Goal: Task Accomplishment & Management: Manage account settings

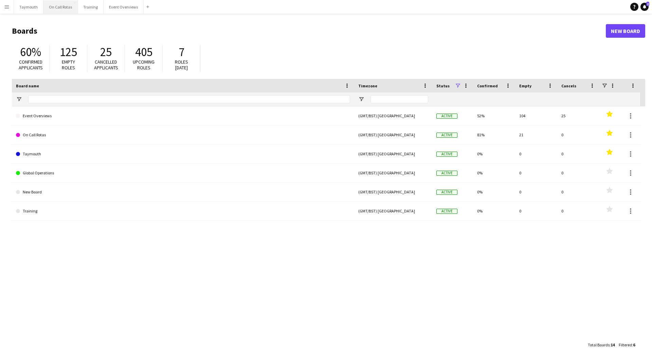
click at [56, 8] on button "On Call Rotas Close" at bounding box center [60, 6] width 34 height 13
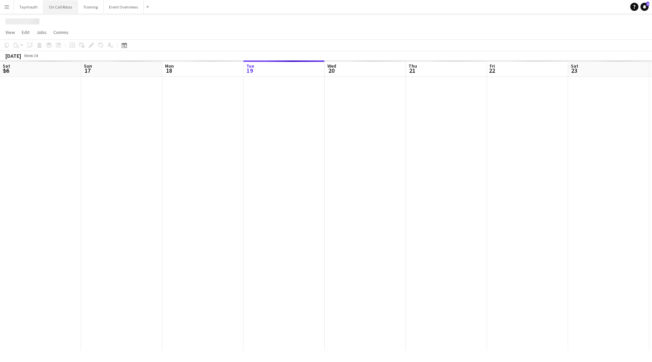
scroll to position [0, 162]
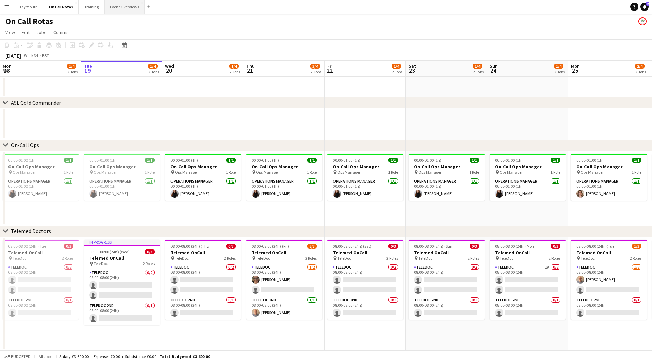
click at [116, 7] on button "Event Overviews Close" at bounding box center [125, 6] width 40 height 13
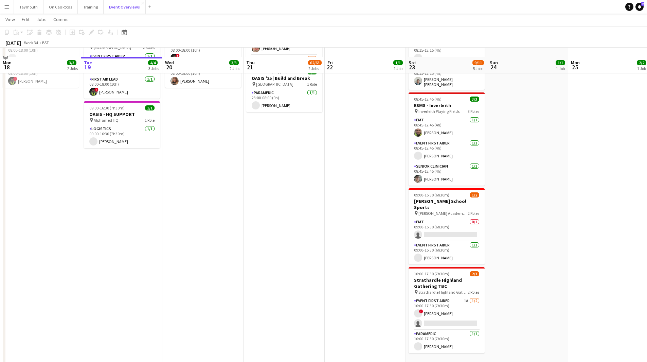
scroll to position [128, 0]
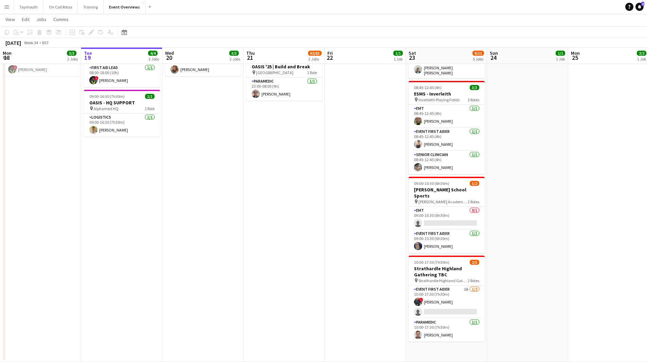
click at [453, 295] on app-card-role "Event First Aider 1A [DATE] 10:00-17:30 (7h30m) ! [PERSON_NAME] single-neutral-…" at bounding box center [447, 301] width 76 height 33
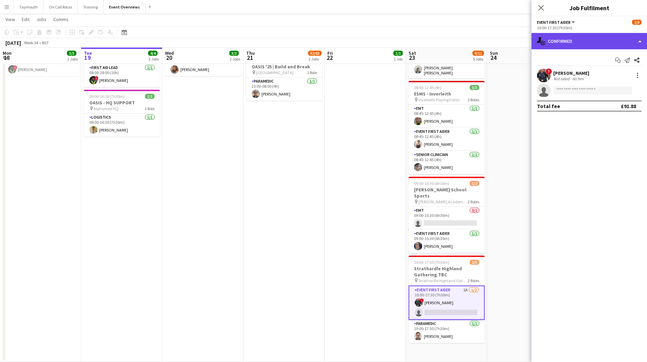
click at [602, 43] on div "single-neutral-actions-check-2 Confirmed" at bounding box center [590, 41] width 116 height 16
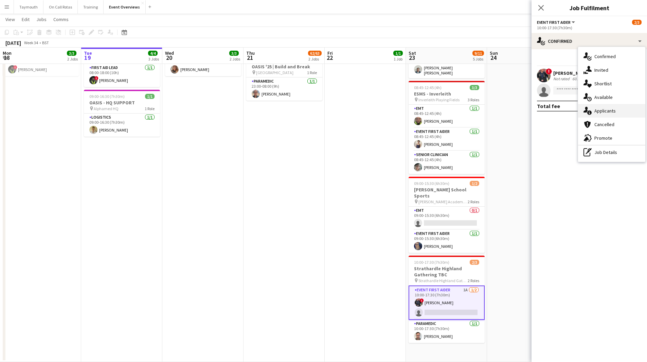
click at [620, 109] on div "single-neutral-actions-information Applicants" at bounding box center [611, 111] width 67 height 14
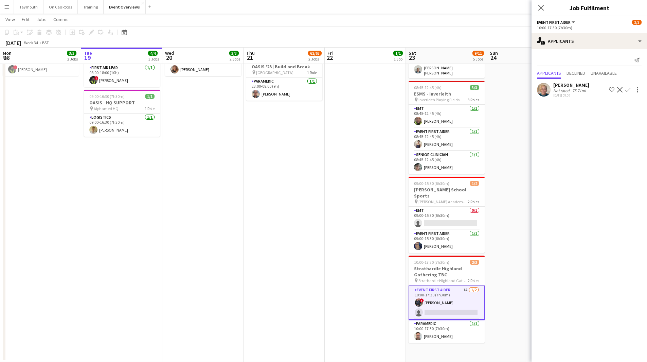
click at [630, 90] on app-icon "Confirm" at bounding box center [628, 89] width 5 height 5
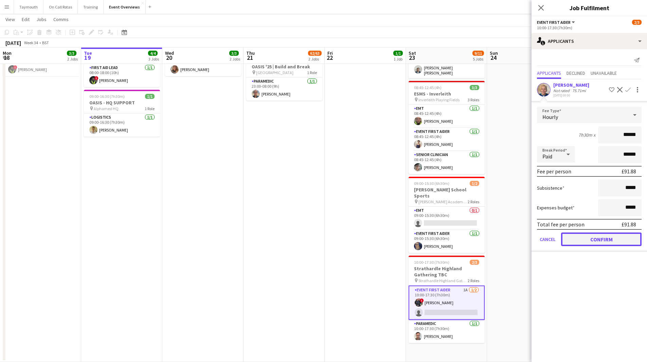
click at [580, 234] on button "Confirm" at bounding box center [601, 239] width 81 height 14
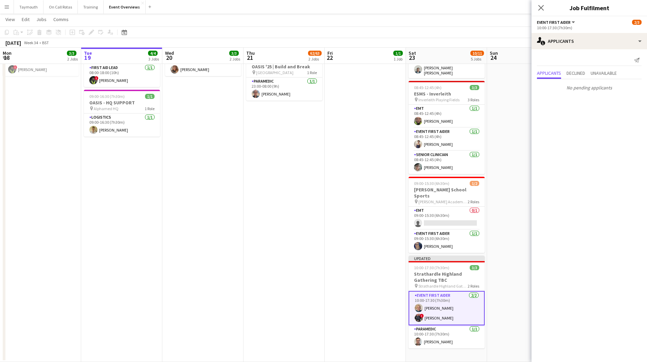
click at [307, 243] on app-date-cell "14:00-00:00 (10h) (Fri) 61/62 AC/DC | Power Up Tour pin Scottish Gas Murrayfiel…" at bounding box center [284, 155] width 81 height 414
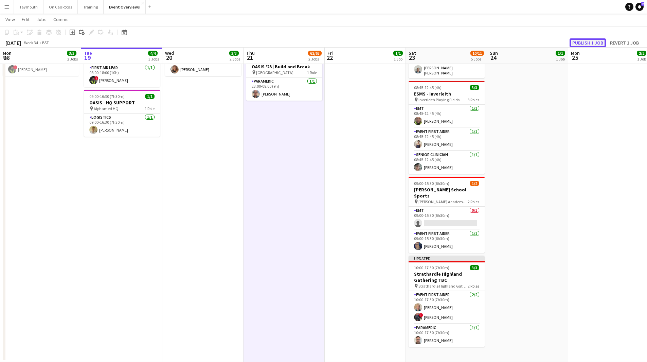
click at [594, 45] on button "Publish 1 job" at bounding box center [588, 42] width 36 height 9
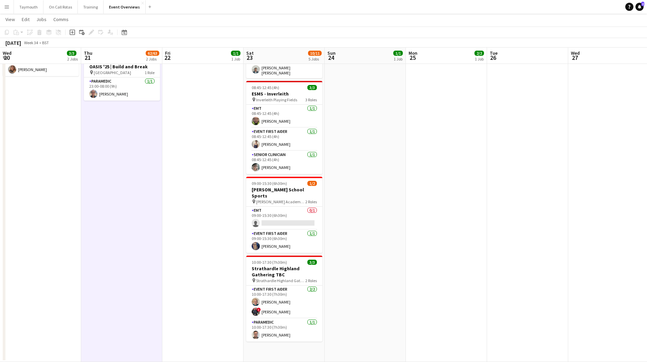
drag, startPoint x: 608, startPoint y: 171, endPoint x: 293, endPoint y: 228, distance: 320.1
click at [191, 259] on app-calendar-viewport "Mon 18 3/3 2 Jobs Tue 19 4/4 3 Jobs Wed 20 3/3 2 Jobs Thu 21 62/63 2 Jobs Fri 2…" at bounding box center [323, 130] width 647 height 464
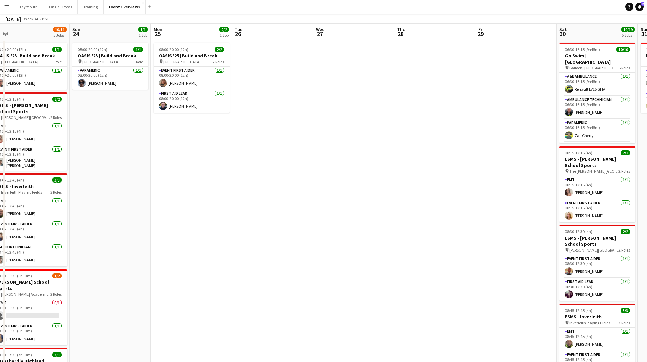
scroll to position [0, 0]
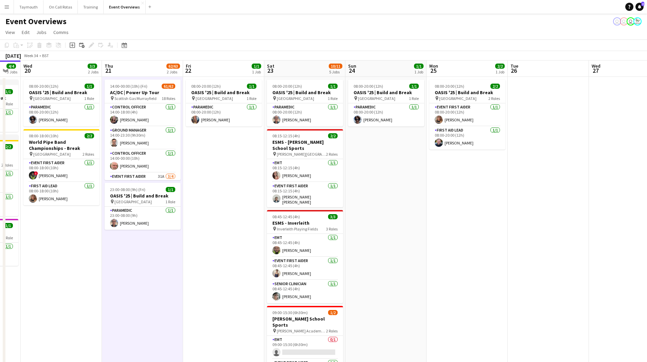
drag, startPoint x: 213, startPoint y: 224, endPoint x: 489, endPoint y: 193, distance: 277.7
click at [489, 193] on app-calendar-viewport "Mon 18 3/3 2 Jobs Tue 19 4/4 3 Jobs Wed 20 3/3 2 Jobs Thu 21 62/63 2 Jobs Fri 2…" at bounding box center [323, 290] width 647 height 461
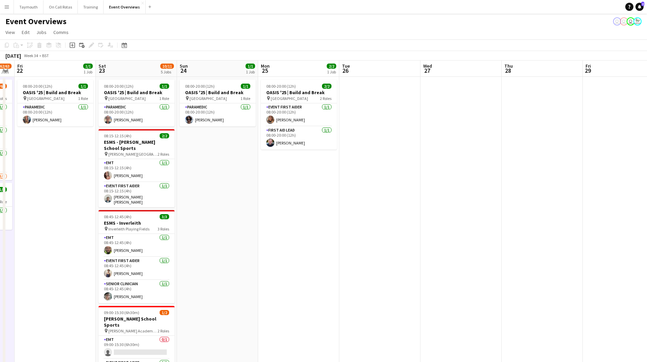
drag, startPoint x: 178, startPoint y: 234, endPoint x: -103, endPoint y: 202, distance: 282.8
click at [0, 202] on html "Menu Boards Boards Boards All jobs Status Workforce Workforce My Workforce Recr…" at bounding box center [323, 261] width 647 height 522
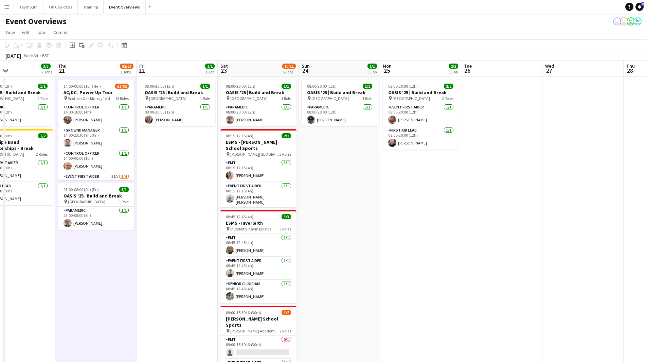
click at [0, 215] on html "Menu Boards Boards Boards All jobs Status Workforce Workforce My Workforce Recr…" at bounding box center [323, 261] width 647 height 522
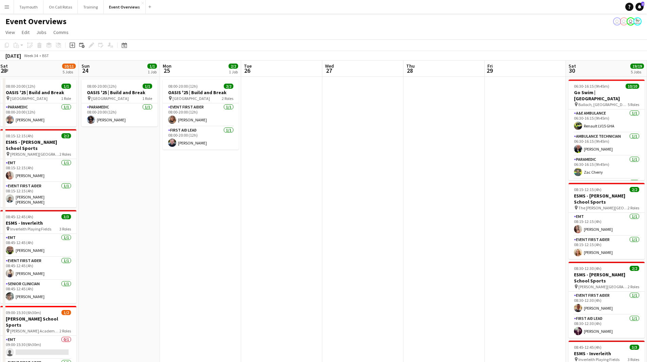
drag, startPoint x: 167, startPoint y: 221, endPoint x: 44, endPoint y: 226, distance: 122.4
click at [44, 226] on app-calendar-viewport "Thu 21 62/63 2 Jobs Fri 22 1/1 1 Job Sat 23 10/11 5 Jobs Sun 24 1/1 1 Job Mon 2…" at bounding box center [323, 290] width 647 height 461
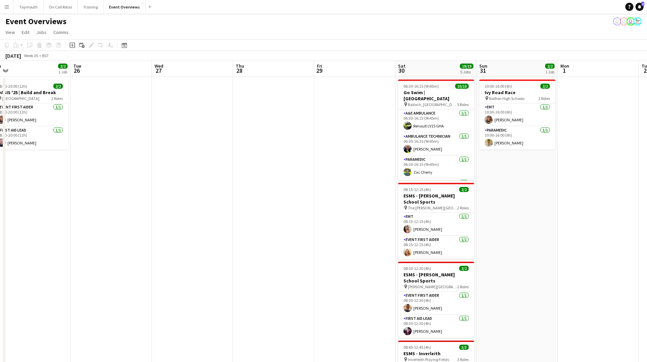
click at [114, 251] on app-calendar-viewport "Fri 22 1/1 1 Job Sat 23 10/11 5 Jobs Sun 24 1/1 1 Job Mon 25 2/2 1 Job Tue 26 W…" at bounding box center [323, 290] width 647 height 461
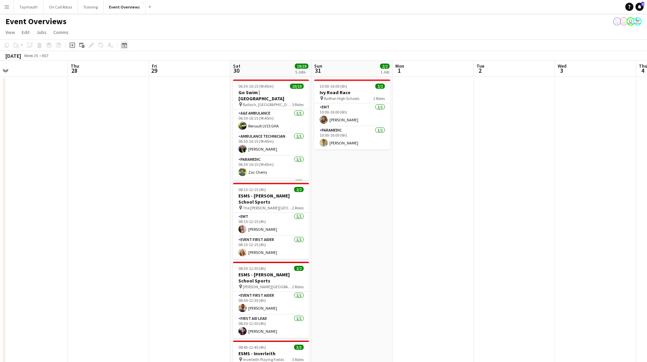
click at [126, 46] on icon "Date picker" at bounding box center [124, 44] width 5 height 5
click at [180, 70] on span "Next month" at bounding box center [180, 69] width 14 height 14
click at [163, 122] on span "19" at bounding box center [161, 121] width 8 height 8
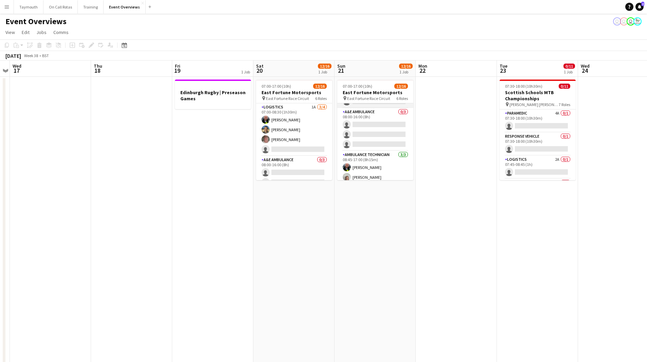
scroll to position [0, 0]
click at [201, 130] on app-date-cell "Edinburgh Rugby | Preseason Games" at bounding box center [212, 299] width 81 height 445
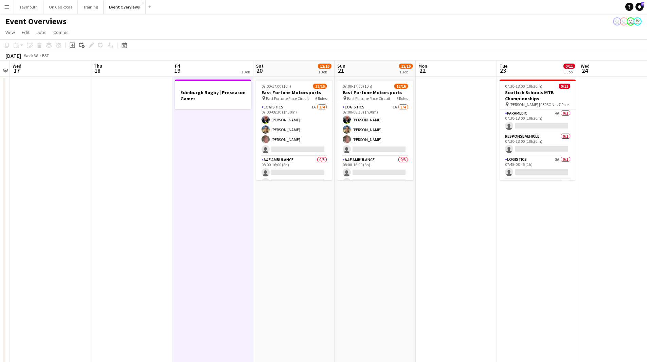
click at [72, 46] on icon "Add job" at bounding box center [72, 44] width 5 height 5
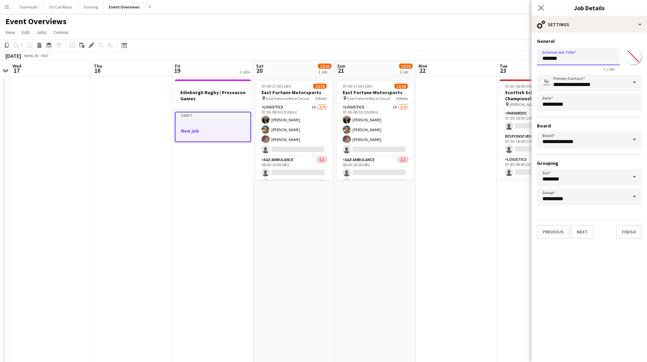
drag, startPoint x: 581, startPoint y: 59, endPoint x: 342, endPoint y: 56, distance: 239.2
click at [342, 56] on body "Menu Boards Boards Boards All jobs Status Workforce Workforce My Workforce Recr…" at bounding box center [323, 261] width 647 height 522
type input "*****"
click at [637, 57] on input "*******" at bounding box center [634, 56] width 24 height 24
click at [490, 230] on app-date-cell at bounding box center [456, 299] width 81 height 445
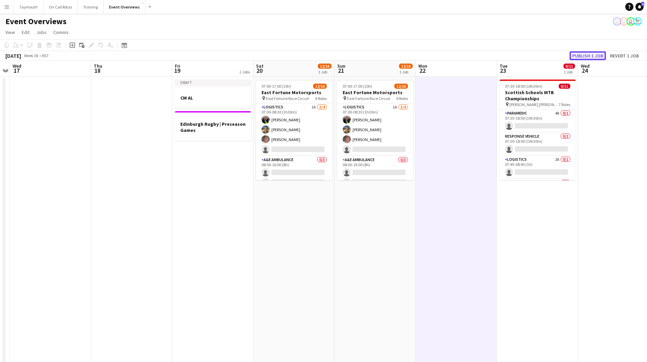
click at [582, 55] on button "Publish 1 job" at bounding box center [588, 55] width 36 height 9
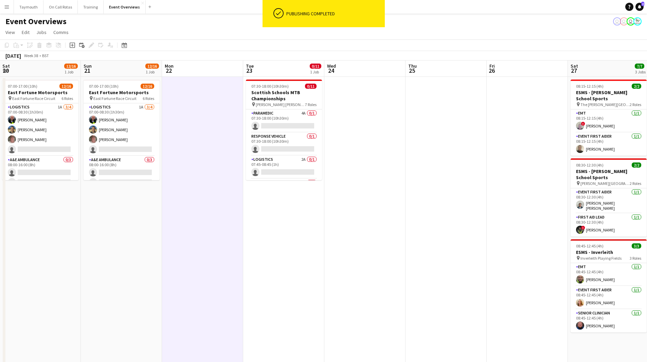
drag, startPoint x: 413, startPoint y: 228, endPoint x: 159, endPoint y: 243, distance: 254.3
click at [159, 243] on app-calendar-viewport "Wed 17 Thu 18 Fri 19 2 Jobs Sat 20 12/16 1 Job Sun 21 12/16 1 Job Mon 22 Tue 23…" at bounding box center [323, 290] width 647 height 461
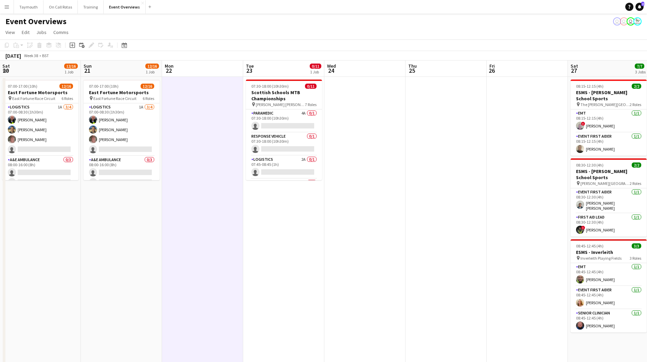
click at [158, 243] on app-date-cell "07:00-17:00 (10h) 12/16 East Fortune Motorsports pin East Fortune Race Circuit …" at bounding box center [121, 299] width 81 height 445
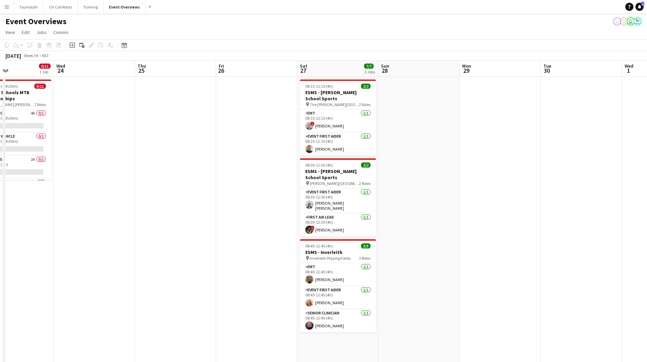
drag, startPoint x: 270, startPoint y: 232, endPoint x: 258, endPoint y: 232, distance: 11.6
click at [258, 232] on app-calendar-viewport "Sat 20 12/16 1 Job Sun 21 12/16 1 Job Mon 22 Tue 23 0/11 1 Job Wed 24 Thu 25 Fr…" at bounding box center [323, 290] width 647 height 461
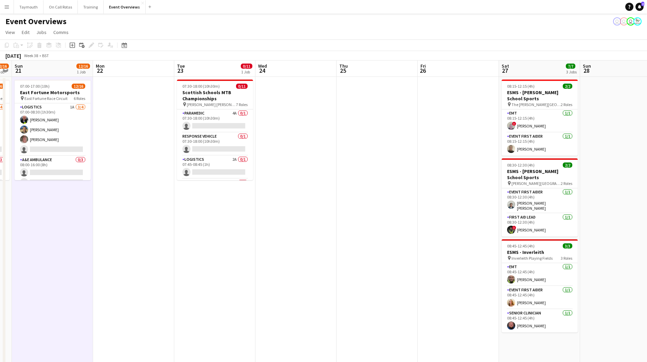
drag, startPoint x: 220, startPoint y: 236, endPoint x: 332, endPoint y: 235, distance: 111.8
click at [332, 235] on app-calendar-viewport "Fri 19 2 Jobs Sat 20 12/16 1 Job Sun 21 12/16 1 Job Mon 22 Tue 23 0/11 1 Job We…" at bounding box center [323, 290] width 647 height 461
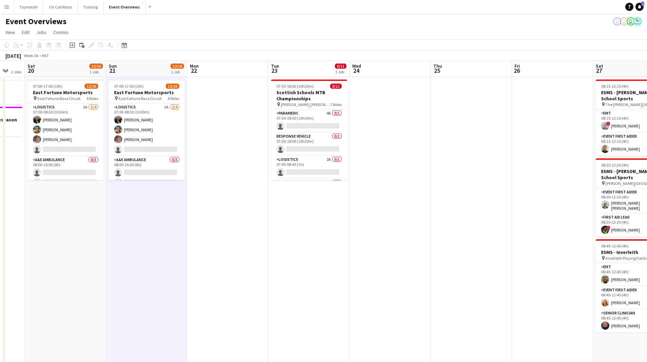
drag, startPoint x: 193, startPoint y: 246, endPoint x: 533, endPoint y: 226, distance: 340.8
click at [533, 226] on app-calendar-viewport "Thu 18 Fri 19 2 Jobs Sat 20 12/16 1 Job Sun 21 12/16 1 Job Mon 22 Tue 23 0/11 1…" at bounding box center [323, 290] width 647 height 461
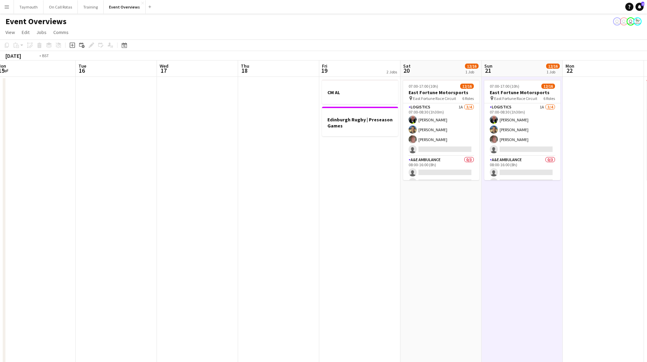
drag, startPoint x: 213, startPoint y: 232, endPoint x: 443, endPoint y: 238, distance: 230.1
click at [440, 238] on app-calendar-viewport "Sun 14 Mon 15 Tue 16 Wed 17 Thu 18 Fri 19 2 Jobs Sat 20 12/16 1 Job Sun 21 12/1…" at bounding box center [323, 290] width 647 height 461
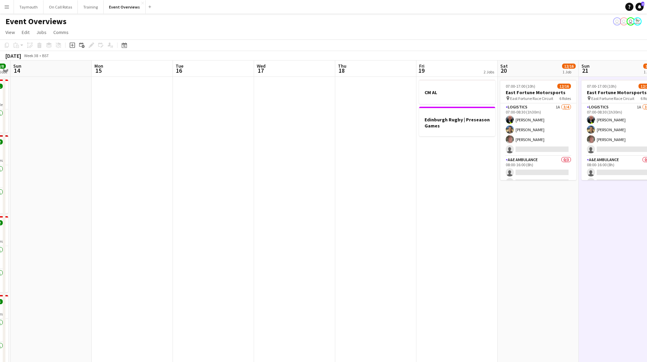
drag, startPoint x: 238, startPoint y: 246, endPoint x: 391, endPoint y: 245, distance: 153.6
click at [391, 245] on app-calendar-viewport "Thu 11 Fri 12 Sat 13 8/8 4 Jobs Sun 14 Mon 15 Tue 16 Wed 17 Thu 18 Fri 19 2 Job…" at bounding box center [323, 290] width 647 height 461
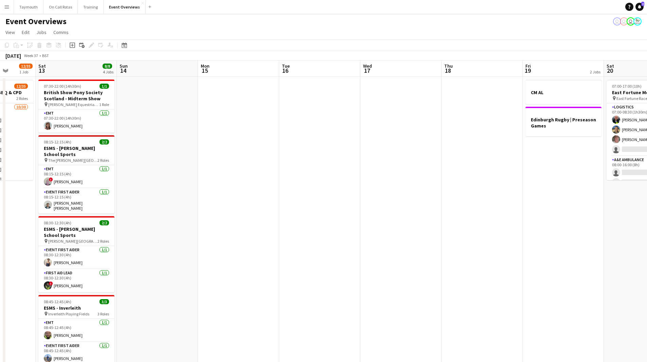
scroll to position [0, 169]
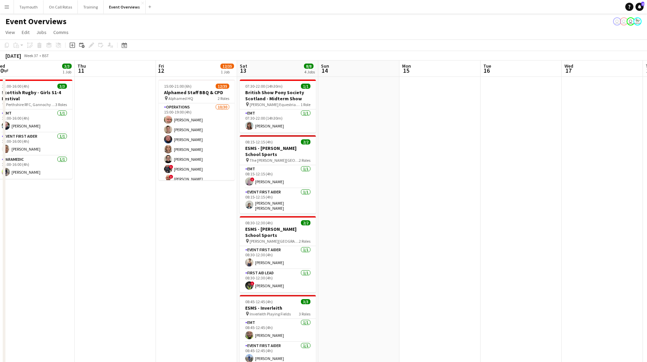
drag, startPoint x: 381, startPoint y: 251, endPoint x: 535, endPoint y: 247, distance: 154.3
click at [535, 247] on app-calendar-viewport "Mon 8 Tue 9 Wed 10 3/3 1 Job Thu 11 Fri 12 12/35 1 Job Sat 13 8/8 4 Jobs Sun 14…" at bounding box center [323, 290] width 647 height 461
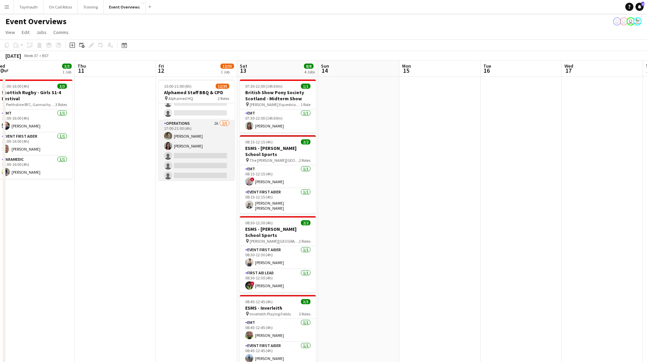
click at [205, 146] on app-card-role "Operations 2A [DATE] 17:00-21:00 (4h) [PERSON_NAME] [PERSON_NAME] single-neutra…" at bounding box center [197, 151] width 76 height 63
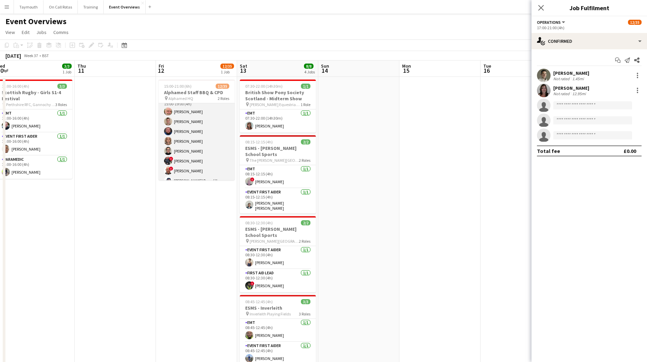
scroll to position [0, 0]
click at [205, 146] on app-card-role "Operations [DATE] 15:00-19:00 (4h) [PERSON_NAME] [PERSON_NAME] [PERSON_NAME] [P…" at bounding box center [197, 20] width 76 height 311
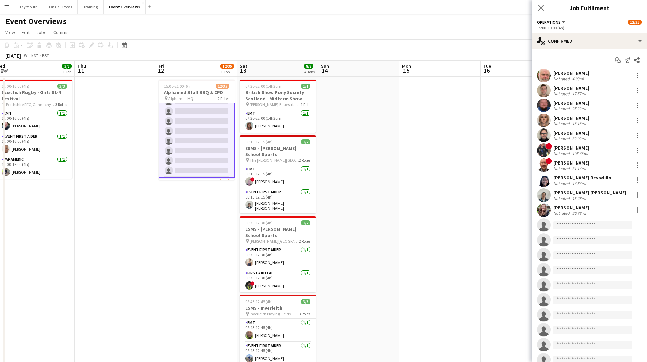
scroll to position [239, 0]
click at [573, 221] on input at bounding box center [593, 225] width 79 height 8
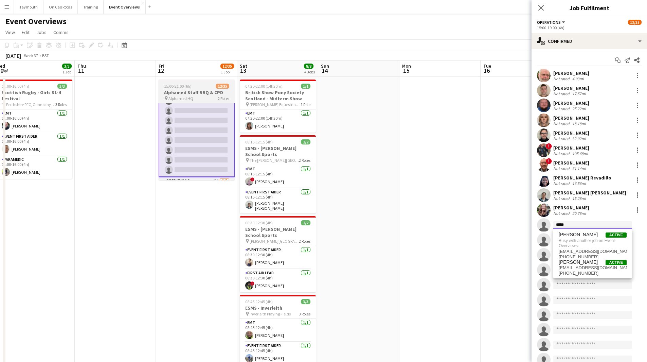
type input "*****"
click at [187, 92] on h3 "Alphamed Staff BBQ & CPD" at bounding box center [197, 92] width 76 height 6
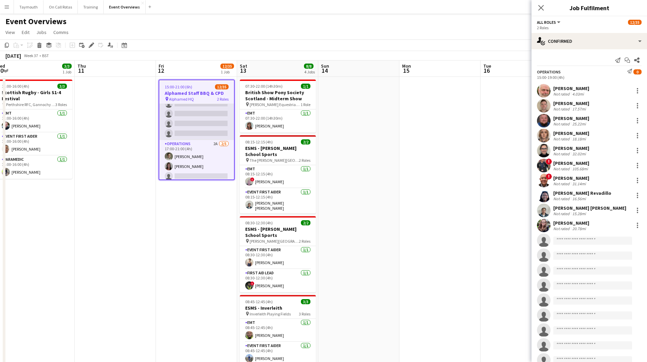
scroll to position [296, 0]
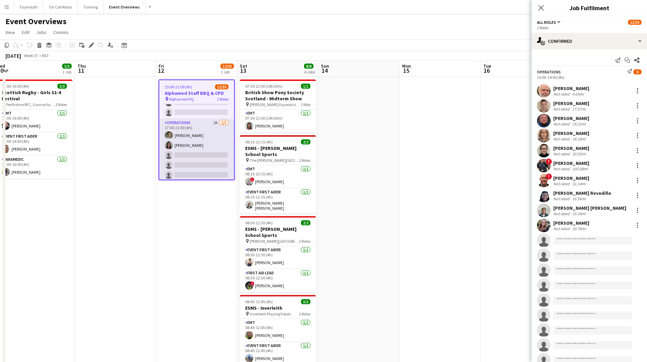
click at [194, 137] on app-card-role "Operations 2A [DATE] 17:00-21:00 (4h) [PERSON_NAME] [PERSON_NAME] single-neutra…" at bounding box center [196, 150] width 75 height 63
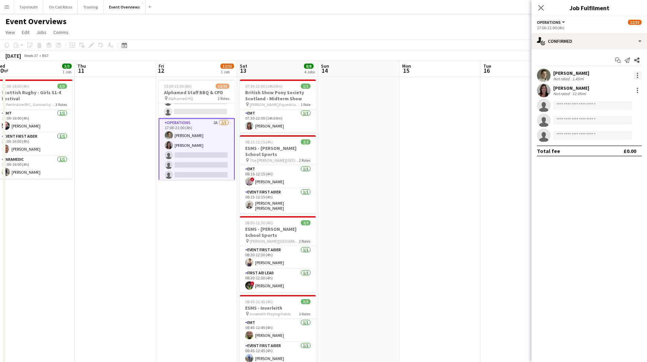
click at [640, 73] on div at bounding box center [638, 75] width 8 height 8
click at [617, 105] on span "Switch crew" at bounding box center [608, 104] width 29 height 6
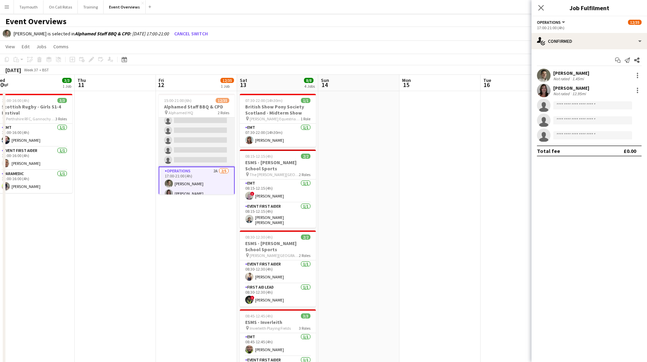
click at [213, 128] on app-card-role "Operations [DATE] 15:00-19:00 (4h) [PERSON_NAME] [PERSON_NAME] [PERSON_NAME] [P…" at bounding box center [197, 11] width 76 height 311
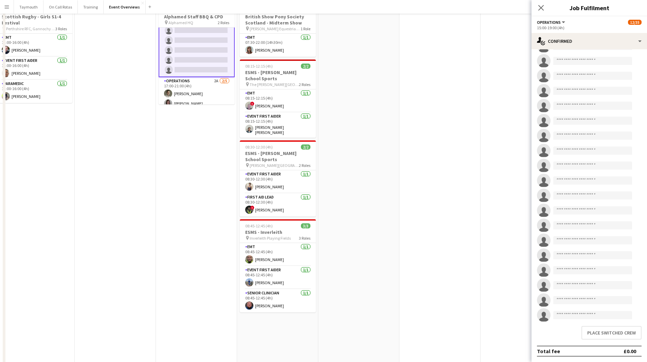
scroll to position [136, 0]
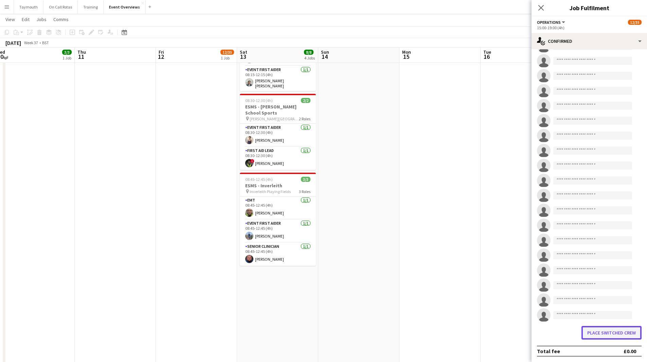
click at [591, 333] on button "Place switched crew" at bounding box center [612, 333] width 60 height 14
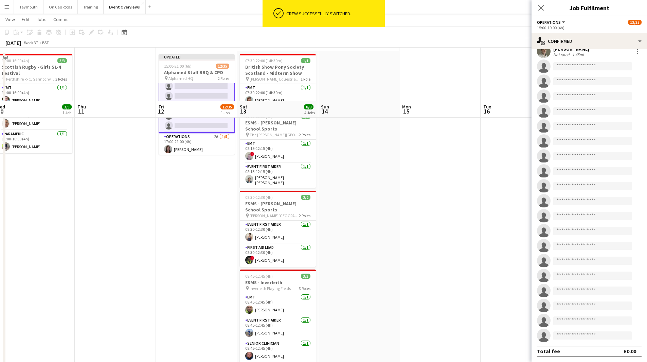
scroll to position [0, 0]
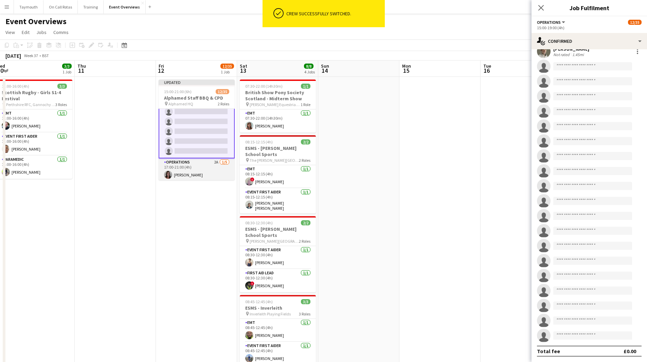
click at [199, 170] on app-card-role "Operations 2A [DATE] 17:00-21:00 (4h) [PERSON_NAME] single-neutral-actions sing…" at bounding box center [197, 189] width 76 height 63
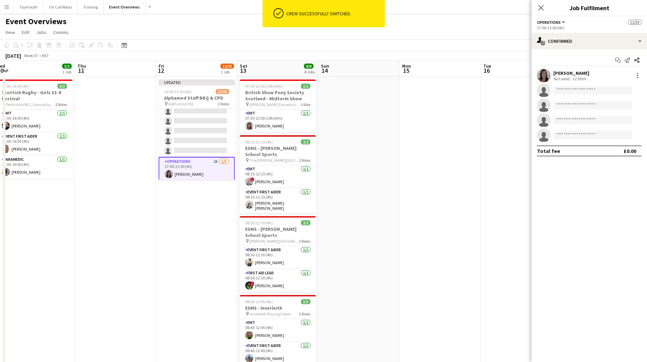
scroll to position [262, 0]
click at [641, 74] on div at bounding box center [638, 75] width 8 height 8
click at [612, 106] on span "Switch crew" at bounding box center [608, 104] width 29 height 6
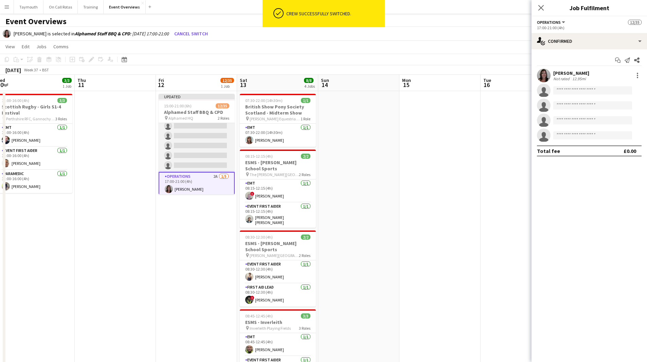
click at [220, 146] on app-card-role "Operations [DATE] 15:00-19:00 (4h) [PERSON_NAME] [PERSON_NAME] [PERSON_NAME] [P…" at bounding box center [197, 16] width 76 height 311
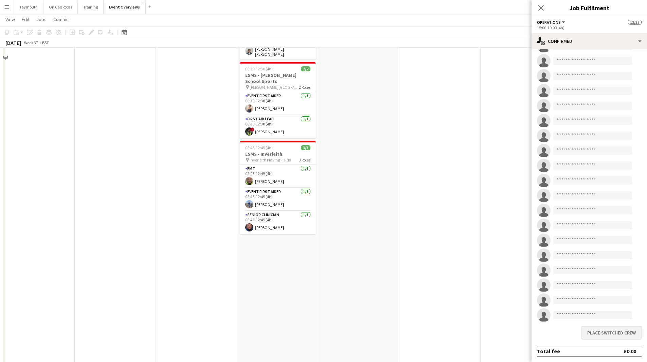
scroll to position [174, 0]
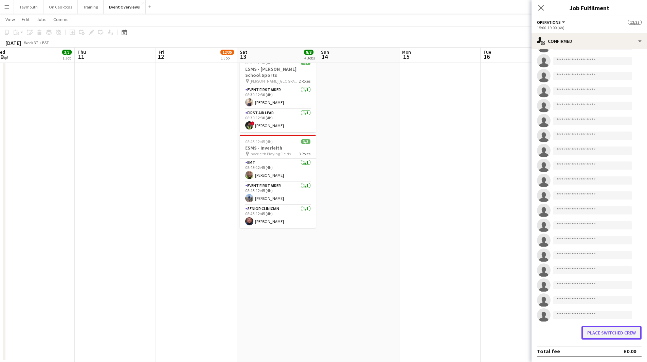
click at [607, 331] on button "Place switched crew" at bounding box center [612, 333] width 60 height 14
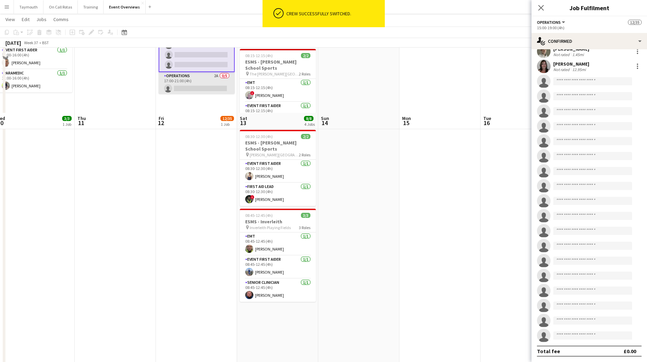
scroll to position [0, 0]
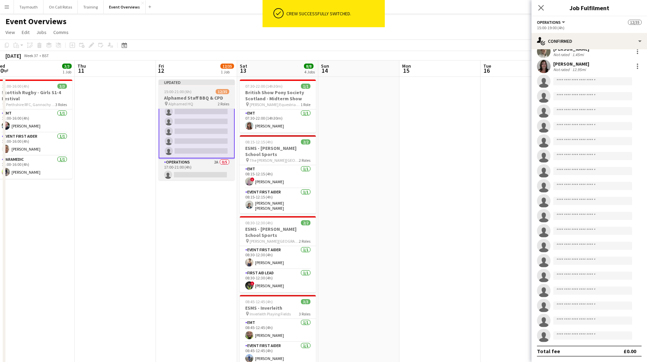
click at [195, 99] on h3 "Alphamed Staff BBQ & CPD" at bounding box center [197, 98] width 76 height 6
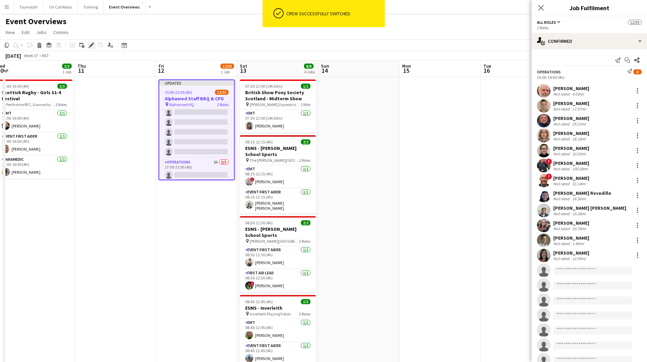
click at [93, 49] on div "Edit" at bounding box center [91, 45] width 8 height 8
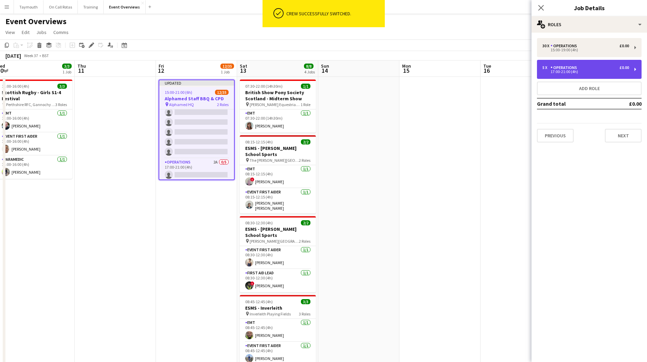
click at [598, 72] on div "17:00-21:00 (4h)" at bounding box center [586, 71] width 87 height 3
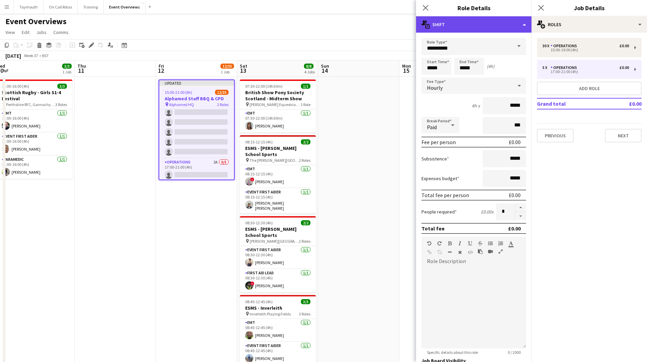
click at [516, 26] on div "multiple-actions-text Shift" at bounding box center [474, 24] width 116 height 16
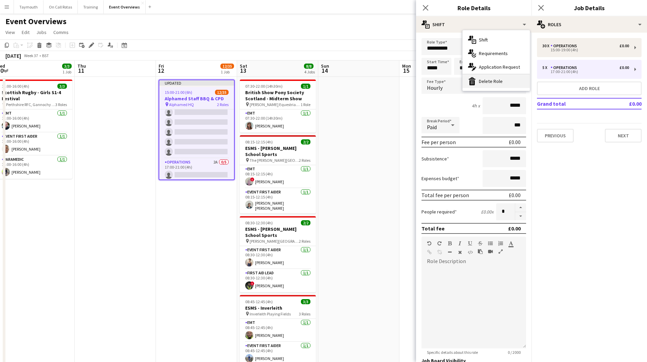
click at [504, 85] on div "bin-2 Delete Role" at bounding box center [496, 81] width 67 height 14
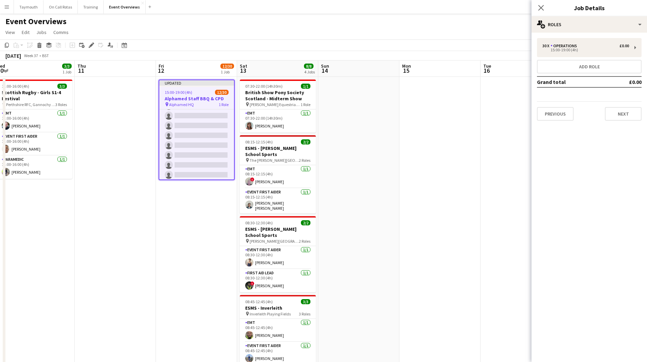
click at [381, 184] on app-date-cell at bounding box center [358, 299] width 81 height 445
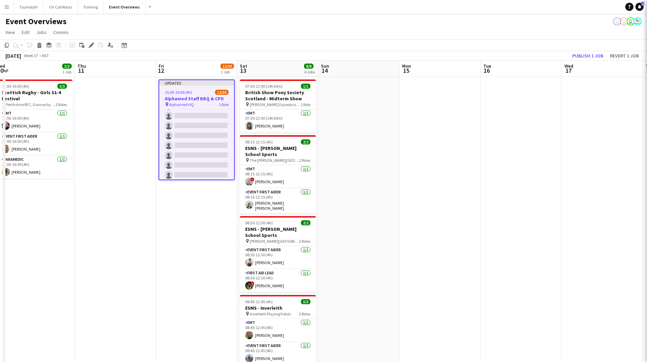
scroll to position [238, 0]
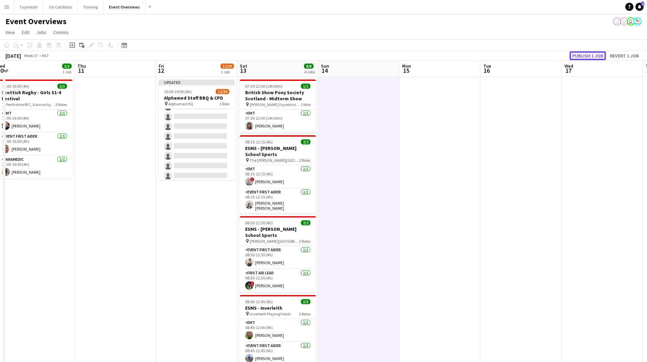
click at [598, 56] on button "Publish 1 job" at bounding box center [588, 55] width 36 height 9
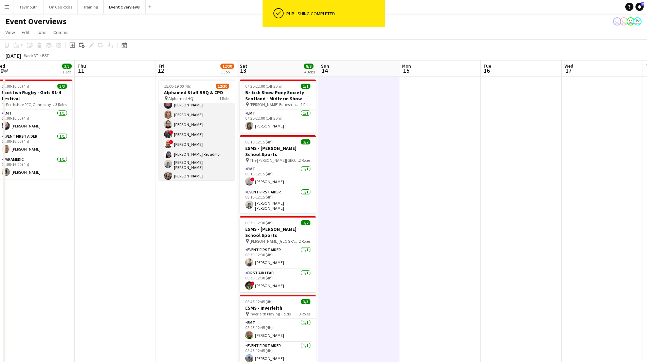
scroll to position [28, 0]
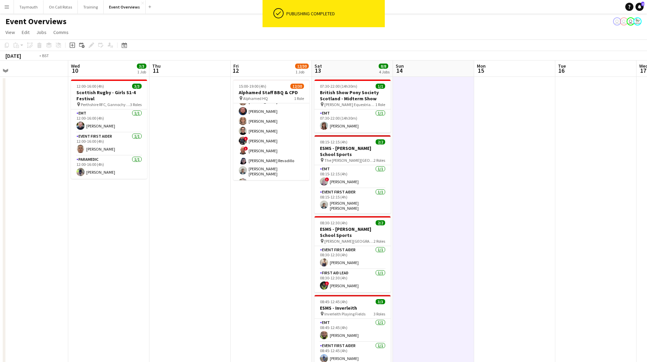
drag, startPoint x: 223, startPoint y: 241, endPoint x: 584, endPoint y: 218, distance: 361.9
click at [565, 220] on app-calendar-viewport "Mon 8 Tue 9 Wed 10 3/3 1 Job Thu 11 Fri 12 12/30 1 Job Sat 13 8/8 4 Jobs Sun 14…" at bounding box center [323, 290] width 647 height 461
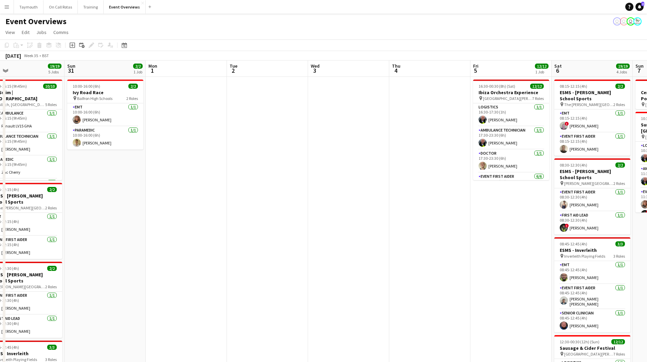
drag, startPoint x: 76, startPoint y: 242, endPoint x: 524, endPoint y: 236, distance: 447.6
click at [524, 236] on app-calendar-viewport "Thu 28 Fri 29 Sat 30 19/19 5 Jobs Sun 31 2/2 1 Job Mon 1 Tue 2 Wed 3 Thu 4 Fri …" at bounding box center [323, 290] width 647 height 461
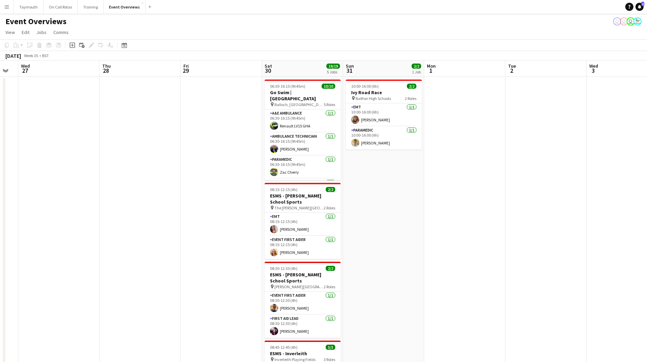
drag, startPoint x: 227, startPoint y: 242, endPoint x: 479, endPoint y: 237, distance: 251.9
click at [479, 237] on app-calendar-viewport "Mon 25 2/2 1 Job Tue 26 Wed 27 Thu 28 Fri 29 Sat 30 19/19 5 Jobs Sun 31 2/2 1 J…" at bounding box center [323, 290] width 647 height 461
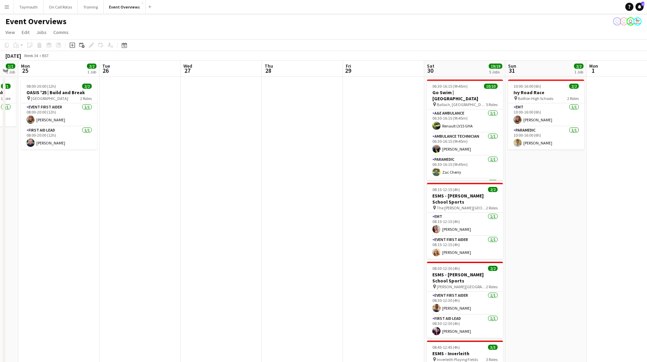
drag, startPoint x: 391, startPoint y: 230, endPoint x: 465, endPoint y: 191, distance: 83.5
click at [528, 193] on app-calendar-viewport "Sat 23 10/11 5 Jobs Sun 24 1/1 1 Job Mon 25 2/2 1 Job Tue 26 Wed 27 Thu 28 Fri …" at bounding box center [323, 290] width 647 height 461
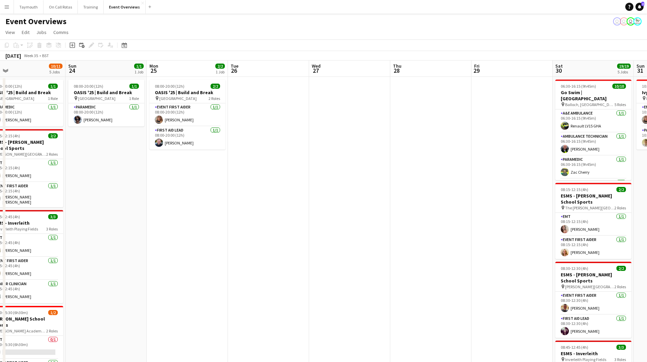
scroll to position [0, 162]
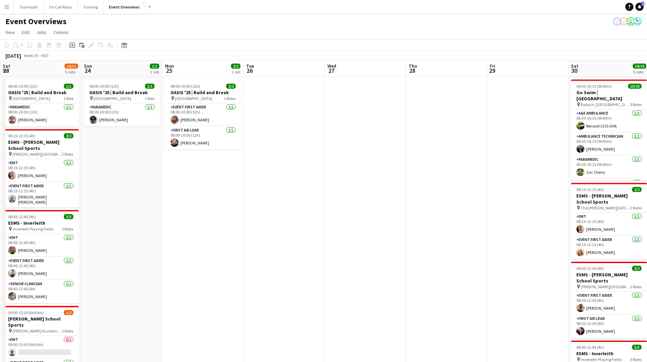
drag, startPoint x: 283, startPoint y: 225, endPoint x: 461, endPoint y: 195, distance: 180.6
click at [461, 195] on app-calendar-viewport "Thu 21 62/63 2 Jobs Fri 22 1/1 1 Job Sat 23 10/11 5 Jobs Sun 24 1/1 1 Job Mon 2…" at bounding box center [323, 290] width 647 height 461
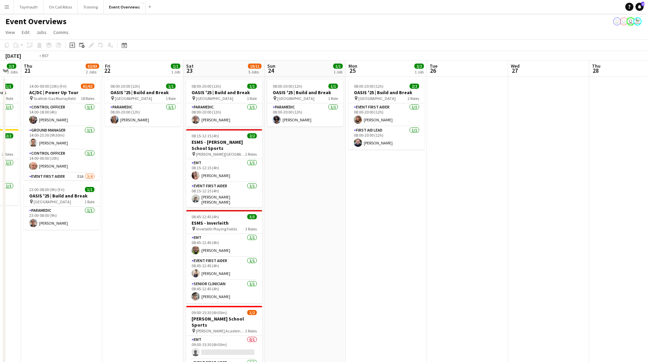
drag, startPoint x: 147, startPoint y: 230, endPoint x: 498, endPoint y: 207, distance: 351.8
click at [498, 207] on app-calendar-viewport "Tue 19 4/4 3 Jobs Wed 20 3/3 2 Jobs Thu 21 62/63 2 Jobs Fri 22 1/1 1 Job Sat 23…" at bounding box center [323, 290] width 647 height 461
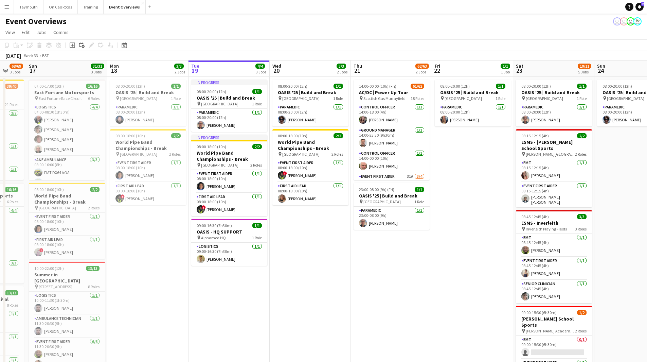
scroll to position [0, 225]
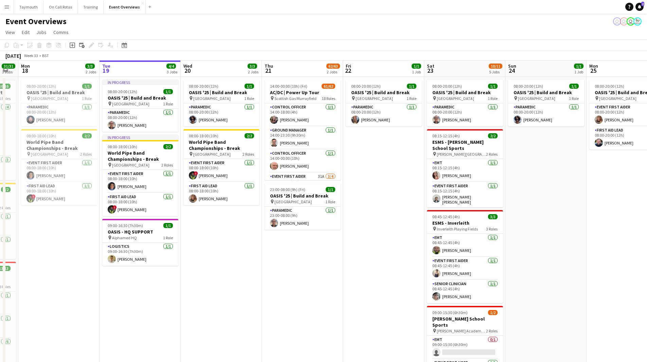
drag, startPoint x: 479, startPoint y: 174, endPoint x: 390, endPoint y: 191, distance: 90.6
click at [390, 191] on app-calendar-viewport "Fri 15 36/36 3 Jobs Sat 16 68/69 3 Jobs Sun 17 31/31 3 Jobs Mon 18 3/3 2 Jobs T…" at bounding box center [323, 290] width 647 height 461
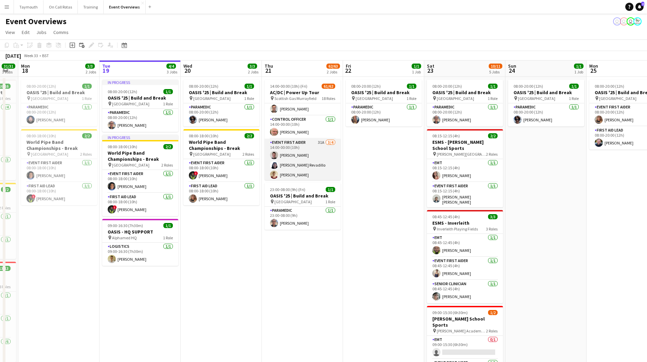
click at [305, 151] on app-card-role "Event First Aider 31A [DATE] 14:00-00:00 (10h) [PERSON_NAME] [PERSON_NAME] Reva…" at bounding box center [303, 165] width 76 height 53
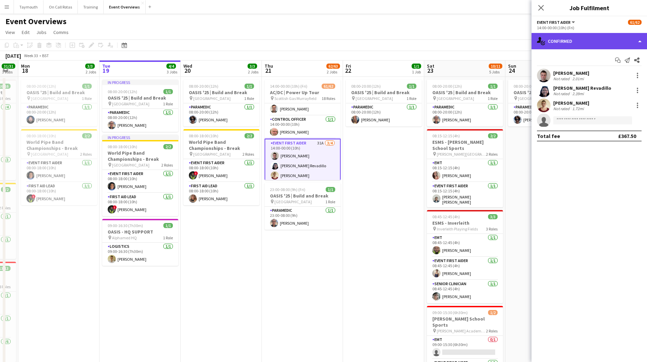
click at [580, 43] on div "single-neutral-actions-check-2 Confirmed" at bounding box center [590, 41] width 116 height 16
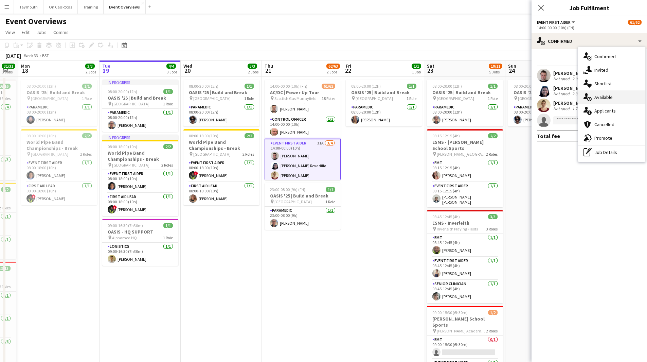
click at [608, 98] on div "single-neutral-actions-upload Available" at bounding box center [611, 97] width 67 height 14
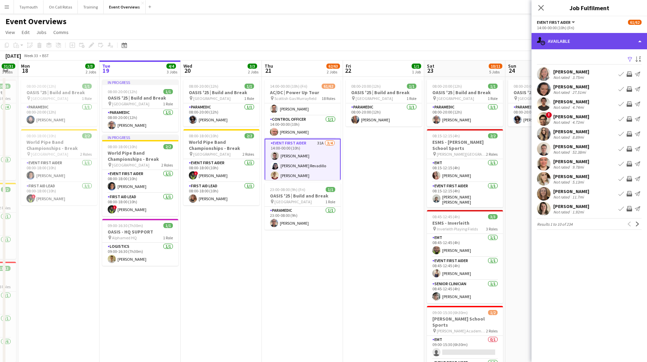
click at [589, 45] on div "single-neutral-actions-upload Available" at bounding box center [590, 41] width 116 height 16
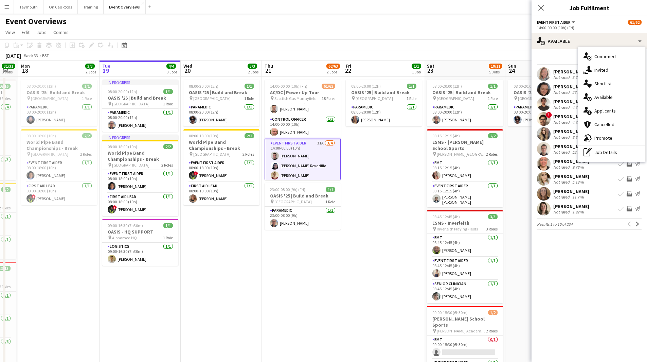
click at [623, 55] on div "single-neutral-actions-check-2 Confirmed" at bounding box center [611, 57] width 67 height 14
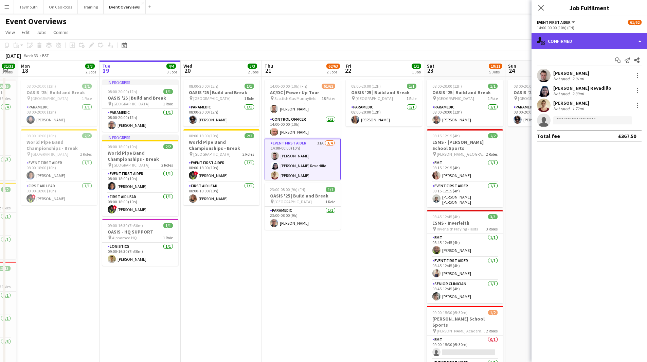
click at [593, 47] on div "single-neutral-actions-check-2 Confirmed" at bounding box center [590, 41] width 116 height 16
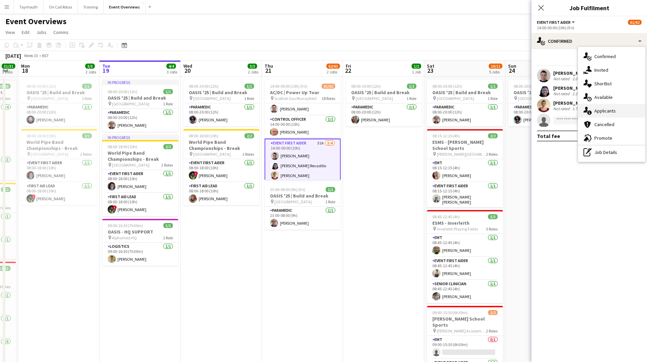
click at [607, 110] on div "single-neutral-actions-information Applicants" at bounding box center [611, 111] width 67 height 14
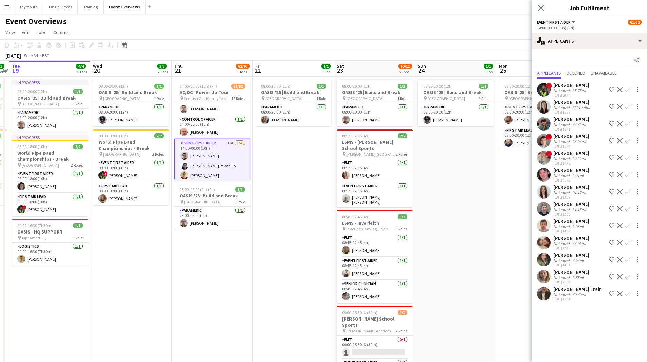
scroll to position [0, 241]
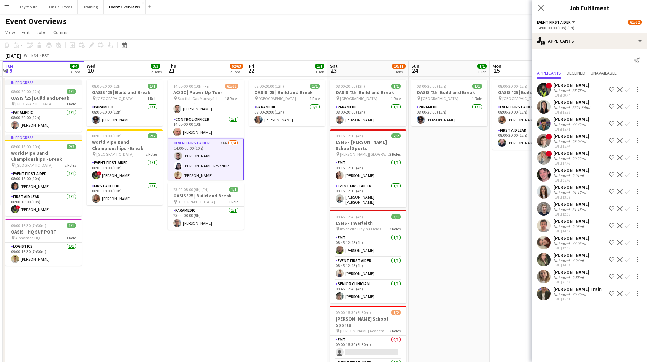
drag, startPoint x: 404, startPoint y: 236, endPoint x: 308, endPoint y: 244, distance: 97.2
click at [308, 244] on app-calendar-viewport "Sat 16 68/69 3 Jobs Sun 17 31/31 3 Jobs Mon 18 3/3 2 Jobs Tue 19 4/4 3 Jobs Wed…" at bounding box center [323, 290] width 647 height 461
click at [619, 174] on app-icon "Decline" at bounding box center [619, 174] width 5 height 5
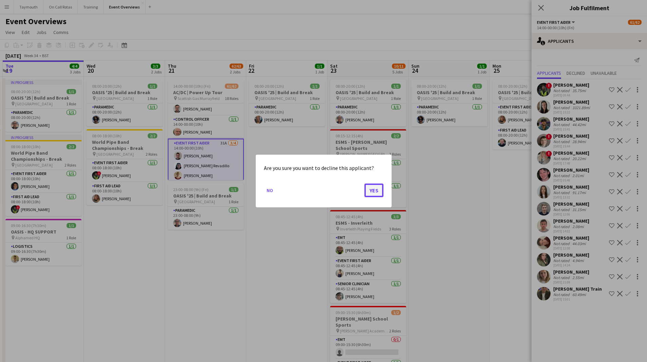
click at [379, 192] on button "Yes" at bounding box center [374, 190] width 19 height 14
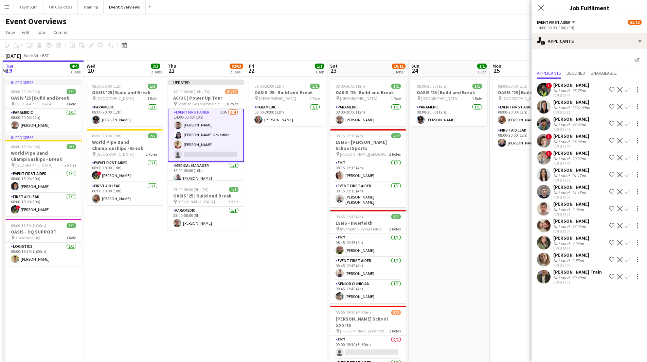
scroll to position [68, 0]
click at [629, 244] on app-icon "Confirm" at bounding box center [628, 242] width 5 height 5
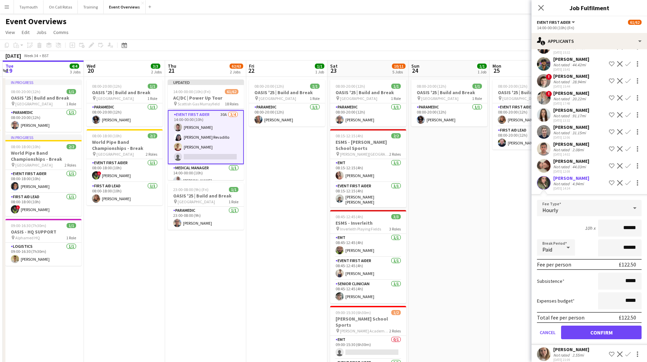
scroll to position [84, 0]
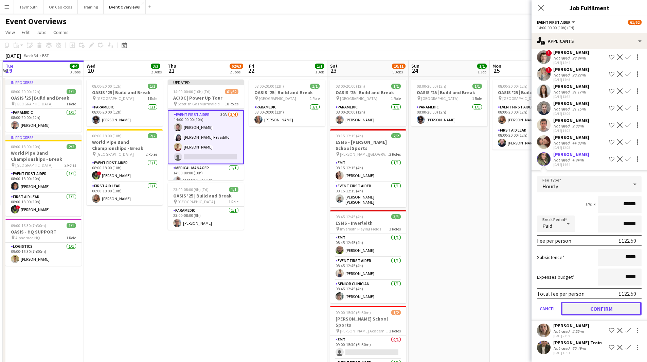
click at [600, 309] on button "Confirm" at bounding box center [601, 309] width 81 height 14
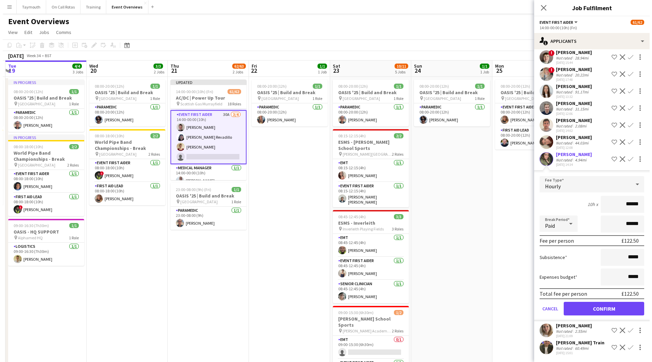
scroll to position [0, 0]
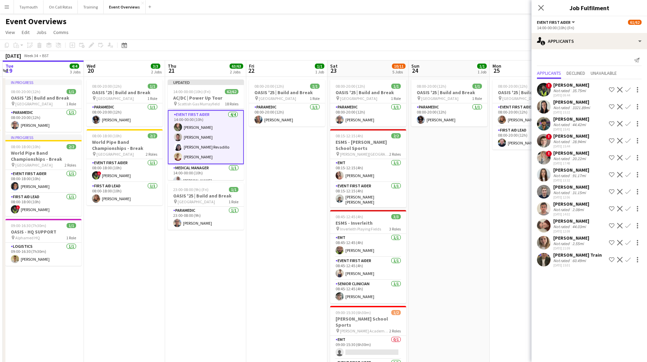
click at [473, 226] on app-date-cell "08:00-20:00 (12h) 1/1 OASIS '25 | Build and Break pin [GEOGRAPHIC_DATA] 1 Role …" at bounding box center [449, 299] width 81 height 445
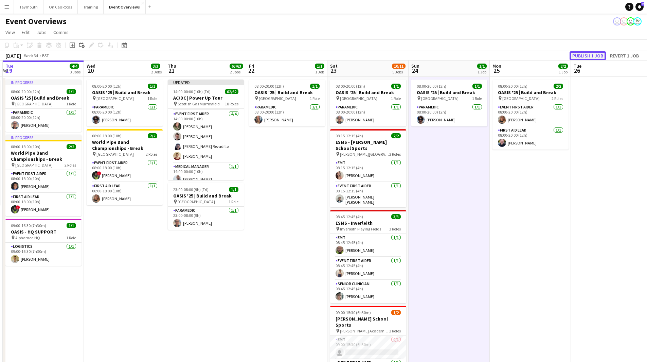
click at [577, 54] on button "Publish 1 job" at bounding box center [588, 55] width 36 height 9
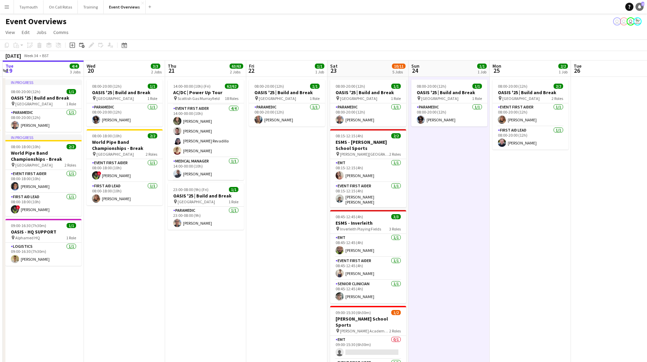
click at [642, 9] on link "Notifications 2" at bounding box center [640, 7] width 8 height 8
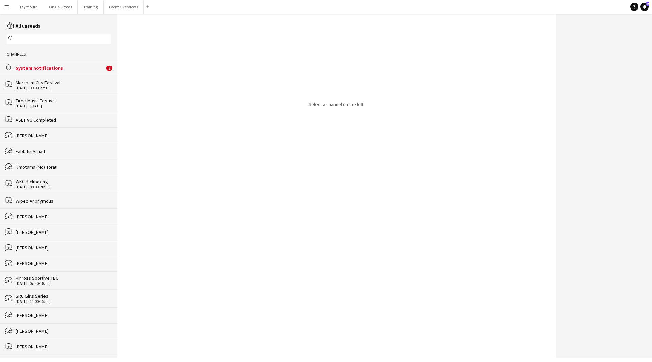
click at [58, 64] on div "alarm System notifications 2" at bounding box center [59, 68] width 118 height 16
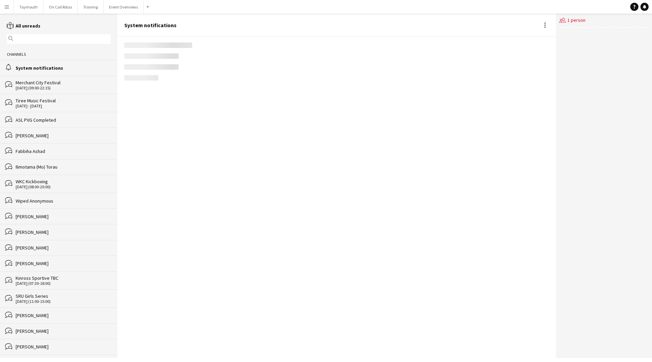
scroll to position [719, 0]
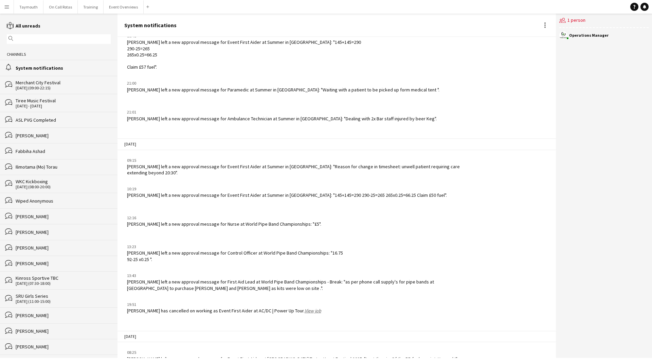
click at [5, 10] on button "Menu" at bounding box center [7, 7] width 14 height 14
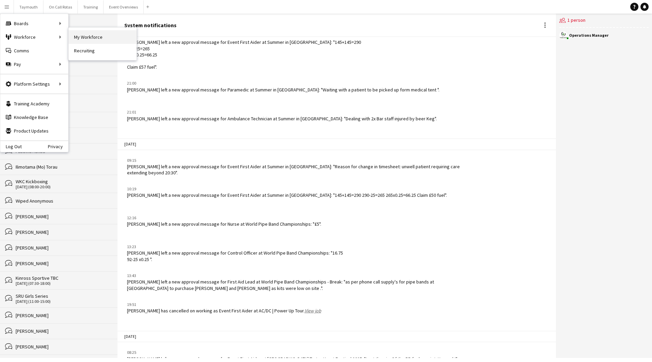
click at [98, 36] on link "My Workforce" at bounding box center [103, 37] width 68 height 14
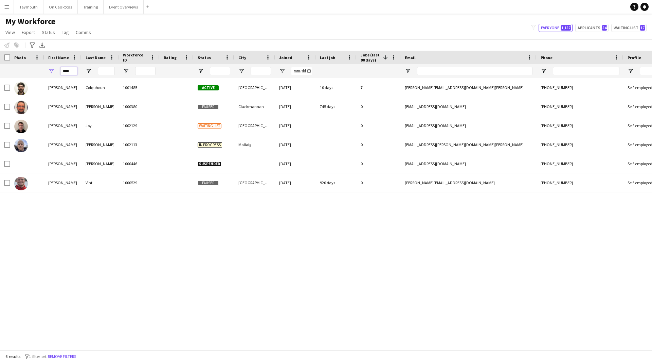
drag, startPoint x: 72, startPoint y: 72, endPoint x: -107, endPoint y: 48, distance: 181.1
click at [0, 48] on html "Menu Boards Boards Boards All jobs Status Workforce Workforce My Workforce Recr…" at bounding box center [326, 181] width 652 height 362
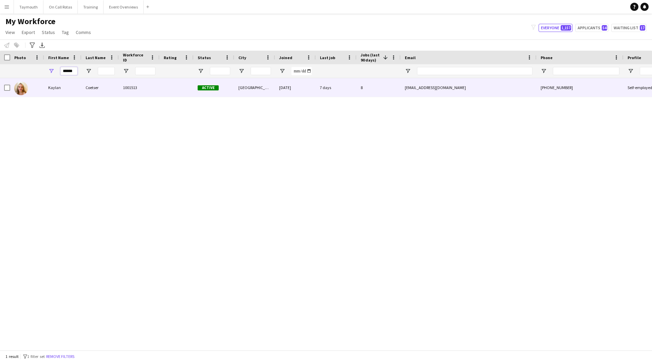
type input "******"
click at [154, 91] on div "1001513" at bounding box center [139, 87] width 41 height 19
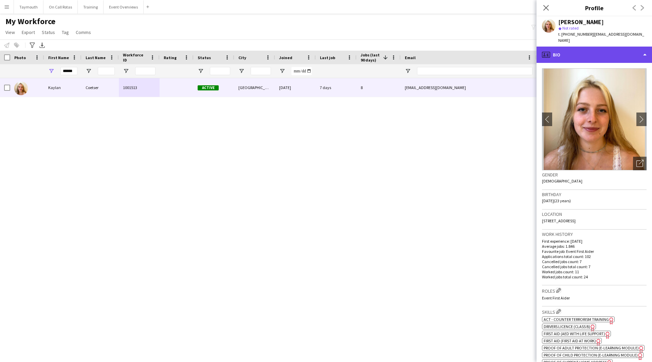
click at [616, 51] on div "profile Bio" at bounding box center [595, 55] width 116 height 16
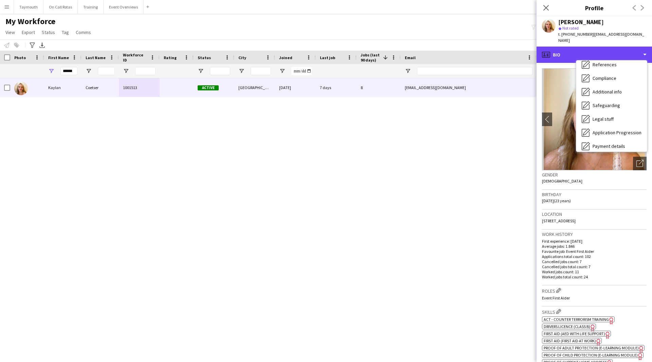
scroll to position [118, 0]
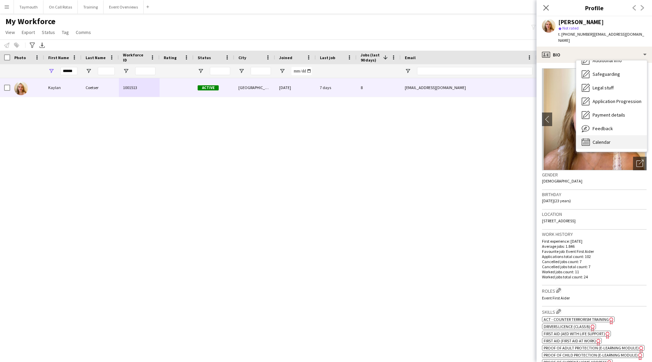
click at [604, 139] on span "Calendar" at bounding box center [602, 142] width 18 height 6
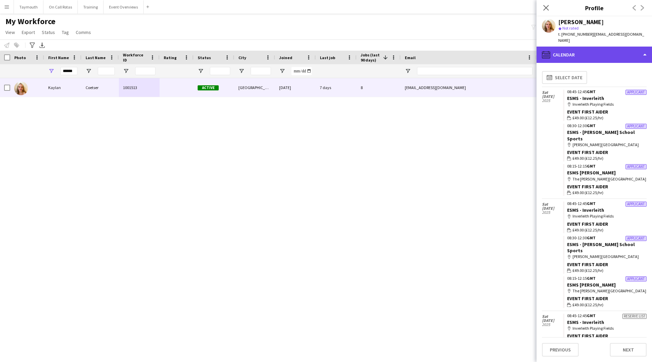
click at [591, 47] on div "calendar-full Calendar" at bounding box center [595, 55] width 116 height 16
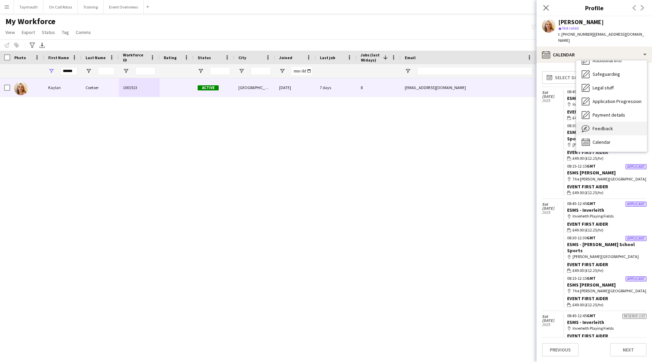
click at [599, 125] on span "Feedback" at bounding box center [603, 128] width 20 height 6
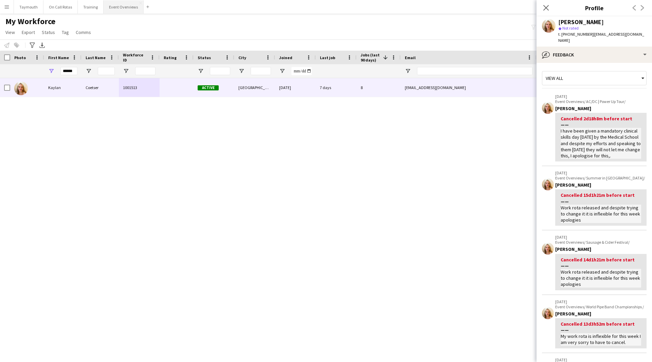
click at [128, 6] on button "Event Overviews Close" at bounding box center [124, 6] width 40 height 13
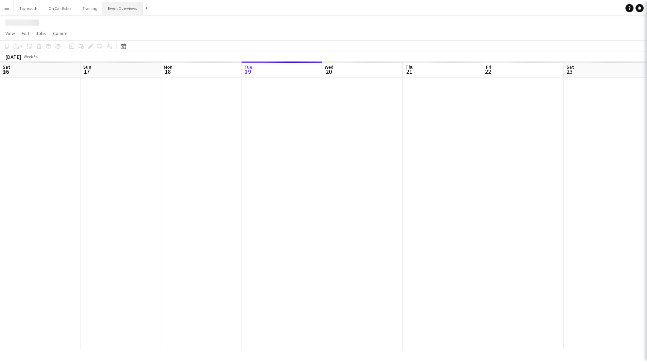
scroll to position [0, 162]
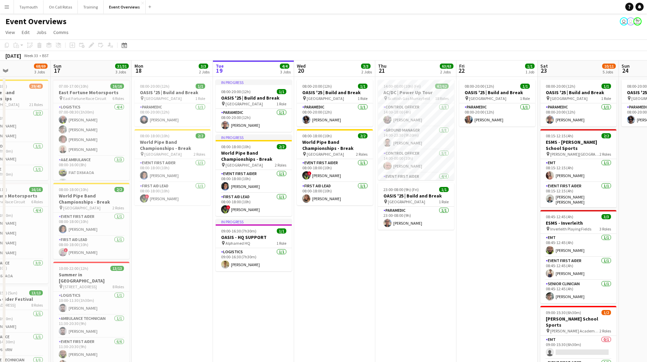
drag, startPoint x: 192, startPoint y: 286, endPoint x: 324, endPoint y: 289, distance: 131.9
click at [324, 289] on app-calendar-viewport "Thu 14 4/4 3 Jobs Fri 15 36/36 3 Jobs Sat 16 68/69 3 Jobs Sun 17 31/31 3 Jobs M…" at bounding box center [323, 275] width 647 height 431
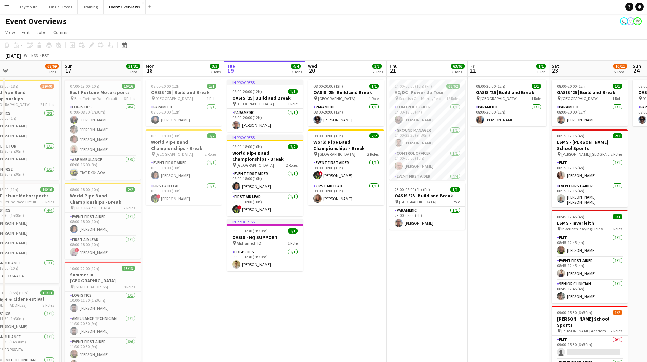
scroll to position [0, 150]
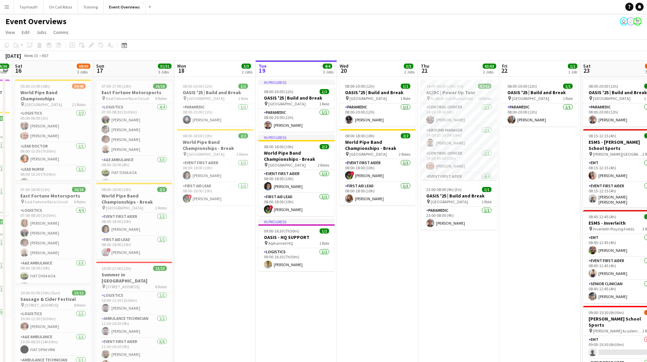
drag, startPoint x: 225, startPoint y: 302, endPoint x: 319, endPoint y: 303, distance: 93.8
click at [319, 303] on app-calendar-viewport "Thu 14 4/4 3 Jobs Fri 15 36/36 3 Jobs Sat 16 68/69 3 Jobs Sun 17 31/31 3 Jobs M…" at bounding box center [323, 275] width 647 height 431
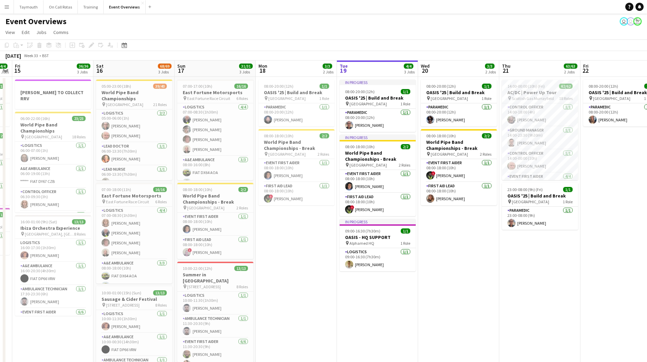
scroll to position [0, 159]
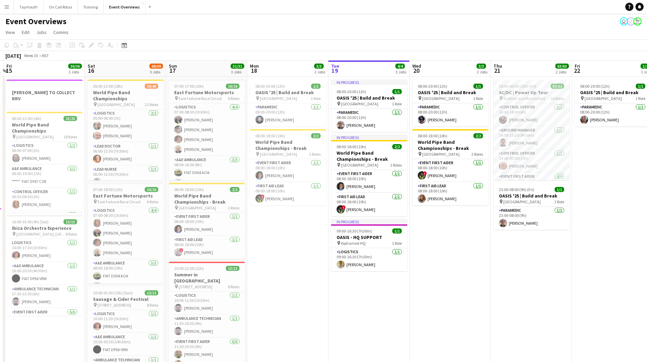
drag, startPoint x: 285, startPoint y: 320, endPoint x: 439, endPoint y: 323, distance: 154.0
click at [439, 323] on app-calendar-viewport "Wed 13 4/4 3 Jobs Thu 14 4/4 3 Jobs Fri 15 36/36 3 Jobs Sat 16 68/69 3 Jobs Sun…" at bounding box center [323, 275] width 647 height 431
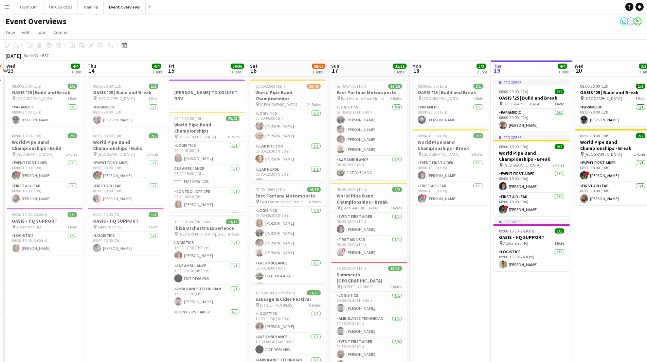
scroll to position [0, 217]
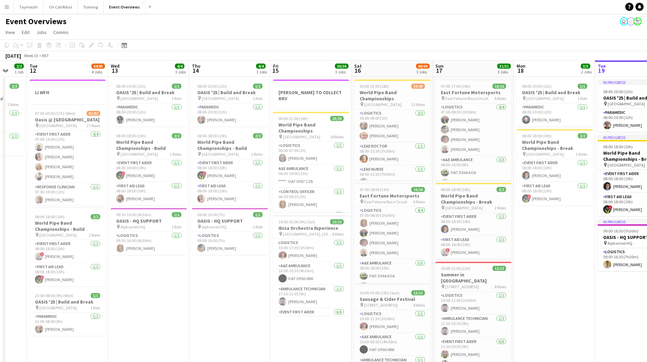
drag, startPoint x: 128, startPoint y: 311, endPoint x: 232, endPoint y: 313, distance: 104.3
click at [232, 313] on app-calendar-viewport "Sat 9 Sun 10 13/13 1 Job Mon 11 2/2 1 Job Tue 12 84/85 4 Jobs Wed 13 4/4 3 Jobs…" at bounding box center [323, 275] width 647 height 431
drag, startPoint x: 571, startPoint y: 267, endPoint x: 351, endPoint y: 275, distance: 220.0
click at [351, 275] on app-calendar-viewport "Sat 9 94/95 2 Jobs Sun 10 13/13 1 Job Mon 11 2/2 1 Job Tue 12 84/85 4 Jobs Wed …" at bounding box center [323, 275] width 647 height 431
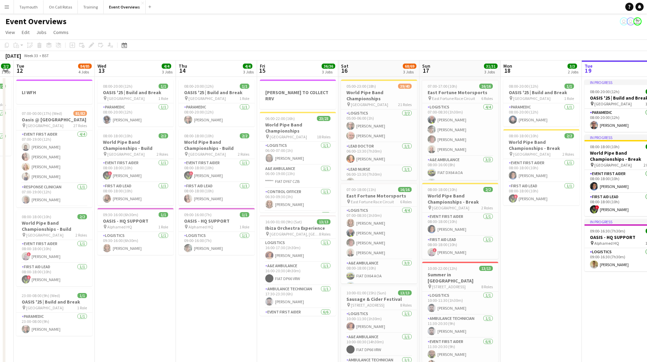
drag, startPoint x: 375, startPoint y: 281, endPoint x: 548, endPoint y: 274, distance: 173.5
click at [548, 274] on app-calendar-viewport "Sun 10 13/13 1 Job Mon 11 2/2 1 Job Tue 12 84/85 4 Jobs Wed 13 4/4 3 Jobs Thu 1…" at bounding box center [323, 275] width 647 height 431
drag, startPoint x: 508, startPoint y: 279, endPoint x: 314, endPoint y: 256, distance: 195.8
click at [130, 283] on app-calendar-viewport "Sun 10 13/13 1 Job Mon 11 2/2 1 Job Tue 12 84/85 4 Jobs Wed 13 4/4 3 Jobs Thu 1…" at bounding box center [323, 275] width 647 height 431
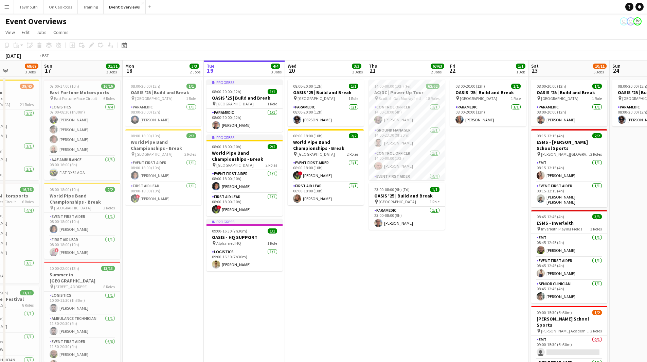
drag, startPoint x: 320, startPoint y: 286, endPoint x: 124, endPoint y: 285, distance: 196.4
click at [124, 285] on app-calendar-viewport "Thu 14 4/4 3 Jobs Fri 15 36/36 3 Jobs Sat 16 68/69 3 Jobs Sun 17 31/31 3 Jobs M…" at bounding box center [323, 275] width 647 height 431
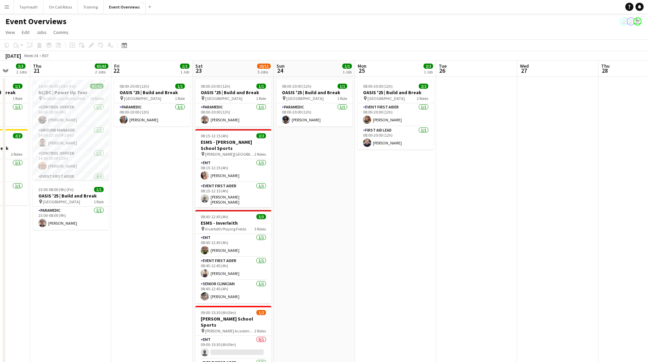
drag, startPoint x: 270, startPoint y: 287, endPoint x: 160, endPoint y: 287, distance: 110.4
click at [160, 287] on app-calendar-viewport "Mon 18 3/3 2 Jobs Tue 19 4/4 3 Jobs Wed 20 3/3 2 Jobs Thu 21 63/63 2 Jobs Fri 2…" at bounding box center [323, 290] width 647 height 461
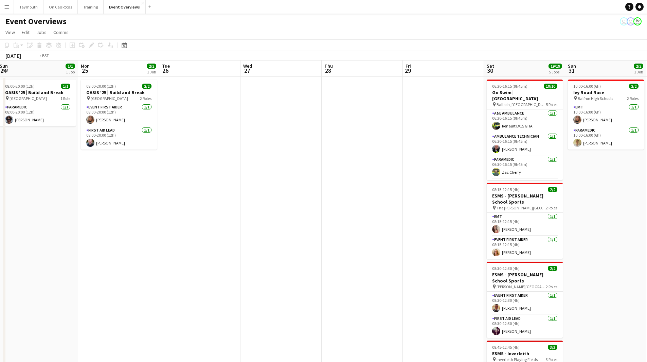
drag, startPoint x: 378, startPoint y: 271, endPoint x: 161, endPoint y: 290, distance: 218.0
click at [145, 296] on app-calendar-viewport "Thu 21 63/63 2 Jobs Fri 22 1/1 1 Job Sat 23 10/11 5 Jobs Sun 24 1/1 1 Job Mon 2…" at bounding box center [323, 290] width 647 height 461
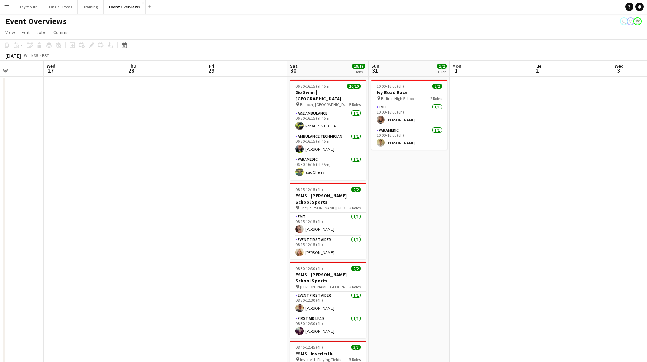
drag, startPoint x: 183, startPoint y: 276, endPoint x: 280, endPoint y: 234, distance: 105.8
click at [121, 276] on app-calendar-viewport "Sun 24 1/1 1 Job Mon 25 2/2 1 Job Tue 26 Wed 27 Thu 28 Fri 29 Sat 30 19/19 5 Jo…" at bounding box center [323, 290] width 647 height 461
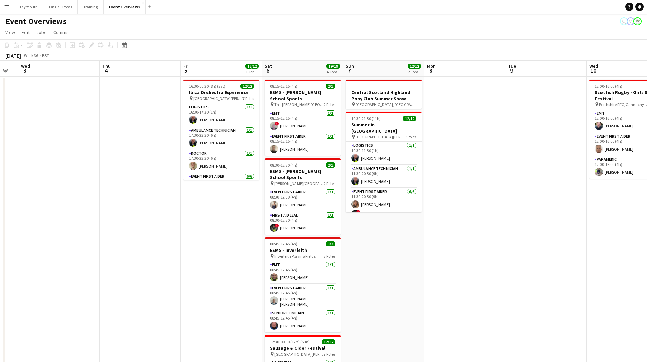
drag, startPoint x: 251, startPoint y: 257, endPoint x: 116, endPoint y: 268, distance: 135.8
click at [116, 268] on app-calendar-viewport "Sun 31 2/2 1 Job Mon 1 Tue 2 Wed 3 Thu 4 Fri 5 12/12 1 Job Sat 6 19/19 4 Jobs S…" at bounding box center [323, 290] width 647 height 461
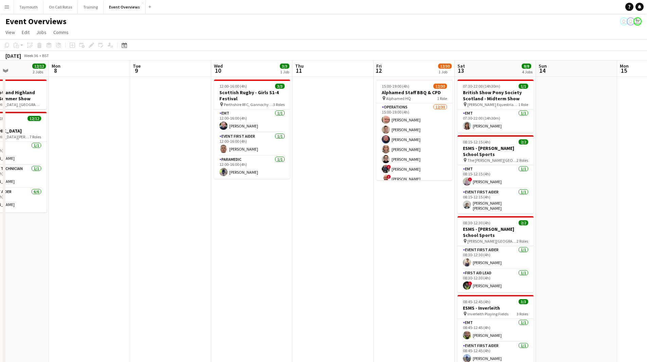
click at [114, 269] on app-calendar-viewport "Fri 5 12/12 1 Job Sat 6 19/19 4 Jobs Sun 7 12/12 2 Jobs Mon 8 Tue 9 Wed 10 3/3 …" at bounding box center [323, 290] width 647 height 461
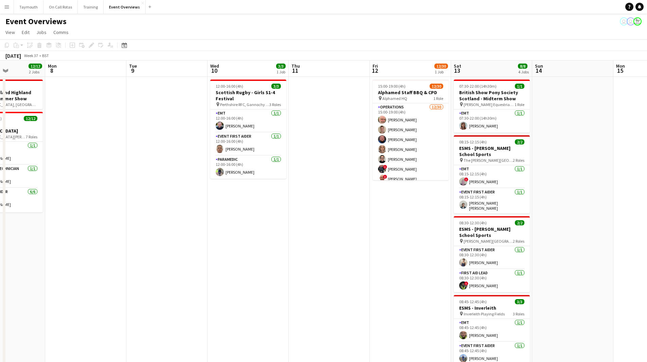
drag, startPoint x: 402, startPoint y: 250, endPoint x: 238, endPoint y: 274, distance: 165.4
click at [238, 274] on app-calendar-viewport "Fri 5 12/12 1 Job Sat 6 19/19 4 Jobs Sun 7 12/12 2 Jobs Mon 8 Tue 9 Wed 10 3/3 …" at bounding box center [323, 290] width 647 height 461
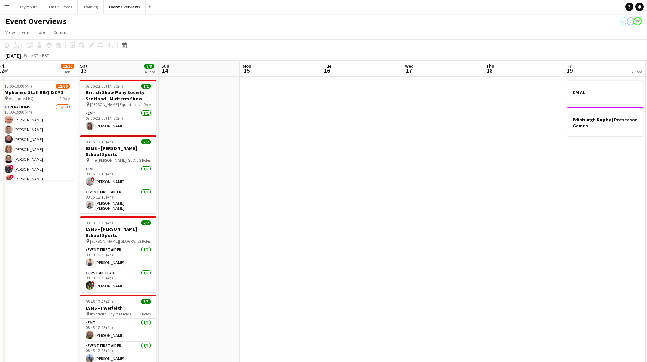
scroll to position [0, 264]
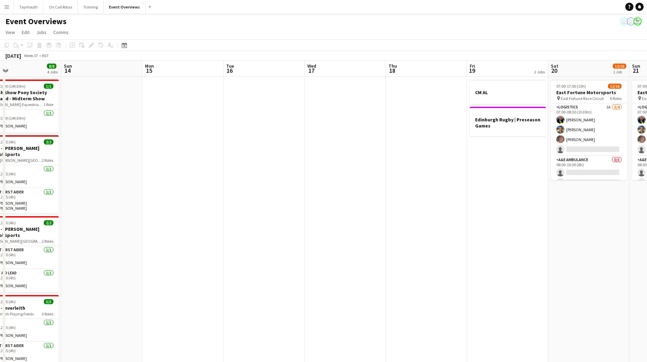
drag, startPoint x: 505, startPoint y: 164, endPoint x: 197, endPoint y: 196, distance: 309.9
click at [197, 196] on app-calendar-viewport "Wed 10 3/3 1 Job Thu 11 Fri 12 12/30 1 Job Sat 13 8/8 4 Jobs Sun 14 Mon 15 Tue …" at bounding box center [323, 290] width 647 height 461
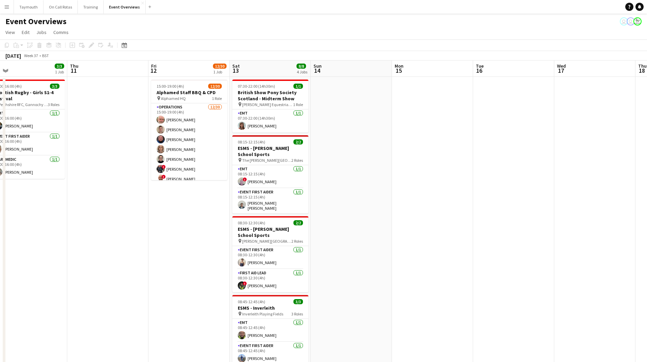
drag, startPoint x: 246, startPoint y: 196, endPoint x: 495, endPoint y: 193, distance: 249.8
click at [495, 193] on app-calendar-viewport "Mon 8 Tue 9 Wed 10 3/3 1 Job Thu 11 Fri 12 12/30 1 Job Sat 13 8/8 4 Jobs Sun 14…" at bounding box center [323, 290] width 647 height 461
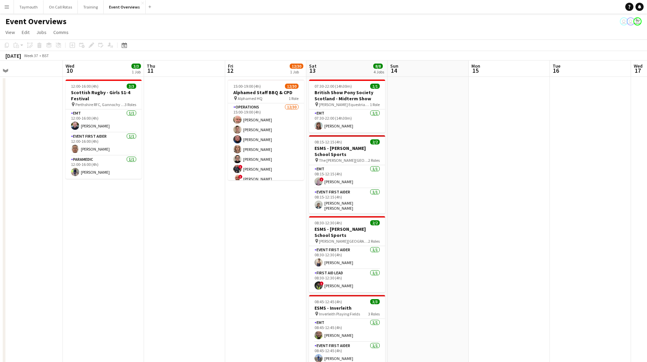
scroll to position [0, 180]
drag, startPoint x: 168, startPoint y: 243, endPoint x: 245, endPoint y: 239, distance: 77.6
click at [245, 239] on app-calendar-viewport "Sun 7 12/12 2 Jobs Mon 8 Tue 9 Wed 10 3/3 1 Job Thu 11 Fri 12 12/30 1 Job Sat 1…" at bounding box center [323, 290] width 647 height 461
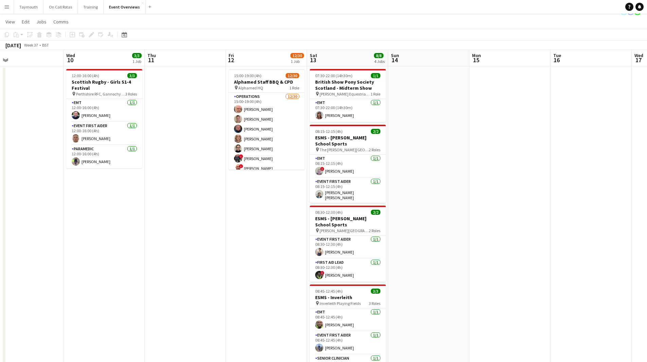
scroll to position [0, 0]
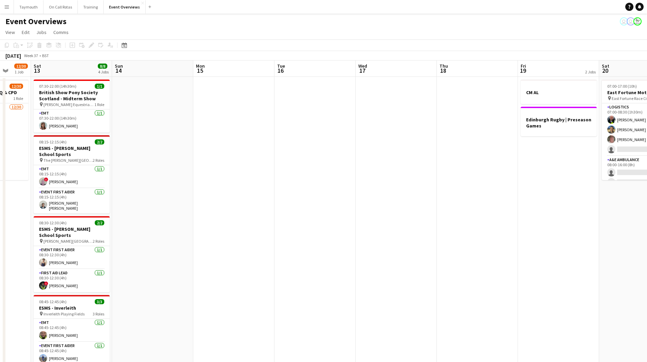
drag, startPoint x: 487, startPoint y: 233, endPoint x: 218, endPoint y: 272, distance: 271.5
click at [206, 275] on app-calendar-viewport "Tue 9 Wed 10 3/3 1 Job Thu 11 Fri 12 12/30 1 Job Sat 13 8/8 4 Jobs Sun 14 Mon 1…" at bounding box center [323, 290] width 647 height 461
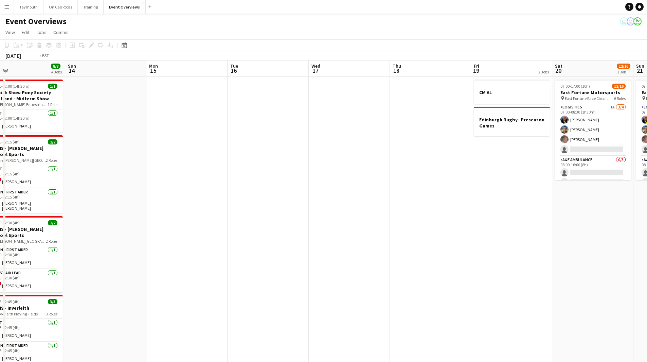
drag, startPoint x: 296, startPoint y: 270, endPoint x: 92, endPoint y: 293, distance: 205.6
click at [87, 299] on app-calendar-viewport "Wed 10 3/3 1 Job Thu 11 Fri 12 12/30 1 Job Sat 13 8/8 4 Jobs Sun 14 Mon 15 Tue …" at bounding box center [323, 290] width 647 height 461
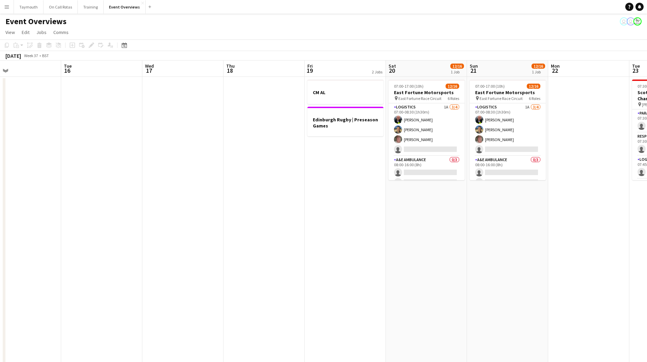
drag, startPoint x: 208, startPoint y: 267, endPoint x: 123, endPoint y: 282, distance: 86.5
click at [123, 282] on app-calendar-viewport "Fri 12 12/30 1 Job Sat 13 8/8 4 Jobs Sun 14 Mon 15 Tue 16 Wed 17 Thu 18 Fri 19 …" at bounding box center [323, 290] width 647 height 461
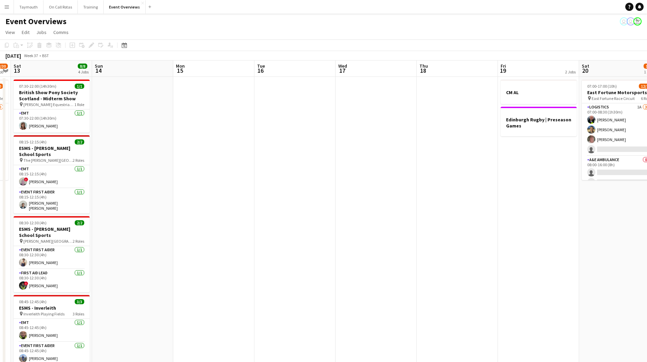
scroll to position [0, 213]
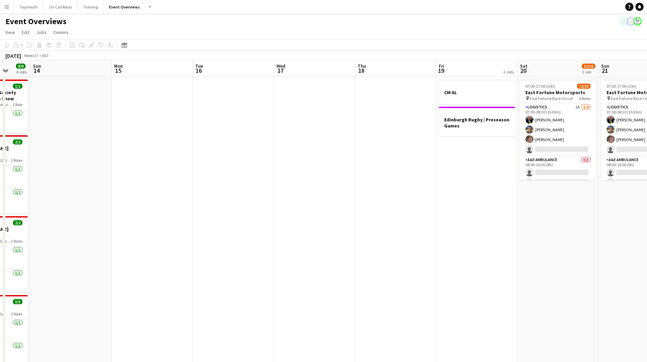
drag, startPoint x: 177, startPoint y: 268, endPoint x: 416, endPoint y: 234, distance: 241.2
click at [416, 234] on app-calendar-viewport "Thu 11 Fri 12 12/30 1 Job Sat 13 8/8 4 Jobs Sun 14 Mon 15 Tue 16 Wed 17 Thu 18 …" at bounding box center [323, 290] width 647 height 461
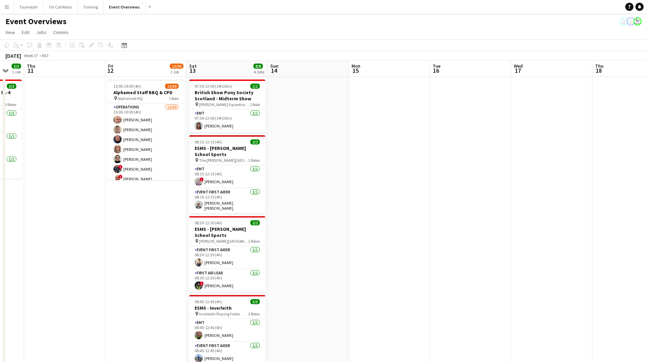
drag, startPoint x: 211, startPoint y: 261, endPoint x: 415, endPoint y: 245, distance: 204.9
click at [447, 241] on app-calendar-viewport "Tue 9 Wed 10 3/3 1 Job Thu 11 Fri 12 12/30 1 Job Sat 13 8/8 4 Jobs Sun 14 Mon 1…" at bounding box center [323, 290] width 647 height 461
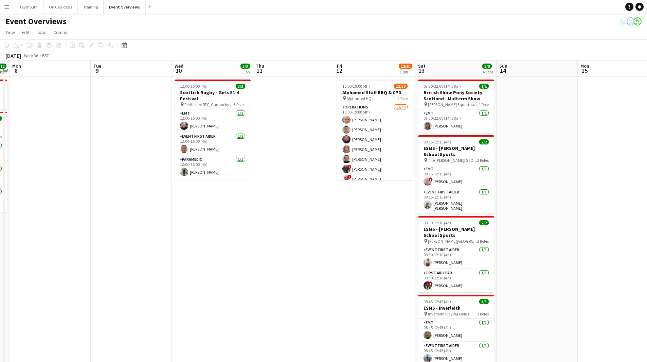
drag, startPoint x: 157, startPoint y: 273, endPoint x: 387, endPoint y: 277, distance: 230.8
click at [387, 277] on app-calendar-viewport "Sat 6 19/19 4 Jobs Sun 7 12/12 2 Jobs Mon 8 Tue 9 Wed 10 3/3 1 Job Thu 11 Fri 1…" at bounding box center [323, 290] width 647 height 461
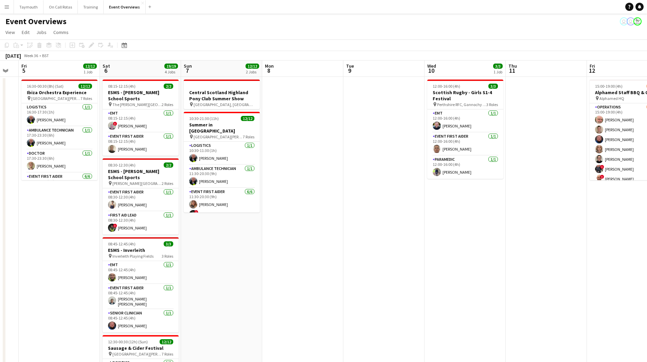
scroll to position [0, 144]
drag, startPoint x: 195, startPoint y: 275, endPoint x: 448, endPoint y: 275, distance: 252.5
click at [448, 275] on app-calendar-viewport "Wed 3 Thu 4 Fri 5 12/12 1 Job Sat 6 19/19 4 Jobs Sun 7 12/12 2 Jobs Mon 8 Tue 9…" at bounding box center [323, 290] width 647 height 461
click at [475, 266] on app-date-cell "12:00-16:00 (4h) 3/3 [DEMOGRAPHIC_DATA] Rugby - Girls S1-4 Festival pin Perthsh…" at bounding box center [464, 299] width 81 height 445
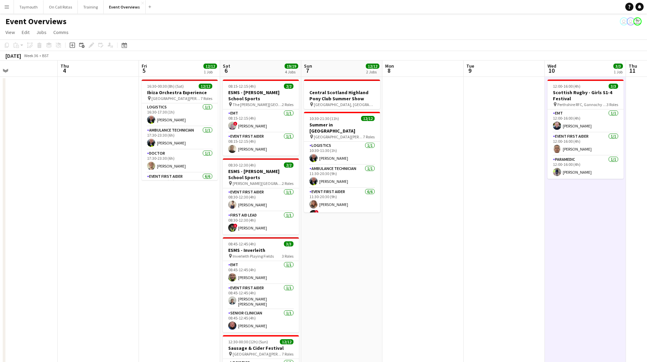
drag, startPoint x: 353, startPoint y: 257, endPoint x: 149, endPoint y: 268, distance: 204.6
click at [149, 268] on app-calendar-viewport "Sun 31 2/2 1 Job Mon 1 Tue 2 Wed 3 Thu 4 Fri 5 12/12 1 Job Sat 6 19/19 4 Jobs S…" at bounding box center [323, 290] width 647 height 461
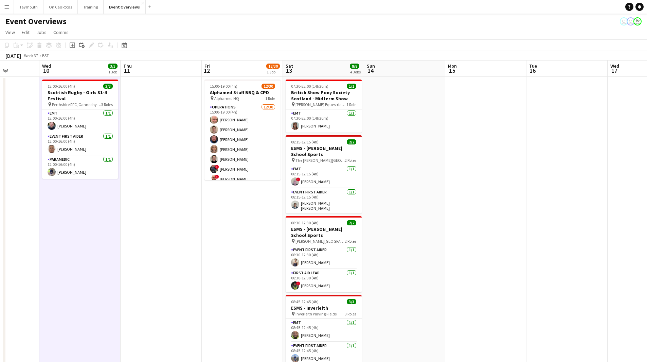
drag, startPoint x: 305, startPoint y: 261, endPoint x: 103, endPoint y: 270, distance: 202.0
click at [103, 270] on app-calendar-viewport "Sun 7 12/12 2 Jobs Mon 8 Tue 9 Wed 10 3/3 1 Job Thu 11 Fri 12 12/30 1 Job Sat 1…" at bounding box center [323, 290] width 647 height 461
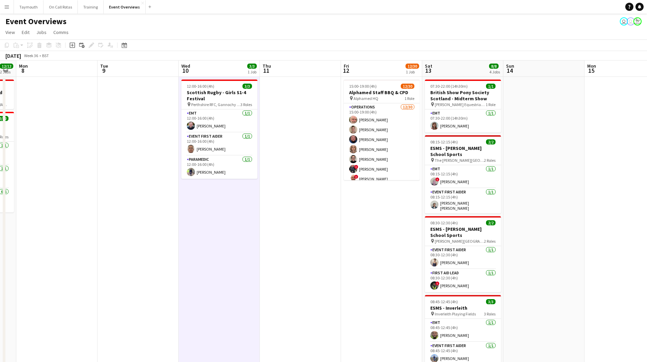
drag, startPoint x: 204, startPoint y: 264, endPoint x: 376, endPoint y: 252, distance: 172.4
click at [376, 252] on app-calendar-viewport "Sat 6 19/19 4 Jobs Sun 7 12/12 2 Jobs Mon 8 Tue 9 Wed 10 3/3 1 Job Thu 11 Fri 1…" at bounding box center [323, 290] width 647 height 461
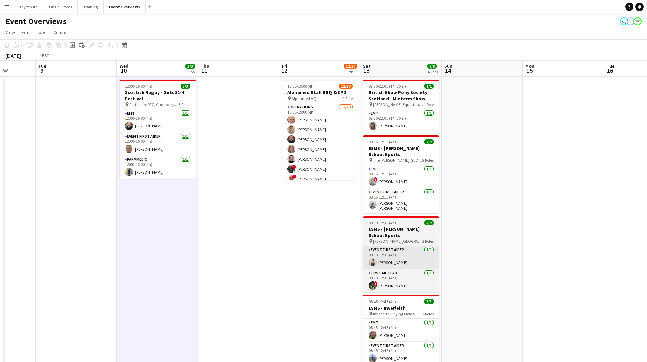
drag, startPoint x: 416, startPoint y: 233, endPoint x: 164, endPoint y: 251, distance: 253.1
click at [153, 256] on app-calendar-viewport "Sat 6 19/19 4 Jobs Sun 7 12/12 2 Jobs Mon 8 Tue 9 Wed 10 3/3 1 Job Thu 11 Fri 1…" at bounding box center [323, 290] width 647 height 461
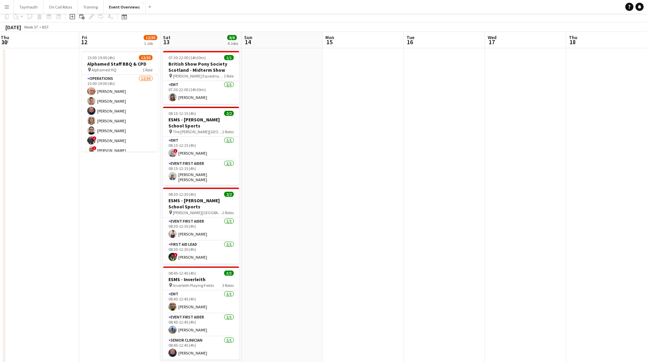
scroll to position [0, 0]
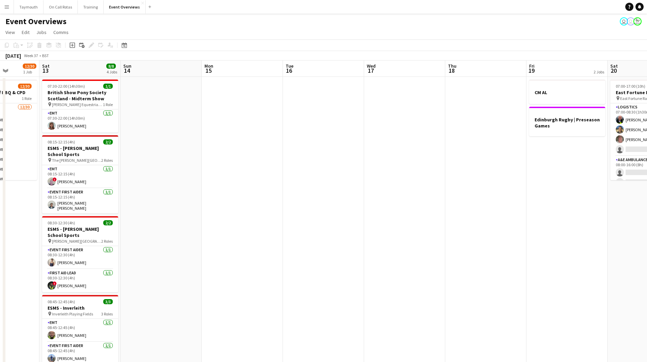
drag, startPoint x: 382, startPoint y: 233, endPoint x: 203, endPoint y: 269, distance: 182.1
click at [206, 270] on app-calendar-viewport "Wed 10 3/3 1 Job Thu 11 Fri 12 12/30 1 Job Sat 13 8/8 4 Jobs Sun 14 Mon 15 Tue …" at bounding box center [323, 290] width 647 height 461
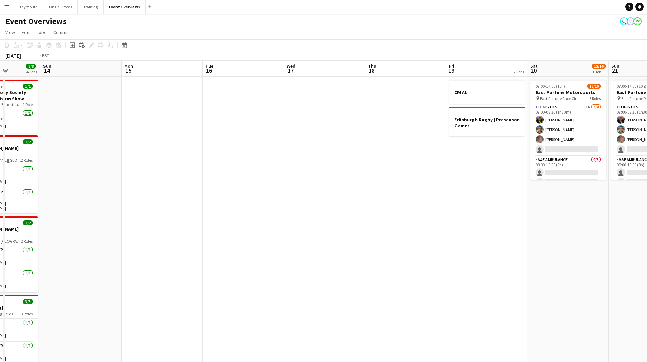
drag, startPoint x: 336, startPoint y: 244, endPoint x: 221, endPoint y: 259, distance: 116.2
click at [214, 262] on app-calendar-viewport "Thu 11 Fri 12 12/30 1 Job Sat 13 8/8 4 Jobs Sun 14 Mon 15 Tue 16 Wed 17 Thu 18 …" at bounding box center [323, 290] width 647 height 461
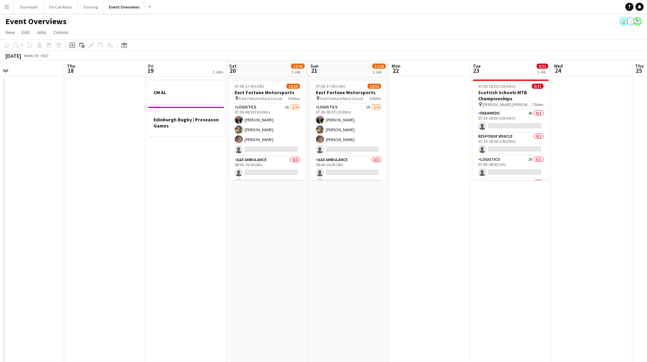
drag, startPoint x: 367, startPoint y: 225, endPoint x: 230, endPoint y: 256, distance: 140.4
click at [232, 256] on app-calendar-viewport "Sun 14 Mon 15 Tue 16 Wed 17 Thu 18 Fri 19 2 Jobs Sat 20 12/16 1 Job Sun 21 12/1…" at bounding box center [323, 290] width 647 height 461
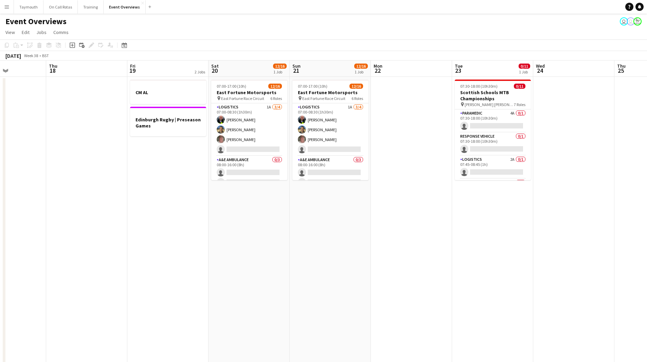
drag, startPoint x: 196, startPoint y: 255, endPoint x: 266, endPoint y: 249, distance: 70.6
click at [187, 257] on app-calendar-viewport "Sun 14 Mon 15 Tue 16 Wed 17 Thu 18 Fri 19 2 Jobs Sat 20 12/16 1 Job Sun 21 12/1…" at bounding box center [323, 290] width 647 height 461
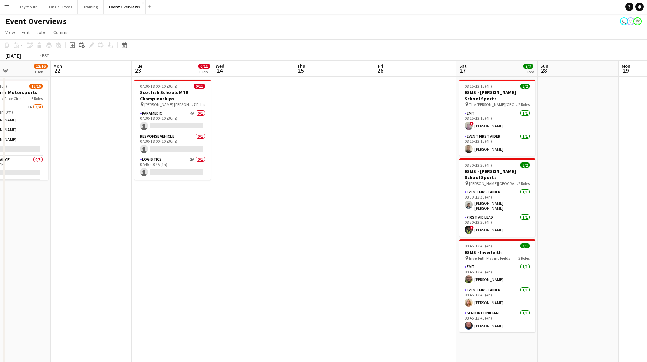
drag, startPoint x: 399, startPoint y: 248, endPoint x: 250, endPoint y: 260, distance: 149.3
click at [250, 260] on app-calendar-viewport "Fri 19 2 Jobs Sat 20 12/16 1 Job Sun 21 12/16 1 Job Mon 22 Tue 23 0/11 1 Job We…" at bounding box center [323, 290] width 647 height 461
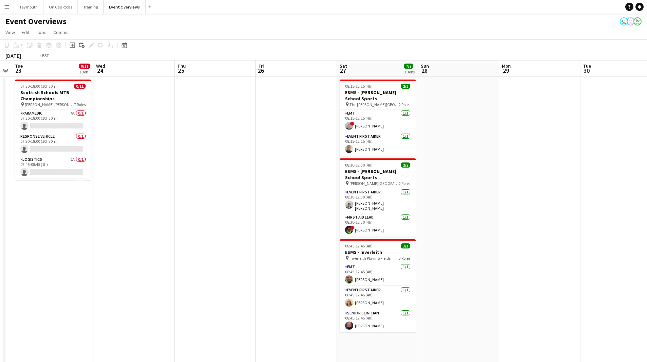
drag, startPoint x: 108, startPoint y: 270, endPoint x: 347, endPoint y: 294, distance: 240.1
click at [500, 263] on app-calendar-viewport "Sat 20 12/16 1 Job Sun 21 12/16 1 Job Mon 22 Tue 23 0/11 1 Job Wed 24 Thu 25 Fr…" at bounding box center [323, 290] width 647 height 461
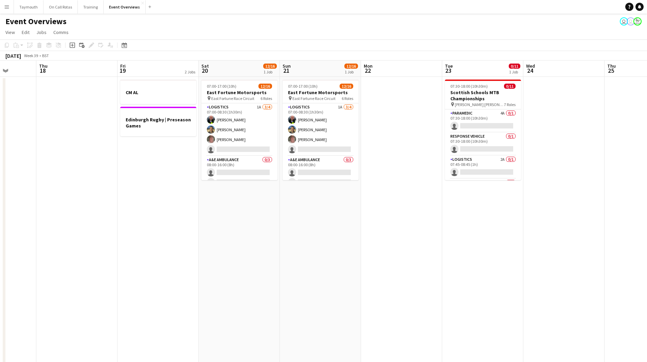
drag, startPoint x: 250, startPoint y: 306, endPoint x: 565, endPoint y: 300, distance: 314.7
click at [504, 306] on app-calendar-viewport "Mon 15 Tue 16 Wed 17 Thu 18 Fri 19 2 Jobs Sat 20 12/16 1 Job Sun 21 12/16 1 Job…" at bounding box center [323, 290] width 647 height 461
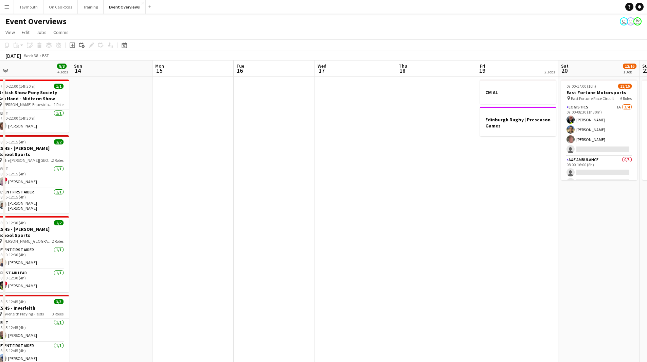
drag, startPoint x: 218, startPoint y: 298, endPoint x: 456, endPoint y: 275, distance: 239.0
click at [454, 276] on app-calendar-viewport "Thu 11 Fri 12 12/30 1 Job Sat 13 8/8 4 Jobs Sun 14 Mon 15 Tue 16 Wed 17 Thu 18 …" at bounding box center [323, 290] width 647 height 461
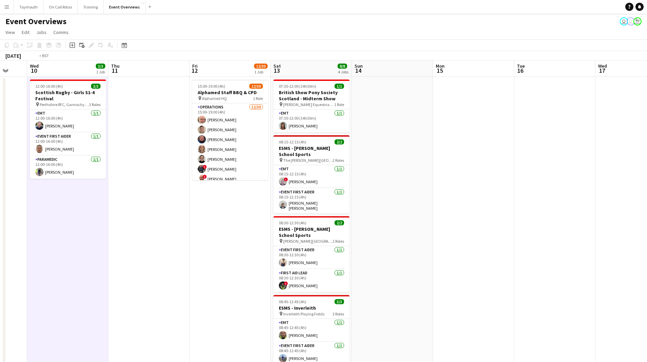
drag, startPoint x: 374, startPoint y: 262, endPoint x: 425, endPoint y: 262, distance: 51.0
click at [425, 262] on app-calendar-viewport "Mon 8 Tue 9 Wed 10 3/3 1 Job Thu 11 Fri 12 12/30 1 Job Sat 13 8/8 4 Jobs Sun 14…" at bounding box center [323, 290] width 647 height 461
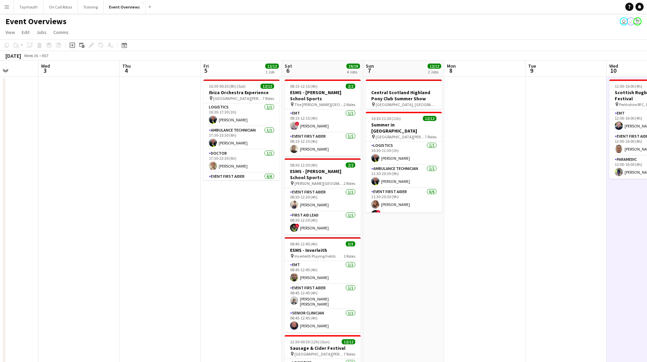
drag, startPoint x: 454, startPoint y: 279, endPoint x: 508, endPoint y: 283, distance: 53.5
click at [517, 280] on app-calendar-viewport "Sun 31 2/2 1 Job Mon 1 Tue 2 Wed 3 Thu 4 Fri 5 12/12 1 Job Sat 6 19/19 4 Jobs S…" at bounding box center [323, 290] width 647 height 461
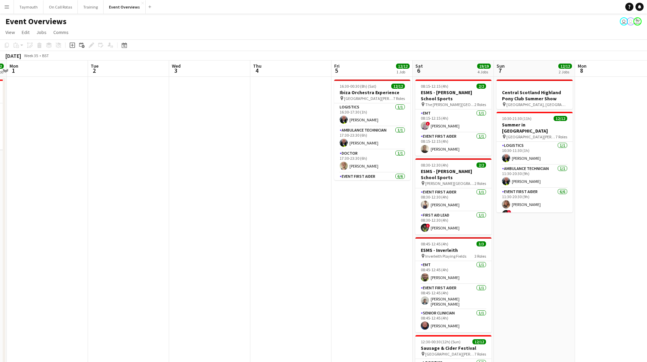
drag, startPoint x: 249, startPoint y: 266, endPoint x: 469, endPoint y: 277, distance: 219.8
click at [469, 277] on app-calendar-viewport "Sat 30 19/19 5 Jobs Sun 31 2/2 1 Job Mon 1 Tue 2 Wed 3 Thu 4 Fri 5 12/12 1 Job …" at bounding box center [323, 290] width 647 height 461
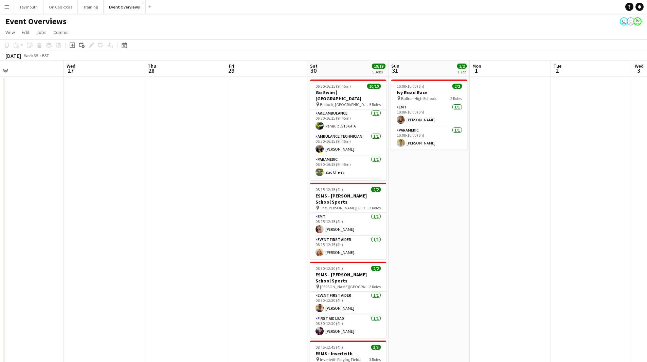
drag, startPoint x: 292, startPoint y: 271, endPoint x: 491, endPoint y: 274, distance: 198.8
click at [491, 274] on app-calendar-viewport "Sun 24 1/1 1 Job Mon 25 2/2 1 Job Tue 26 Wed 27 Thu 28 Fri 29 Sat 30 19/19 5 Jo…" at bounding box center [323, 290] width 647 height 461
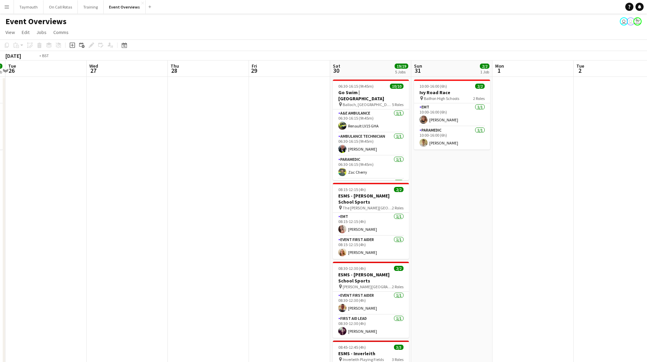
drag, startPoint x: 194, startPoint y: 272, endPoint x: 475, endPoint y: 258, distance: 281.4
click at [475, 258] on app-calendar-viewport "Sun 24 1/1 1 Job Mon 25 2/2 1 Job Tue 26 Wed 27 Thu 28 Fri 29 Sat 30 19/19 5 Jo…" at bounding box center [323, 290] width 647 height 461
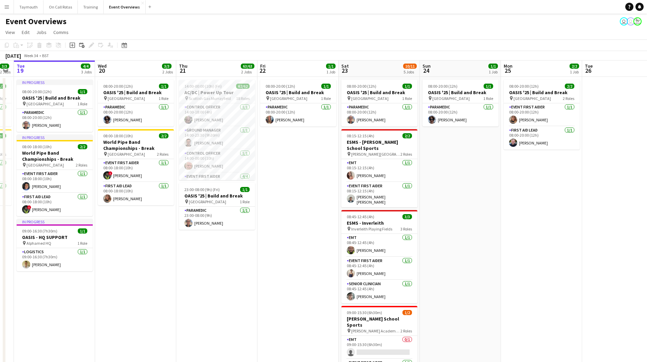
scroll to position [0, 206]
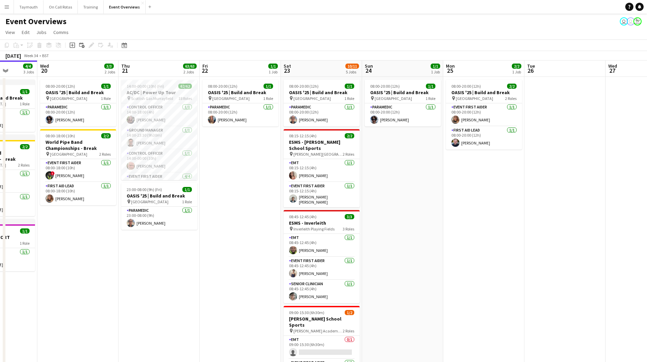
drag, startPoint x: 271, startPoint y: 274, endPoint x: 475, endPoint y: 276, distance: 203.9
click at [475, 276] on app-calendar-viewport "Sun 17 31/31 3 Jobs Mon 18 3/3 2 Jobs Tue 19 4/4 3 Jobs Wed 20 3/3 2 Jobs Thu 2…" at bounding box center [323, 290] width 647 height 461
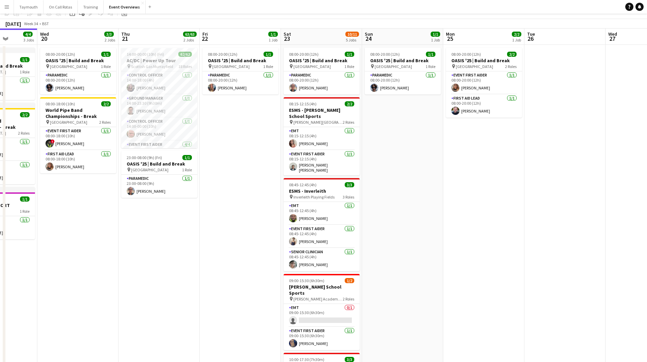
scroll to position [0, 0]
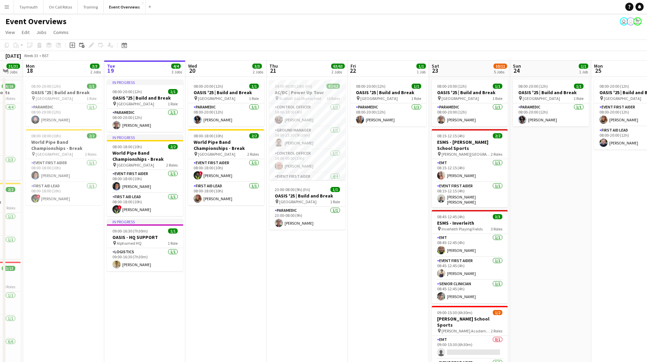
drag, startPoint x: 130, startPoint y: 294, endPoint x: 272, endPoint y: 276, distance: 143.2
click at [272, 276] on app-calendar-viewport "Sat 16 68/69 3 Jobs Sun 17 31/31 3 Jobs Mon 18 3/3 2 Jobs Tue 19 4/4 3 Jobs Wed…" at bounding box center [323, 290] width 647 height 461
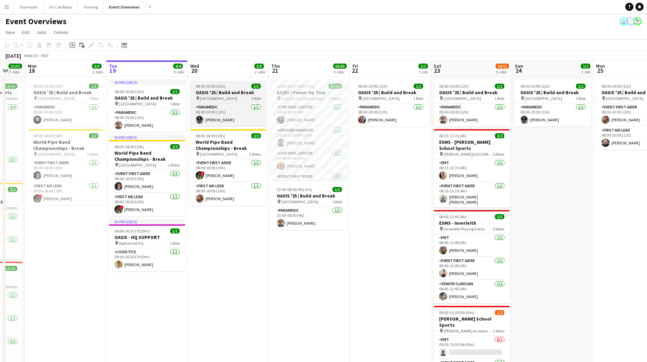
click at [220, 86] on span "08:00-20:00 (12h)" at bounding box center [211, 86] width 30 height 5
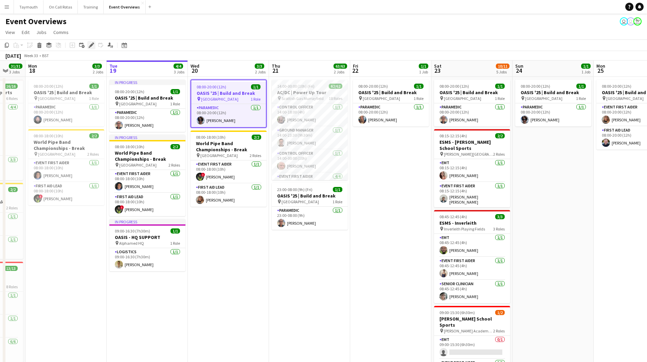
click at [92, 47] on icon "Edit" at bounding box center [91, 44] width 5 height 5
type input "**********"
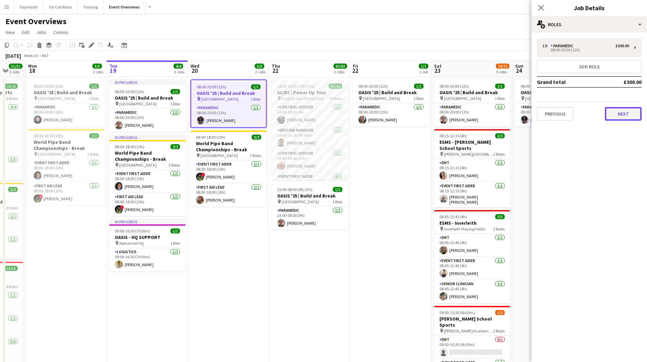
click at [628, 117] on button "Next" at bounding box center [623, 114] width 37 height 14
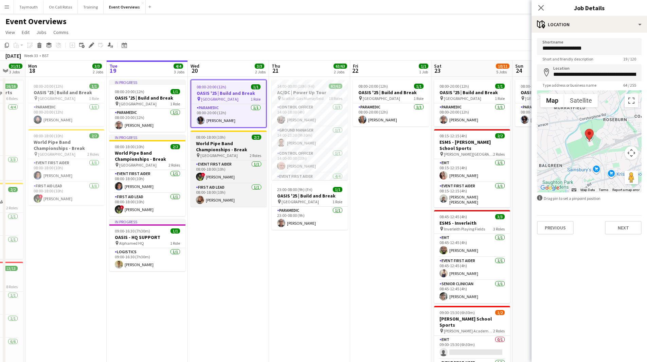
click at [225, 149] on h3 "World Pipe Band Championships - Break" at bounding box center [229, 146] width 76 height 12
type input "**********"
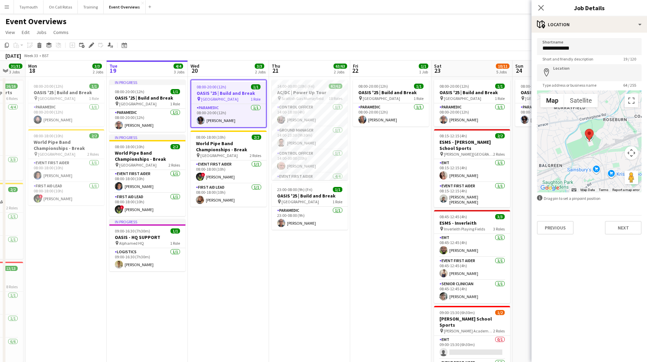
type input "**********"
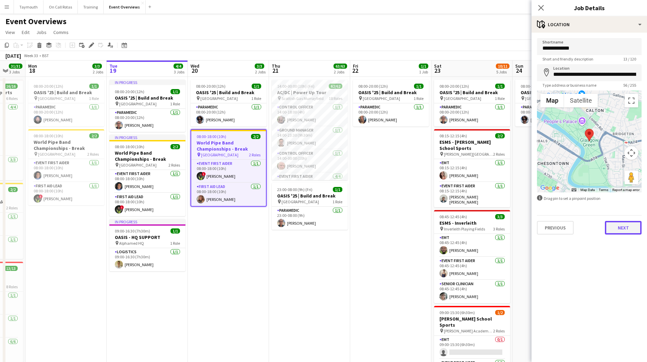
click at [631, 229] on button "Next" at bounding box center [623, 228] width 37 height 14
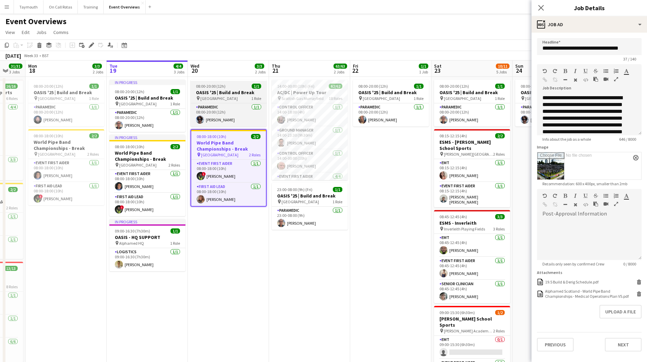
click at [237, 94] on h3 "OASIS '25 | Build and Break" at bounding box center [229, 92] width 76 height 6
type input "**********"
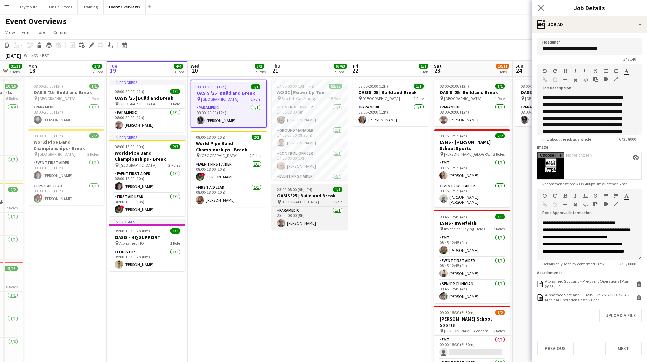
click at [291, 192] on span "23:00-08:00 (9h) (Fri)" at bounding box center [294, 189] width 35 height 5
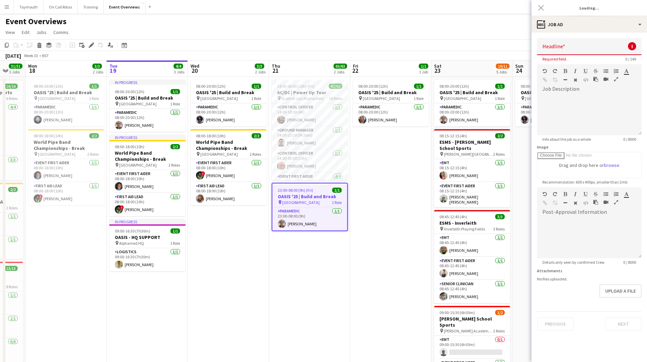
type input "**********"
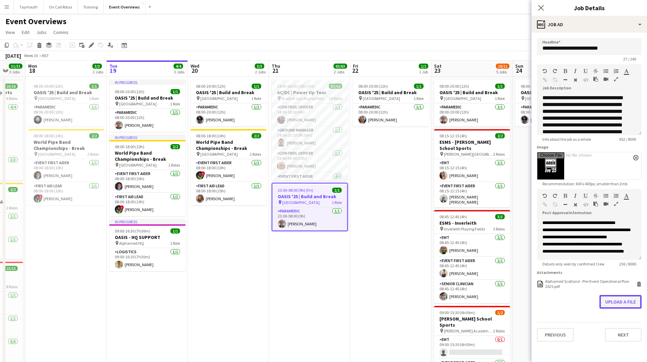
click at [617, 306] on button "Upload a file" at bounding box center [621, 302] width 42 height 14
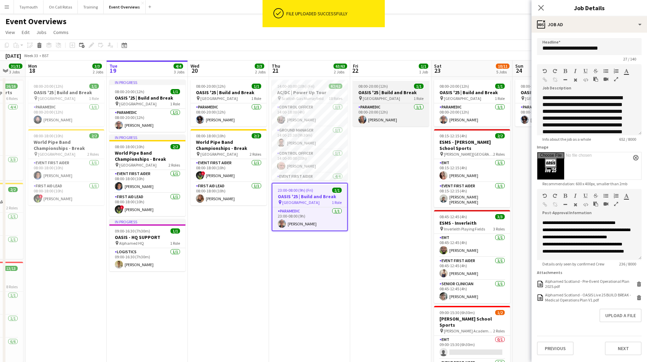
click at [389, 87] on div "08:00-20:00 (12h) 1/1" at bounding box center [391, 86] width 76 height 5
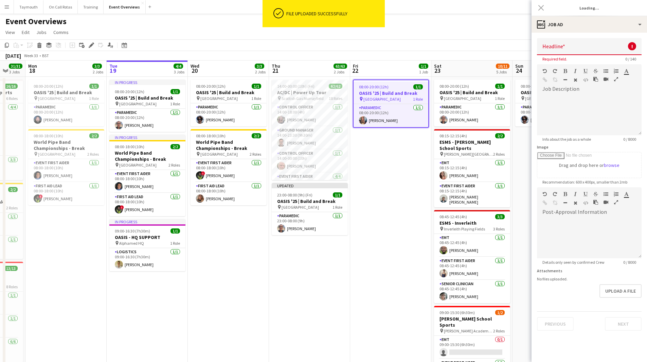
type input "**********"
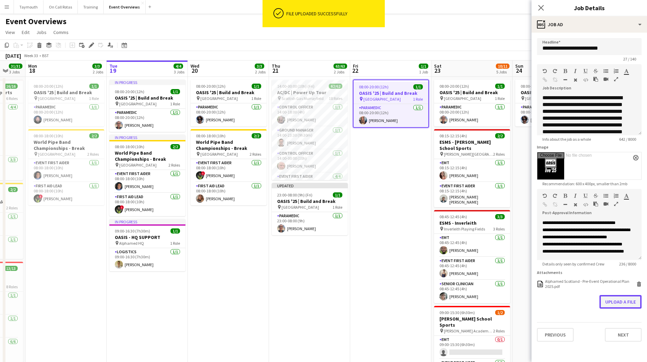
click at [614, 301] on button "Upload a file" at bounding box center [621, 302] width 42 height 14
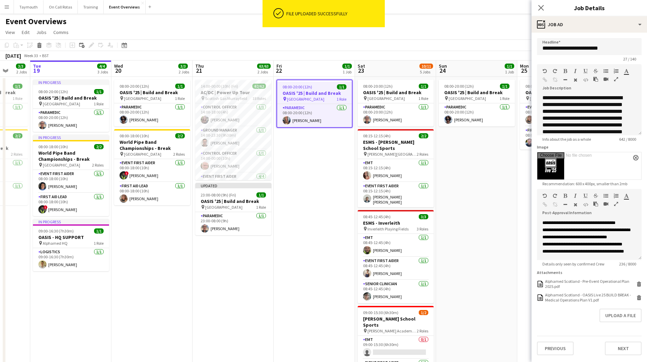
drag, startPoint x: 410, startPoint y: 206, endPoint x: 317, endPoint y: 222, distance: 94.5
click at [317, 222] on app-calendar-viewport "Sat 16 68/69 3 Jobs Sun 17 31/31 3 Jobs Mon 18 3/3 2 Jobs Tue 19 4/4 3 Jobs Wed…" at bounding box center [323, 290] width 647 height 461
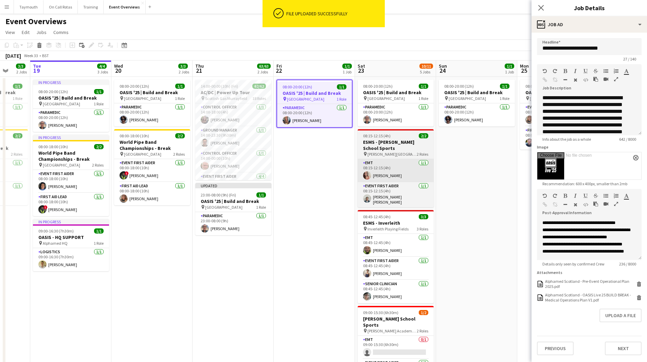
scroll to position [0, 230]
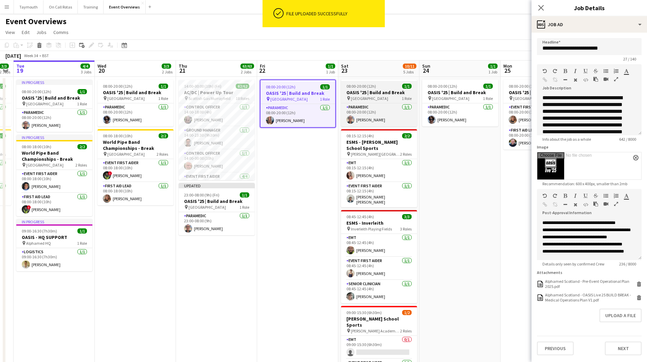
click at [377, 84] on div "08:00-20:00 (12h) 1/1" at bounding box center [379, 86] width 76 height 5
type input "**********"
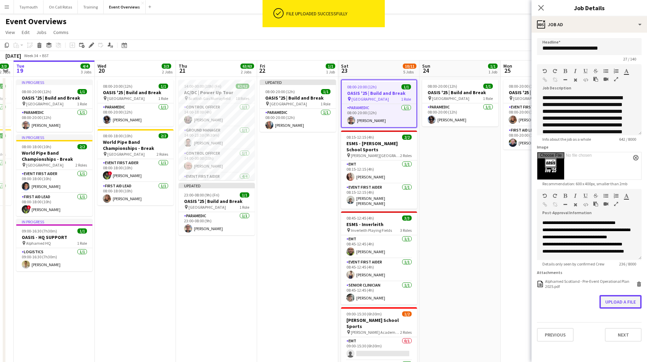
click at [608, 300] on button "Upload a file" at bounding box center [621, 302] width 42 height 14
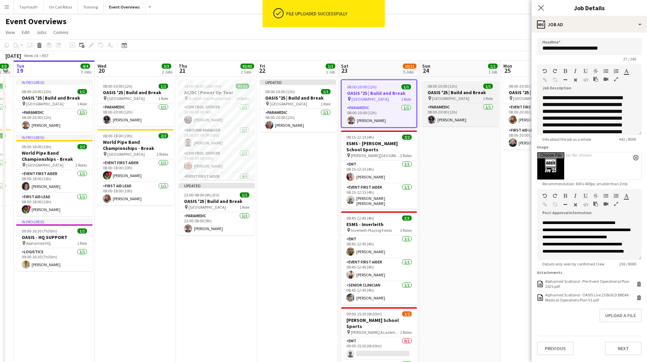
click at [468, 87] on div "08:00-20:00 (12h) 1/1" at bounding box center [460, 86] width 76 height 5
type input "**********"
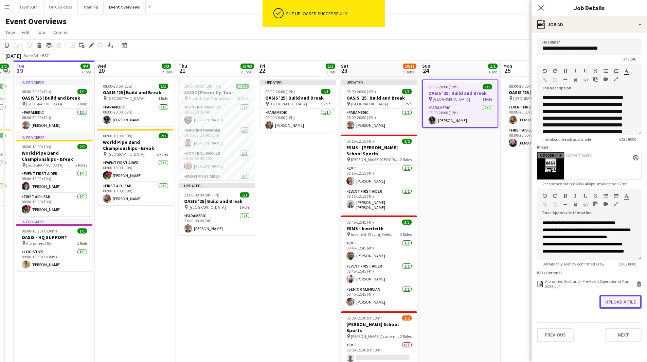
click at [625, 301] on button "Upload a file" at bounding box center [621, 302] width 42 height 14
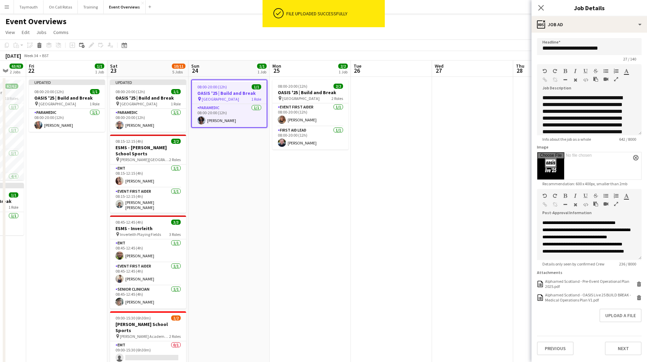
drag, startPoint x: 483, startPoint y: 202, endPoint x: 244, endPoint y: 222, distance: 239.4
click at [240, 226] on app-calendar-viewport "Tue 19 4/4 3 Jobs Wed 20 3/3 2 Jobs Thu 21 63/63 2 Jobs Fri 22 1/1 1 Job Sat 23…" at bounding box center [323, 290] width 647 height 461
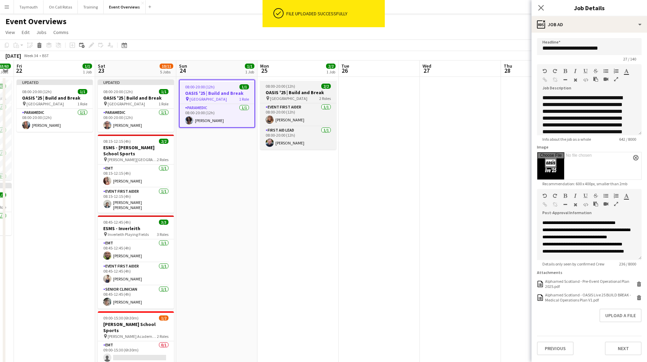
click at [304, 89] on app-job-card "08:00-20:00 (12h) 2/2 OASIS '25 | Build and Break pin [GEOGRAPHIC_DATA] 2 Roles…" at bounding box center [298, 115] width 76 height 70
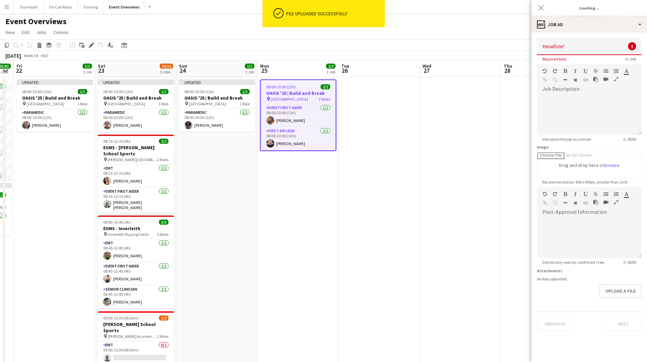
type input "**********"
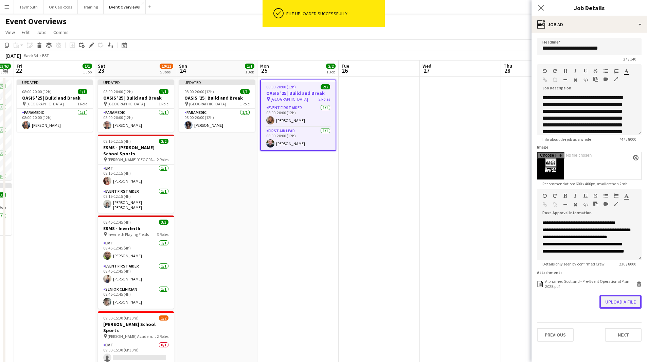
click at [629, 302] on button "Upload a file" at bounding box center [621, 302] width 42 height 14
click at [397, 199] on app-date-cell at bounding box center [379, 299] width 81 height 445
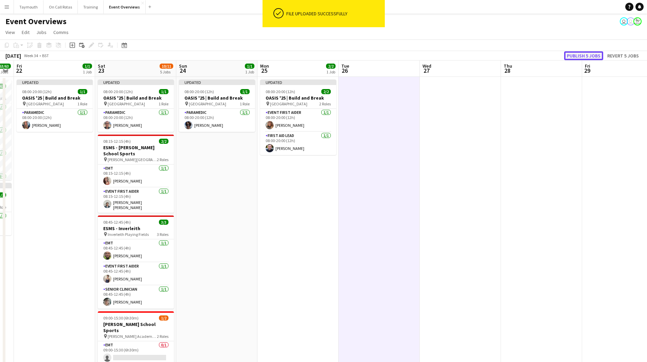
click at [583, 52] on button "Publish 5 jobs" at bounding box center [583, 55] width 39 height 9
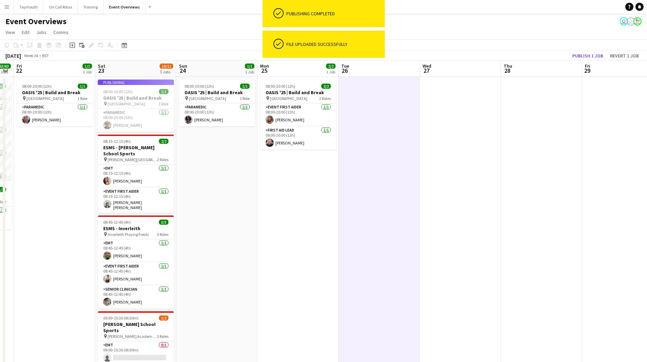
scroll to position [0, 143]
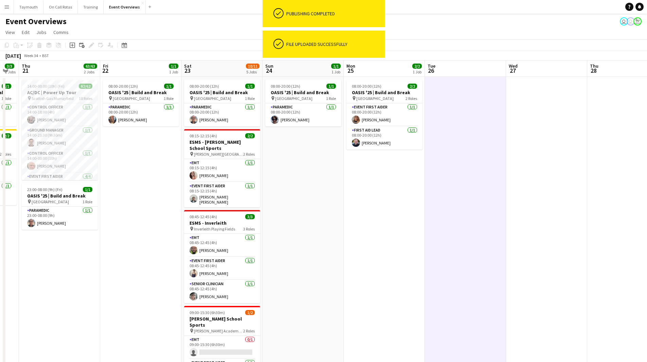
drag, startPoint x: 286, startPoint y: 199, endPoint x: 372, endPoint y: 189, distance: 87.0
click at [372, 189] on app-calendar-viewport "Tue 19 4/4 3 Jobs Wed 20 3/3 2 Jobs Thu 21 63/63 2 Jobs Fri 22 1/1 1 Job Sat 23…" at bounding box center [323, 290] width 647 height 461
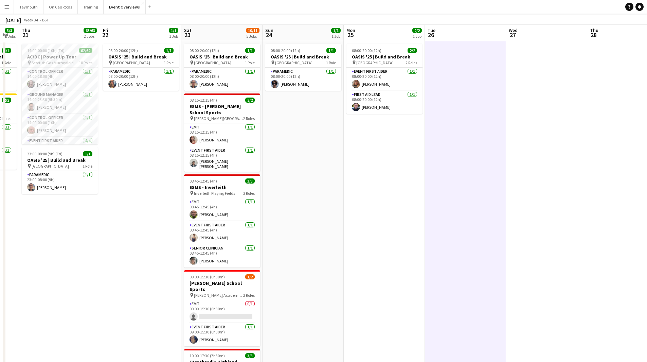
scroll to position [0, 0]
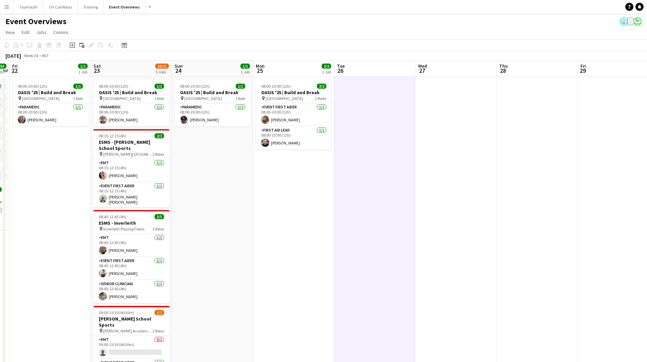
drag, startPoint x: 499, startPoint y: 293, endPoint x: 280, endPoint y: 295, distance: 218.2
click at [239, 299] on app-calendar-viewport "Tue 19 4/4 3 Jobs Wed 20 3/3 2 Jobs Thu 21 63/63 2 Jobs Fri 22 1/1 1 Job Sat 23…" at bounding box center [323, 290] width 647 height 461
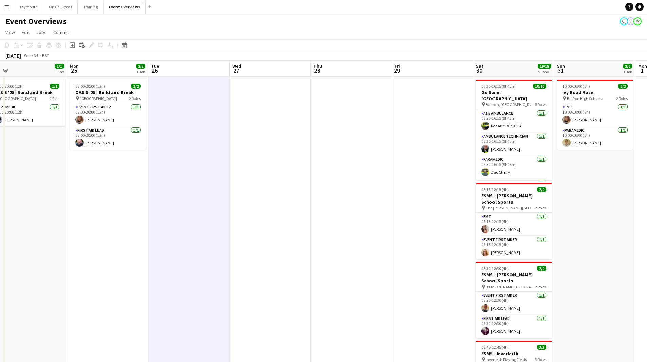
drag, startPoint x: 273, startPoint y: 275, endPoint x: 141, endPoint y: 273, distance: 131.9
click at [141, 273] on app-calendar-viewport "Thu 21 63/63 2 Jobs Fri 22 1/1 1 Job Sat 23 10/11 5 Jobs Sun 24 1/1 1 Job Mon 2…" at bounding box center [323, 290] width 647 height 461
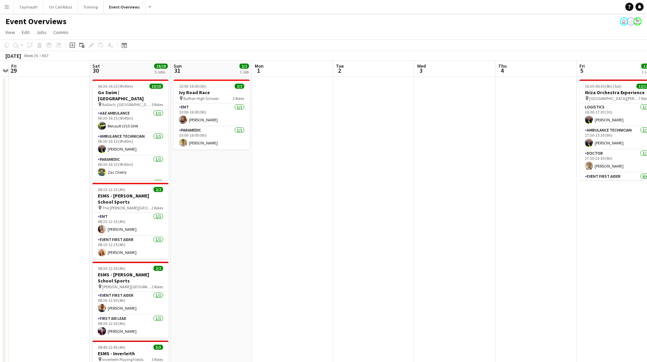
drag, startPoint x: 161, startPoint y: 278, endPoint x: 96, endPoint y: 281, distance: 65.0
click at [100, 281] on app-calendar-viewport "Tue 26 Wed 27 Thu 28 Fri 29 Sat 30 19/19 5 Jobs Sun 31 2/2 1 Job Mon 1 Tue 2 We…" at bounding box center [323, 290] width 647 height 461
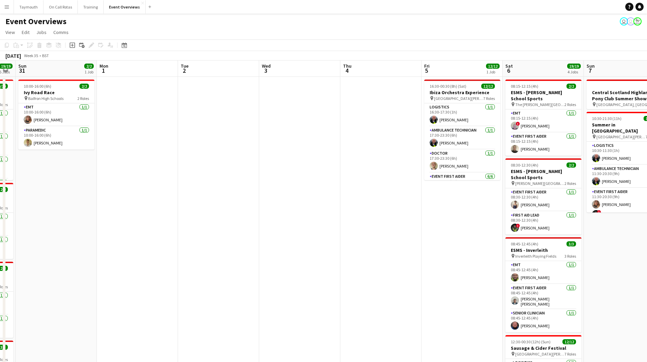
drag, startPoint x: 200, startPoint y: 264, endPoint x: 143, endPoint y: 265, distance: 56.7
click at [143, 265] on app-calendar-viewport "Thu 28 Fri 29 Sat 30 19/19 5 Jobs Sun 31 2/2 1 Job Mon 1 Tue 2 Wed 3 Thu 4 Fri …" at bounding box center [323, 290] width 647 height 461
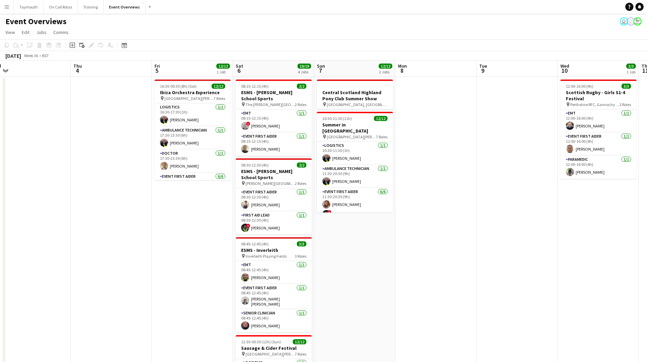
drag, startPoint x: 284, startPoint y: 266, endPoint x: 163, endPoint y: 273, distance: 121.2
click at [163, 273] on app-calendar-viewport "Sun 31 2/2 1 Job Mon 1 Tue 2 Wed 3 Thu 4 Fri 5 12/12 1 Job Sat 6 19/19 4 Jobs S…" at bounding box center [323, 290] width 647 height 461
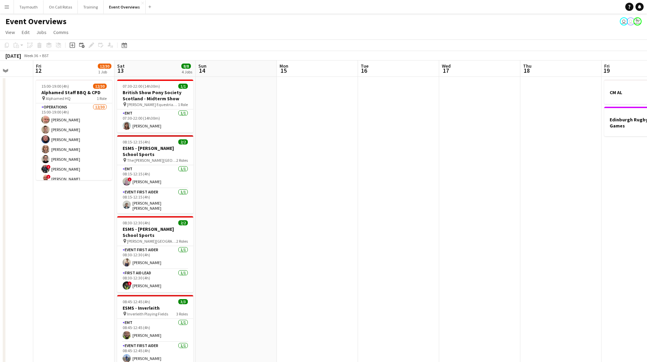
drag, startPoint x: 126, startPoint y: 272, endPoint x: 3, endPoint y: 268, distance: 123.1
click at [3, 268] on div "Tue 9 Wed 10 3/3 1 Job Thu 11 Fri 12 12/30 1 Job Sat 13 8/8 4 Jobs Sun 14 Mon 1…" at bounding box center [323, 290] width 647 height 461
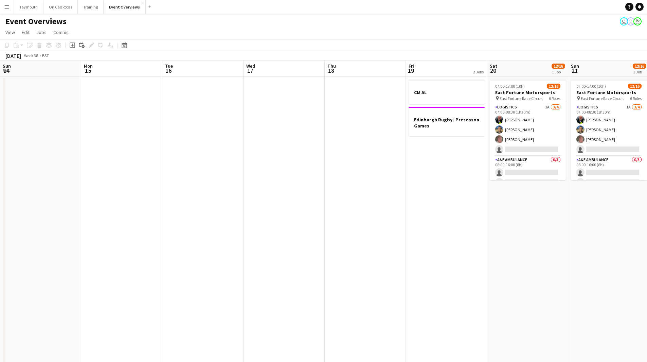
scroll to position [0, 197]
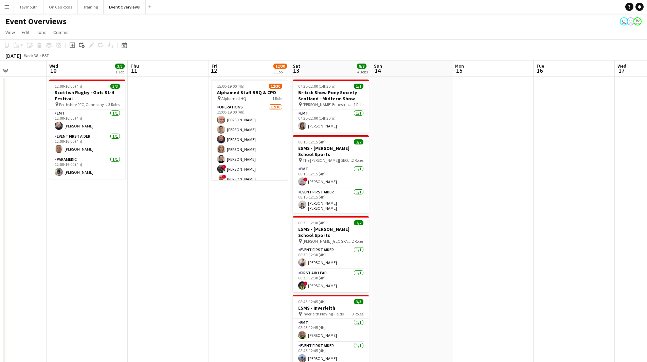
drag, startPoint x: 379, startPoint y: 214, endPoint x: 652, endPoint y: 194, distance: 273.6
click at [647, 194] on html "Menu Boards Boards Boards All jobs Status Workforce Workforce My Workforce Recr…" at bounding box center [323, 261] width 647 height 522
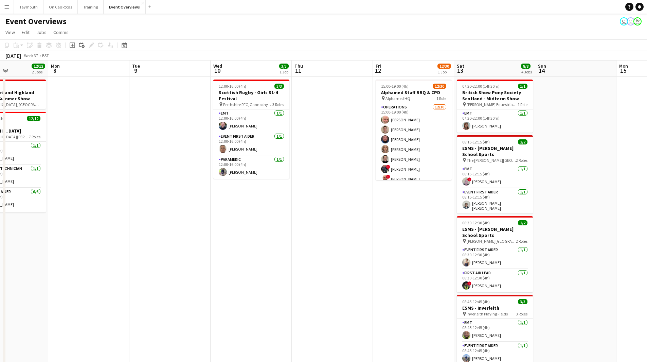
scroll to position [0, 140]
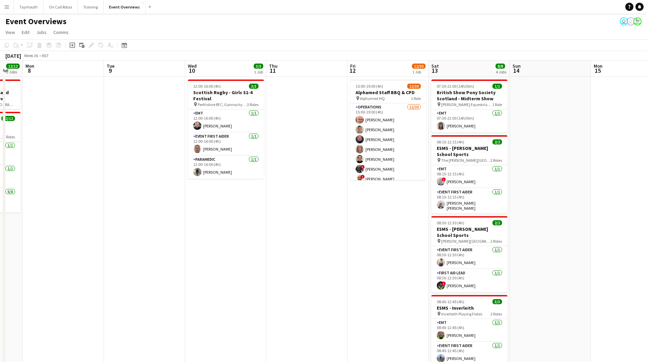
drag, startPoint x: 218, startPoint y: 240, endPoint x: 357, endPoint y: 229, distance: 139.1
click at [357, 229] on app-calendar-viewport "Sat 6 19/19 4 Jobs Sun 7 12/12 2 Jobs Mon 8 Tue 9 Wed 10 3/3 1 Job Thu 11 Fri 1…" at bounding box center [323, 290] width 647 height 461
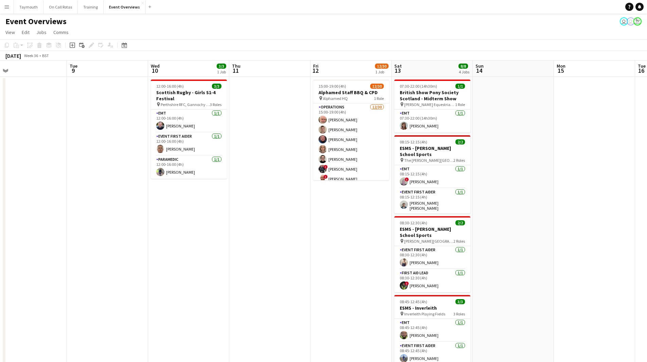
drag, startPoint x: 272, startPoint y: 208, endPoint x: 478, endPoint y: 179, distance: 208.7
click at [478, 179] on app-calendar-viewport "Sat 6 19/19 4 Jobs Sun 7 12/12 2 Jobs Mon 8 Tue 9 Wed 10 3/3 1 Job Thu 11 Fri 1…" at bounding box center [323, 290] width 647 height 461
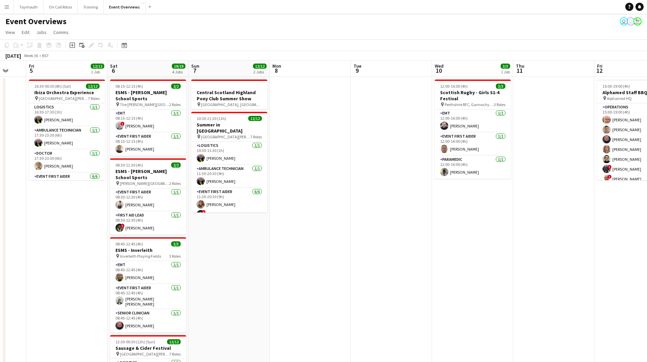
drag, startPoint x: 383, startPoint y: 248, endPoint x: 394, endPoint y: 251, distance: 11.6
click at [394, 251] on app-calendar-viewport "Wed 3 Thu 4 Fri 5 12/12 1 Job Sat 6 19/19 4 Jobs Sun 7 12/12 2 Jobs Mon 8 Tue 9…" at bounding box center [323, 290] width 647 height 461
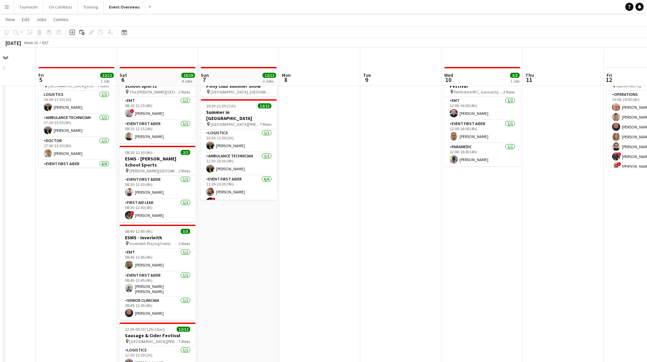
scroll to position [0, 0]
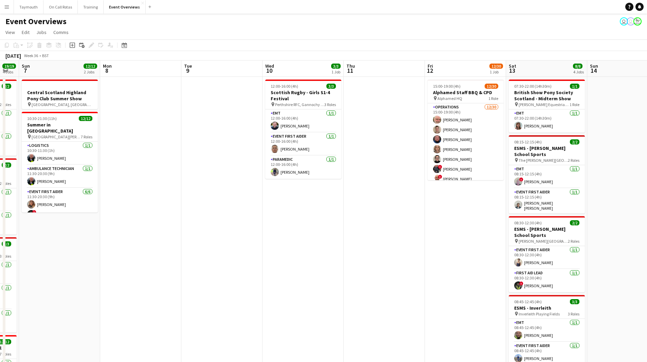
drag, startPoint x: 350, startPoint y: 250, endPoint x: 171, endPoint y: 264, distance: 179.6
click at [171, 264] on app-calendar-viewport "Thu 4 Fri 5 12/12 1 Job Sat 6 19/19 4 Jobs Sun 7 12/12 2 Jobs Mon 8 Tue 9 Wed 1…" at bounding box center [323, 290] width 647 height 461
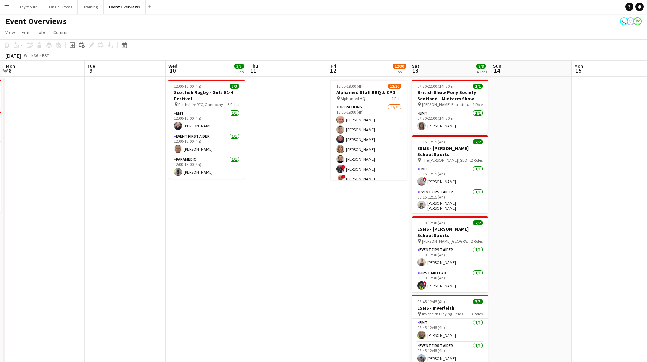
scroll to position [0, 262]
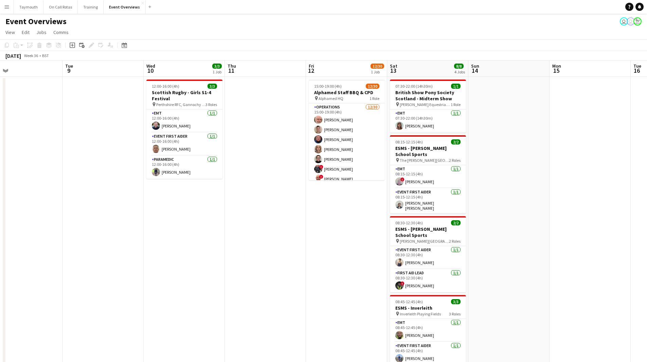
drag, startPoint x: 278, startPoint y: 270, endPoint x: 256, endPoint y: 270, distance: 22.1
click at [256, 270] on app-calendar-viewport "Fri 5 12/12 1 Job Sat 6 19/19 4 Jobs Sun 7 12/12 2 Jobs Mon 8 Tue 9 Wed 10 3/3 …" at bounding box center [323, 290] width 647 height 461
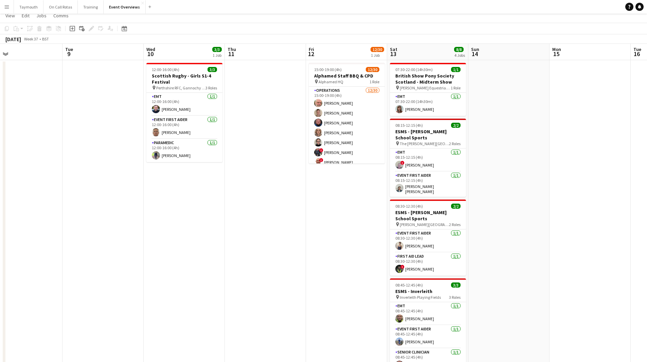
scroll to position [0, 0]
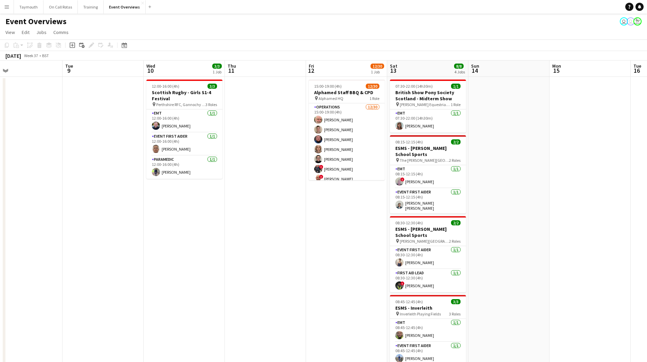
click at [247, 280] on app-date-cell at bounding box center [265, 299] width 81 height 445
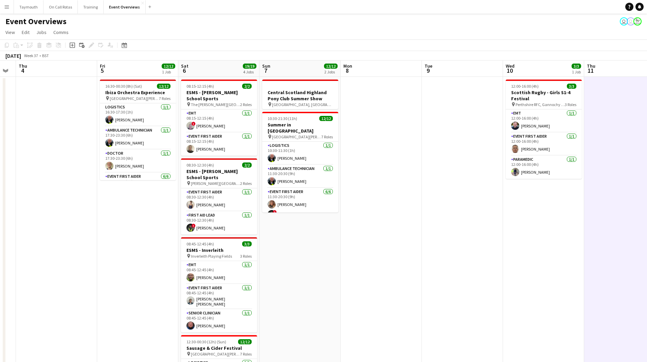
drag, startPoint x: 159, startPoint y: 259, endPoint x: 462, endPoint y: 250, distance: 303.2
click at [487, 249] on app-calendar-viewport "Tue 2 Wed 3 Thu 4 Fri 5 12/12 1 Job Sat 6 19/19 4 Jobs Sun 7 12/12 2 Jobs Mon 8…" at bounding box center [323, 290] width 647 height 461
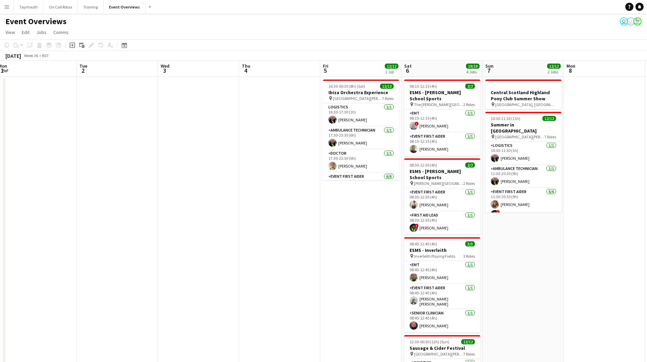
drag, startPoint x: 593, startPoint y: 261, endPoint x: 536, endPoint y: 266, distance: 58.1
click at [595, 261] on app-calendar-viewport "Sat 30 19/19 5 Jobs Sun 31 2/2 1 Job Mon 1 Tue 2 Wed 3 Thu 4 Fri 5 12/12 1 Job …" at bounding box center [323, 290] width 647 height 461
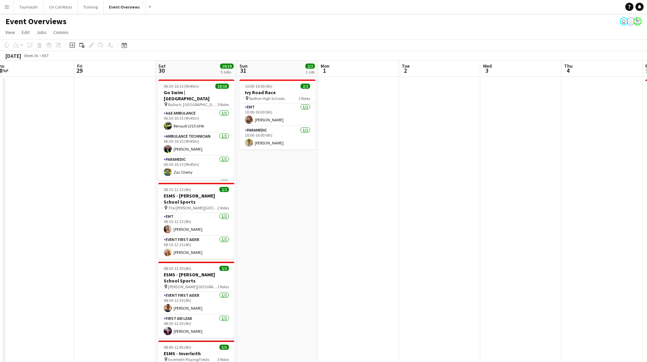
drag, startPoint x: 459, startPoint y: 256, endPoint x: 490, endPoint y: 260, distance: 30.6
click at [538, 256] on app-calendar-viewport "Tue 26 Wed 27 Thu 28 Fri 29 Sat 30 19/19 5 Jobs Sun 31 2/2 1 Job Mon 1 Tue 2 We…" at bounding box center [323, 290] width 647 height 461
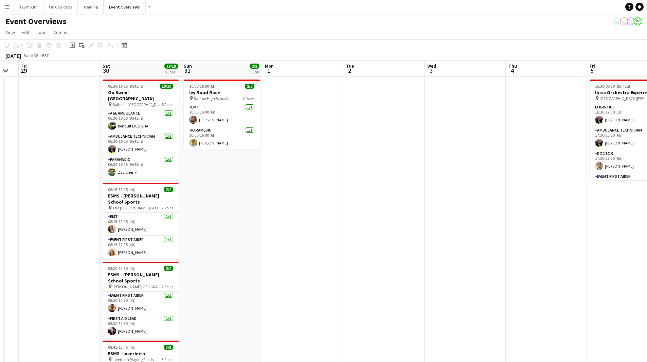
click at [544, 240] on app-calendar-viewport "Tue 26 Wed 27 Thu 28 Fri 29 Sat 30 19/19 5 Jobs Sun 31 2/2 1 Job Mon 1 Tue 2 We…" at bounding box center [323, 290] width 647 height 461
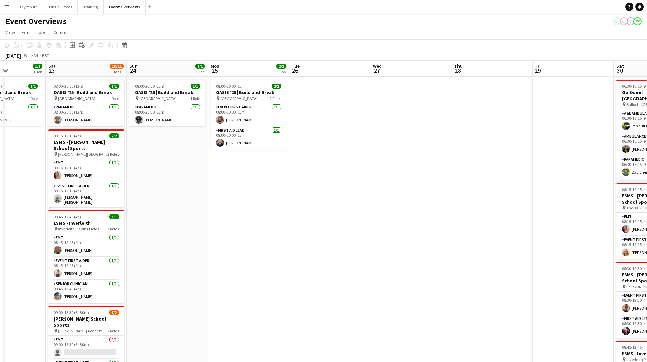
drag, startPoint x: 348, startPoint y: 266, endPoint x: 519, endPoint y: 262, distance: 170.3
click at [505, 265] on app-calendar-viewport "Wed 20 3/3 2 Jobs Thu 21 63/63 2 Jobs Fri 22 1/1 1 Job Sat 23 10/11 5 Jobs Sun …" at bounding box center [323, 290] width 647 height 461
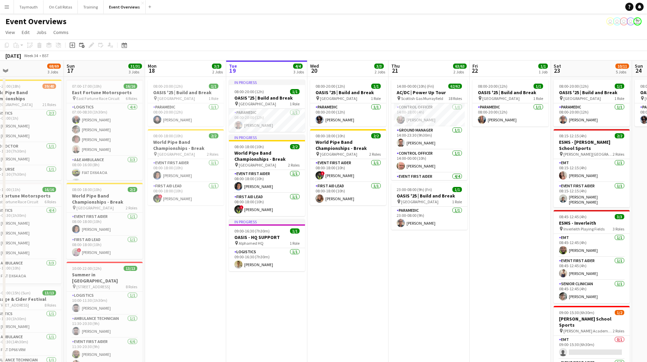
drag, startPoint x: 159, startPoint y: 309, endPoint x: 496, endPoint y: 287, distance: 337.4
click at [496, 287] on app-calendar-viewport "Thu 14 4/4 3 Jobs Fri 15 36/36 3 Jobs Sat 16 68/69 3 Jobs Sun 17 31/31 3 Jobs M…" at bounding box center [323, 290] width 647 height 461
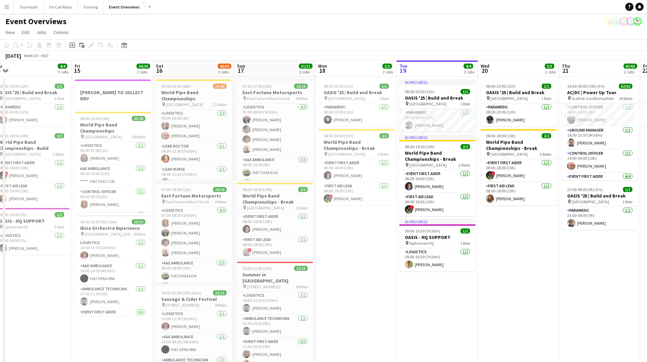
drag, startPoint x: 285, startPoint y: 311, endPoint x: 607, endPoint y: 267, distance: 324.1
click at [607, 267] on app-calendar-viewport "Wed 13 4/4 3 Jobs Thu 14 4/4 3 Jobs Fri 15 36/36 3 Jobs Sat 16 68/69 3 Jobs Sun…" at bounding box center [323, 290] width 647 height 461
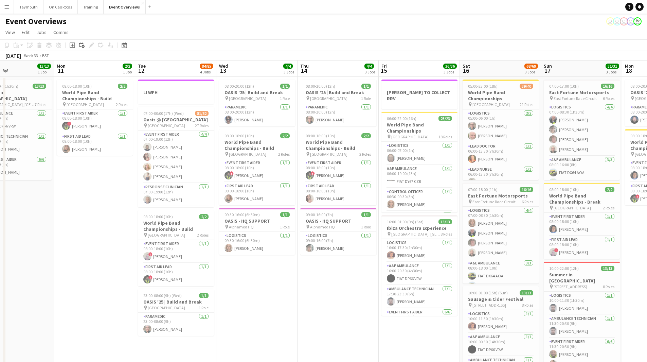
scroll to position [0, 201]
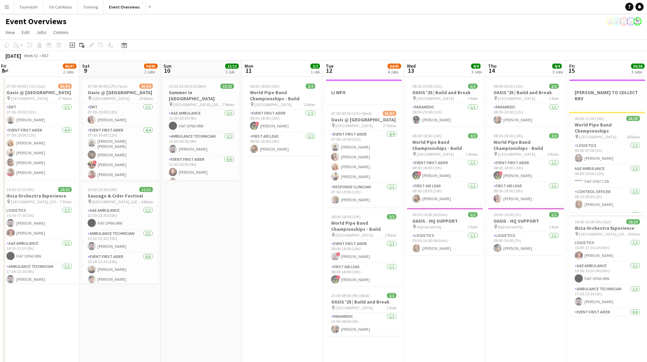
drag, startPoint x: 248, startPoint y: 310, endPoint x: 504, endPoint y: 289, distance: 256.0
click at [504, 289] on app-calendar-viewport "Wed 6 Thu 7 4/4 3 Jobs Fri 8 96/97 2 Jobs Sat 9 94/95 2 Jobs Sun 10 13/13 1 Job…" at bounding box center [323, 290] width 647 height 461
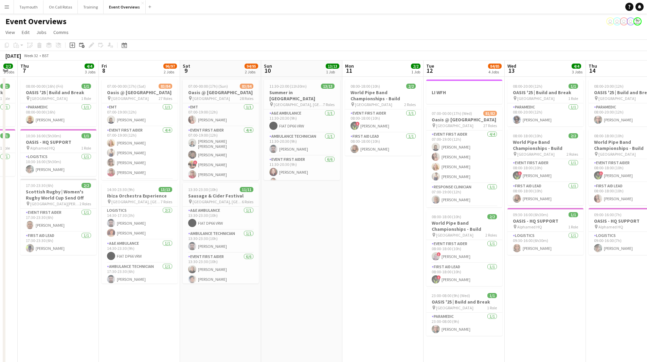
drag, startPoint x: 286, startPoint y: 316, endPoint x: 168, endPoint y: 320, distance: 118.3
click at [168, 320] on app-calendar-viewport "Mon 4 2/2 3 Jobs Tue 5 2/2 2 Jobs Wed 6 2/2 2 Jobs Thu 7 4/4 3 Jobs Fri 8 96/97…" at bounding box center [323, 290] width 647 height 461
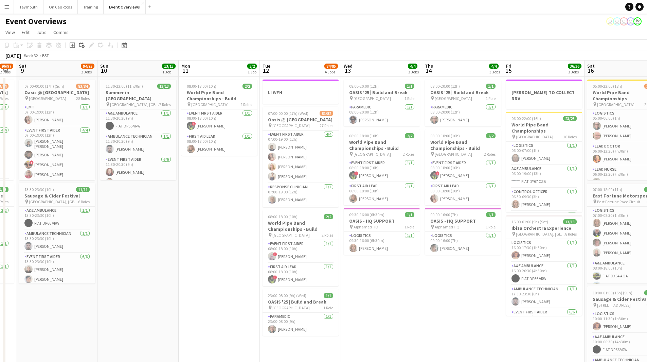
drag, startPoint x: 383, startPoint y: 307, endPoint x: 362, endPoint y: 309, distance: 21.2
click at [362, 310] on app-calendar-viewport "Wed 6 2/2 2 Jobs Thu 7 4/4 3 Jobs Fri 8 96/97 2 Jobs Sat 9 94/95 2 Jobs Sun 10 …" at bounding box center [323, 290] width 647 height 461
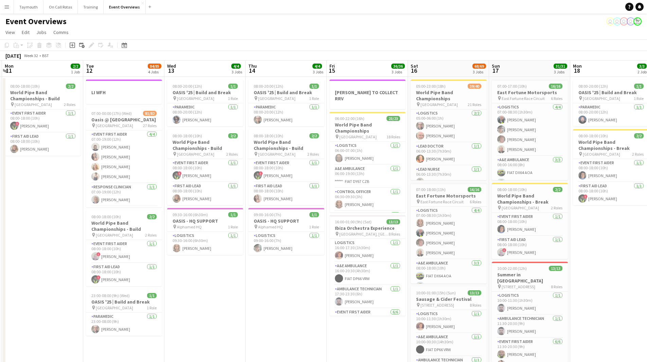
scroll to position [0, 245]
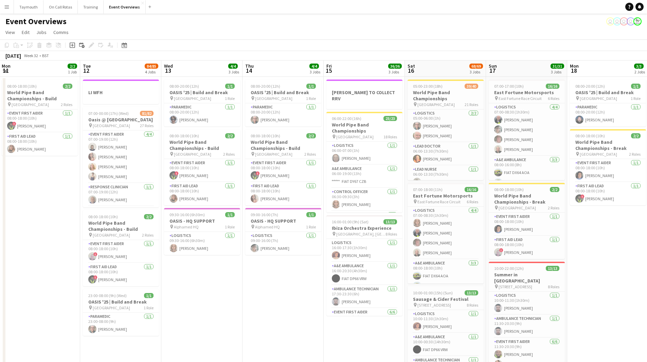
drag, startPoint x: 405, startPoint y: 292, endPoint x: 245, endPoint y: 294, distance: 159.4
click at [245, 294] on app-calendar-viewport "Fri 8 96/97 2 Jobs Sat 9 94/95 2 Jobs Sun 10 13/13 1 Job Mon 11 2/2 1 Job Tue 1…" at bounding box center [323, 290] width 647 height 461
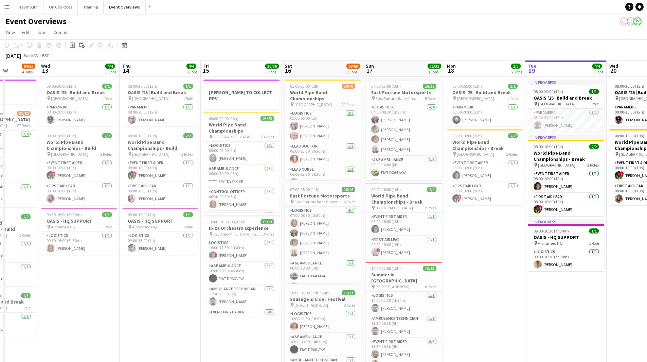
scroll to position [0, 207]
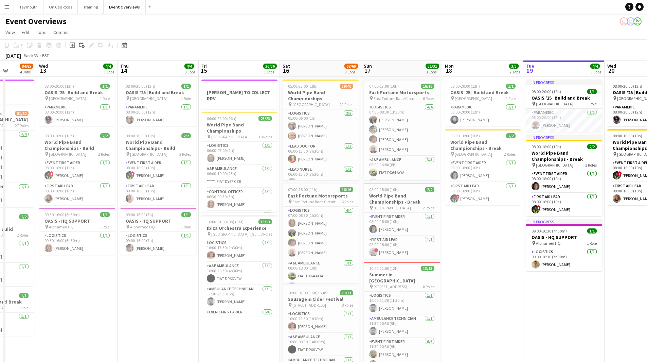
drag, startPoint x: 262, startPoint y: 280, endPoint x: 137, endPoint y: 281, distance: 125.1
click at [137, 281] on app-calendar-viewport "Sun 10 13/13 1 Job Mon 11 2/2 1 Job Tue 12 84/85 4 Jobs Wed 13 4/4 3 Jobs Thu 1…" at bounding box center [323, 290] width 647 height 461
drag, startPoint x: 92, startPoint y: 283, endPoint x: 311, endPoint y: 282, distance: 218.8
click at [311, 282] on app-calendar-viewport "Sun 10 13/13 1 Job Mon 11 2/2 1 Job Tue 12 84/85 4 Jobs Wed 13 4/4 3 Jobs Thu 1…" at bounding box center [323, 290] width 647 height 461
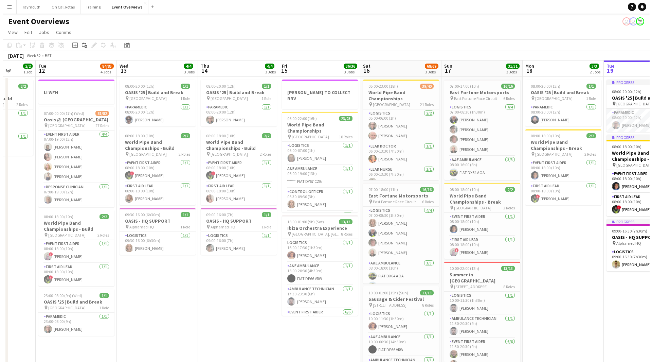
scroll to position [0, 213]
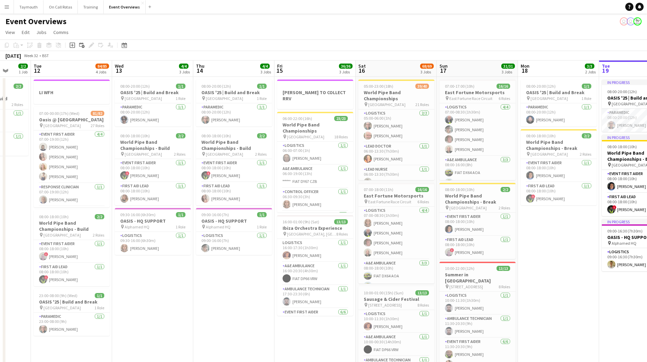
drag, startPoint x: 312, startPoint y: 290, endPoint x: 167, endPoint y: 299, distance: 145.0
click at [168, 299] on app-calendar-viewport "Sat 9 94/95 2 Jobs Sun 10 13/13 1 Job Mon 11 2/2 1 Job Tue 12 84/85 4 Jobs Wed …" at bounding box center [323, 290] width 647 height 461
click at [9, 8] on app-icon "Menu" at bounding box center [6, 6] width 5 height 5
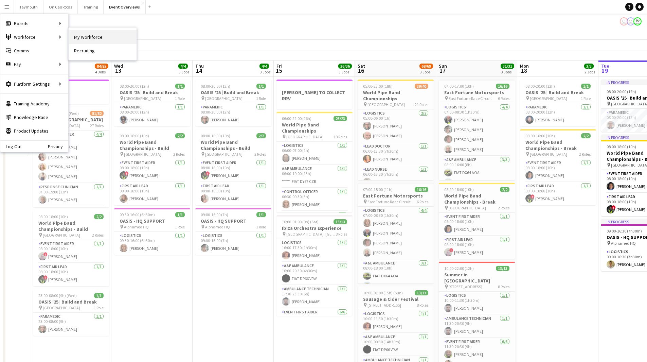
click at [91, 35] on link "My Workforce" at bounding box center [103, 37] width 68 height 14
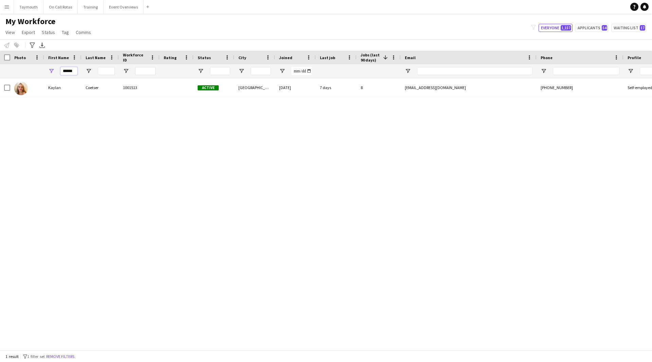
drag, startPoint x: 28, startPoint y: 63, endPoint x: -108, endPoint y: 43, distance: 137.6
click at [0, 43] on html "Menu Boards Boards Boards All jobs Status Workforce Workforce My Workforce Recr…" at bounding box center [326, 181] width 652 height 362
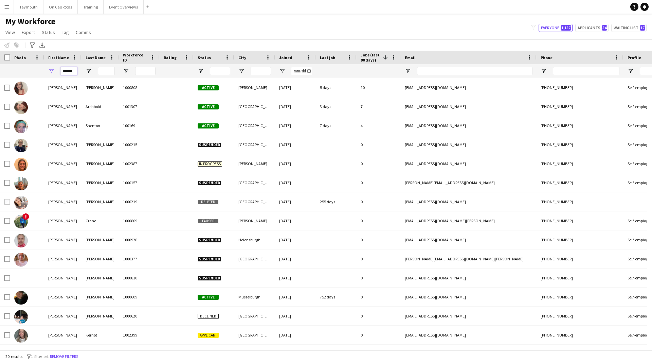
type input "******"
click at [108, 73] on input "Last Name Filter Input" at bounding box center [106, 71] width 17 height 8
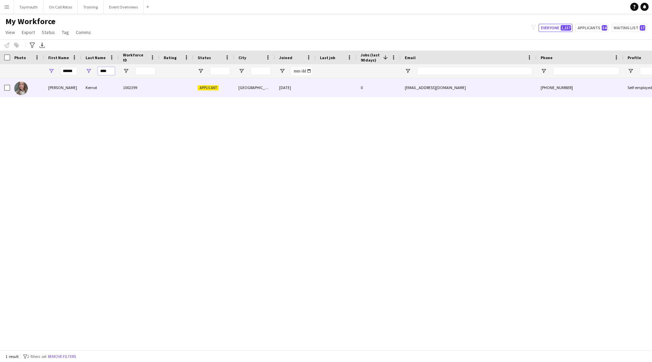
type input "****"
click at [116, 94] on div "Kernot" at bounding box center [100, 87] width 37 height 19
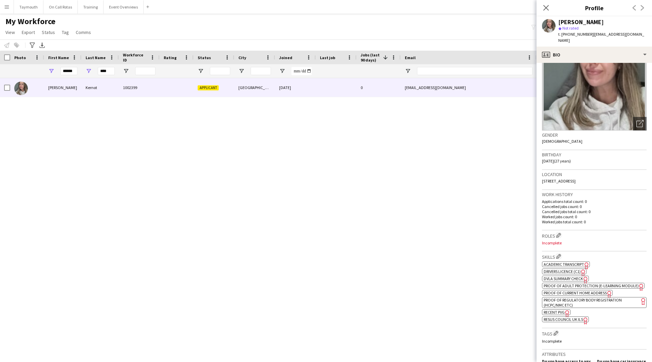
scroll to position [68, 0]
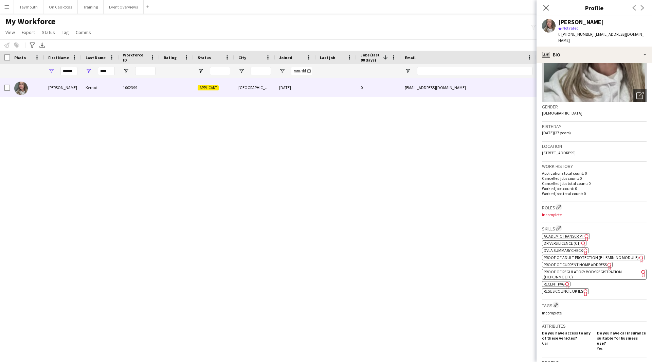
click at [567, 236] on span "Academic Transcript" at bounding box center [564, 235] width 40 height 5
click at [561, 294] on span "Resus Council UK ILS" at bounding box center [563, 290] width 39 height 5
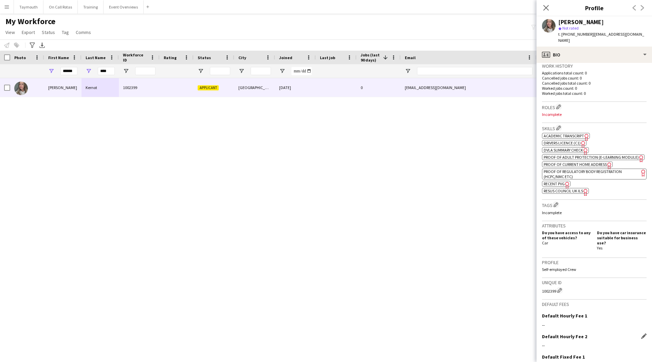
scroll to position [226, 0]
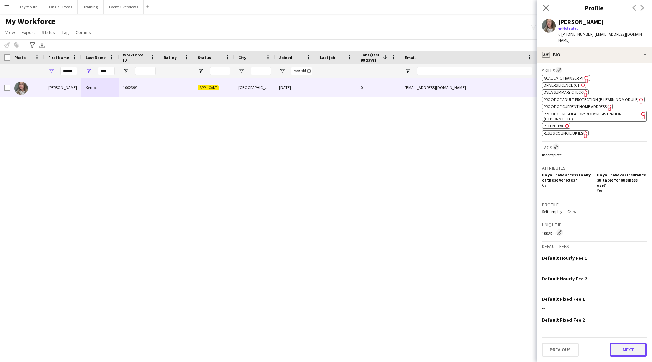
click at [627, 348] on button "Next" at bounding box center [628, 350] width 37 height 14
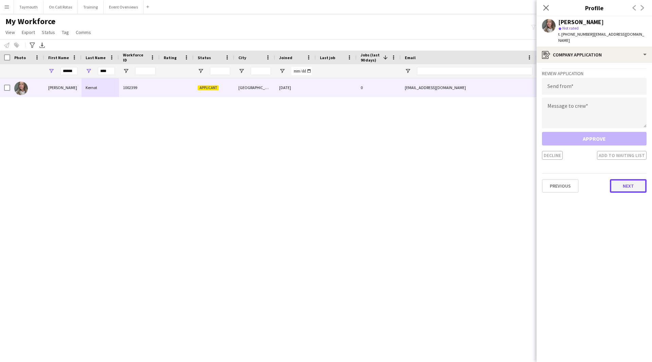
click at [626, 186] on button "Next" at bounding box center [628, 186] width 37 height 14
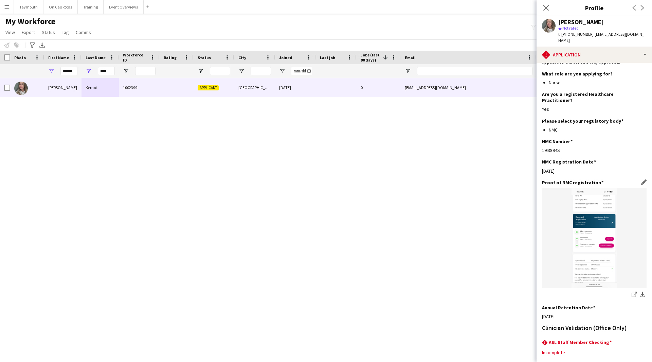
scroll to position [118, 0]
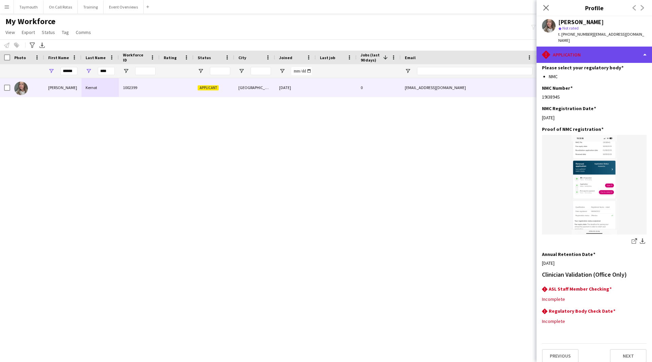
click at [598, 55] on div "rhombus-alert Application" at bounding box center [595, 55] width 116 height 16
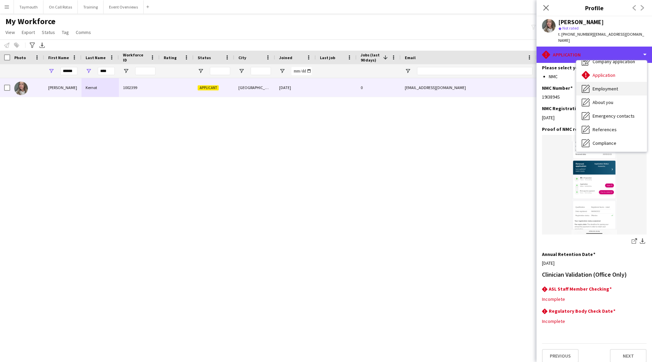
scroll to position [34, 0]
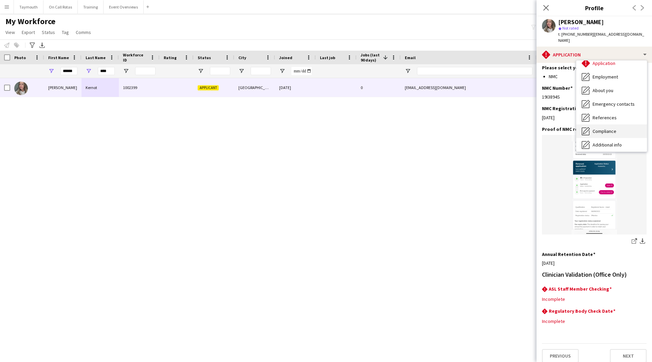
click at [616, 128] on span "Compliance" at bounding box center [605, 131] width 24 height 6
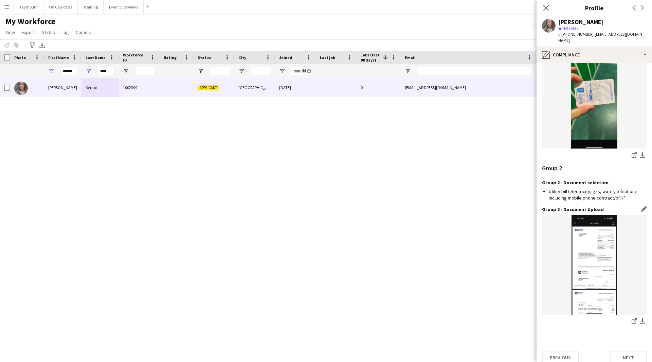
scroll to position [788, 0]
click at [631, 316] on link "share-external-link-1" at bounding box center [635, 320] width 8 height 8
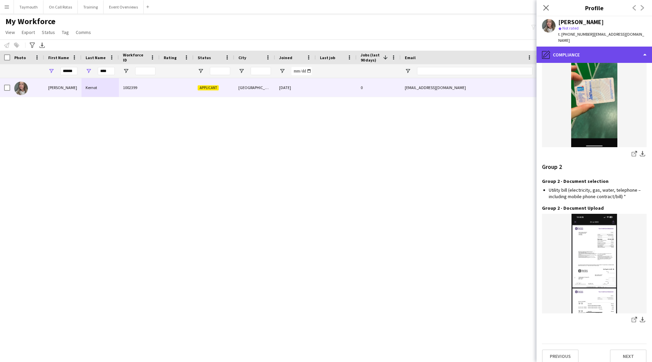
click at [608, 54] on div "pencil4 Compliance" at bounding box center [595, 55] width 116 height 16
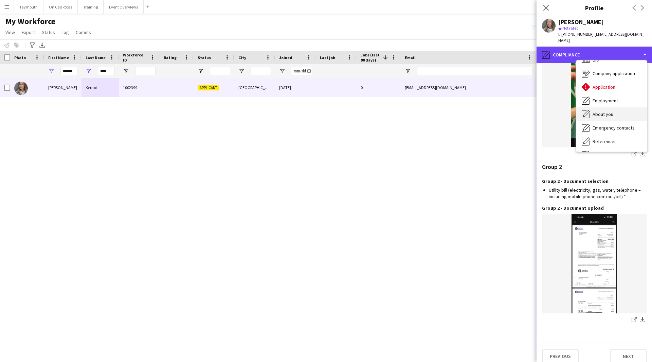
scroll to position [0, 0]
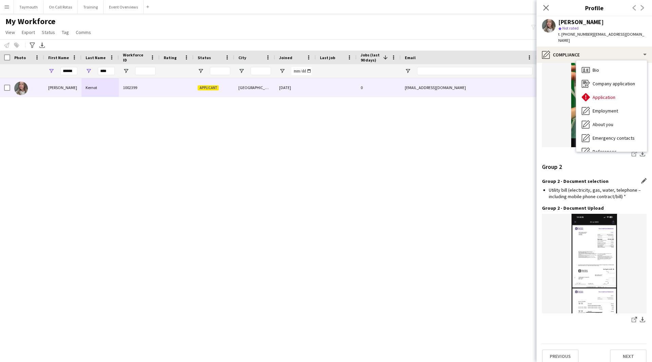
click at [601, 187] on li "Utility bill (electricity, gas, water, telephone – including mobile phone contr…" at bounding box center [598, 193] width 98 height 12
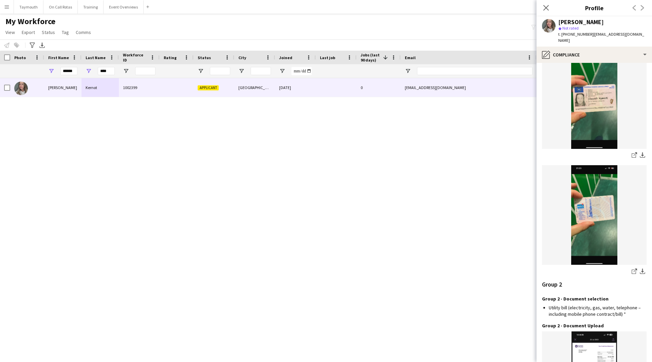
scroll to position [618, 0]
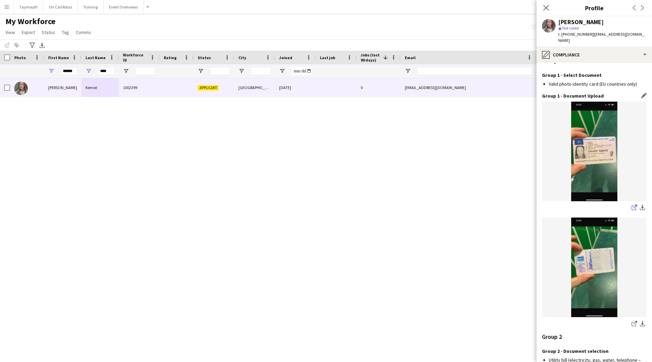
click at [632, 205] on icon "share-external-link-1" at bounding box center [634, 207] width 5 height 5
click at [607, 55] on div "pencil4 Compliance" at bounding box center [595, 55] width 116 height 16
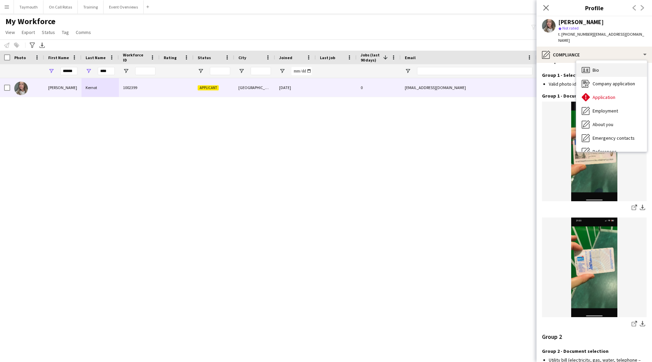
click at [616, 73] on div "Bio Bio" at bounding box center [612, 70] width 71 height 14
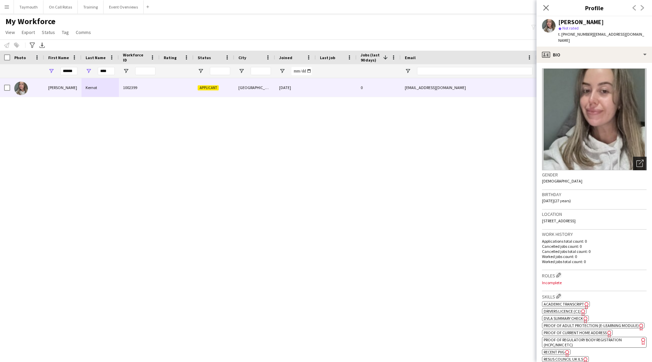
click at [637, 164] on icon "Open photos pop-in" at bounding box center [640, 163] width 7 height 7
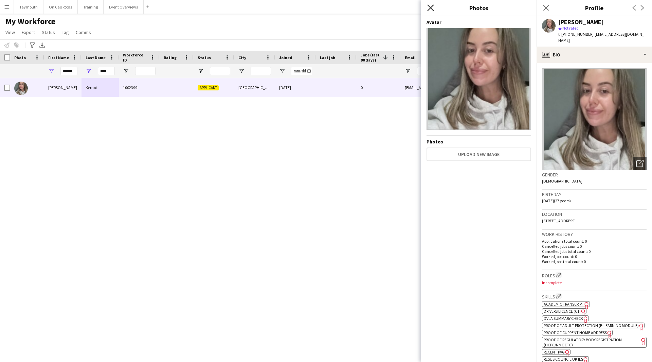
click at [429, 6] on icon "Close pop-in" at bounding box center [430, 7] width 6 height 6
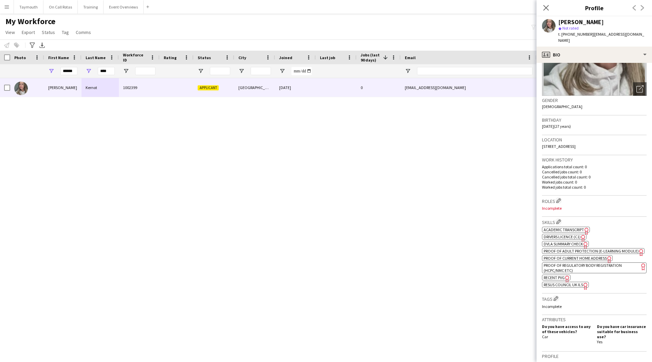
scroll to position [170, 0]
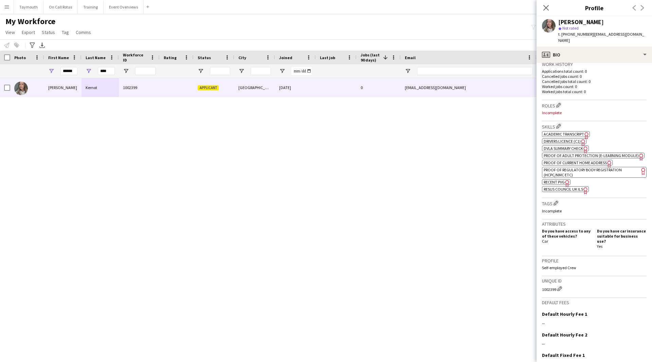
click at [580, 133] on span "Academic Transcript" at bounding box center [564, 134] width 40 height 5
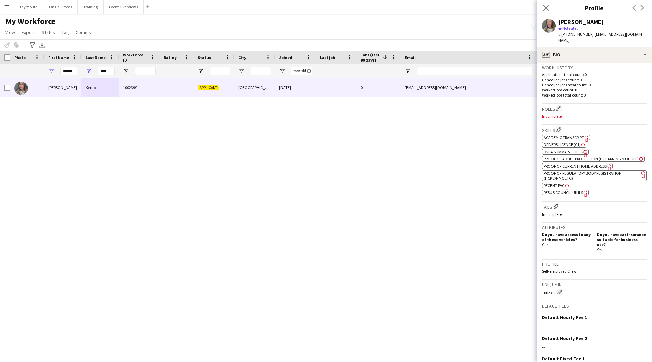
scroll to position [226, 0]
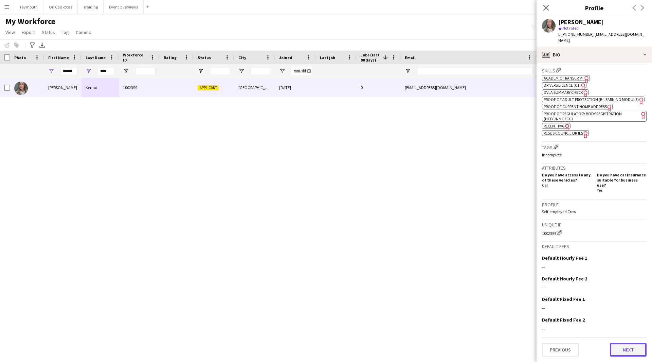
click at [620, 355] on button "Next" at bounding box center [628, 350] width 37 height 14
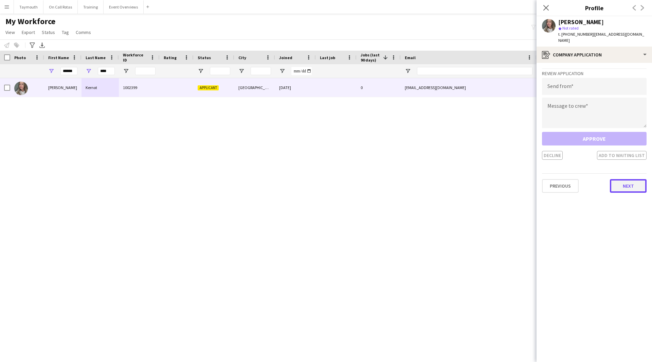
click at [636, 187] on button "Next" at bounding box center [628, 186] width 37 height 14
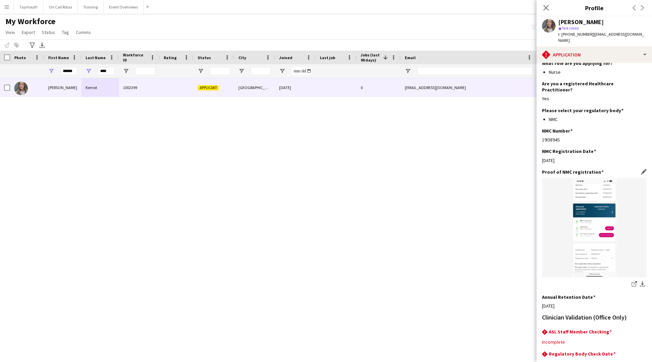
scroll to position [118, 0]
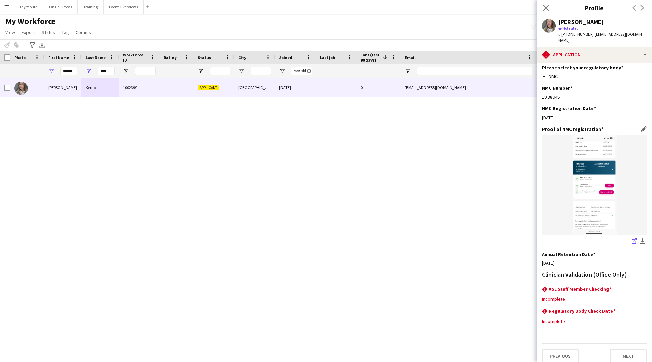
click at [632, 238] on icon "share-external-link-1" at bounding box center [634, 240] width 5 height 5
click at [642, 286] on app-icon "Edit this field" at bounding box center [644, 288] width 5 height 5
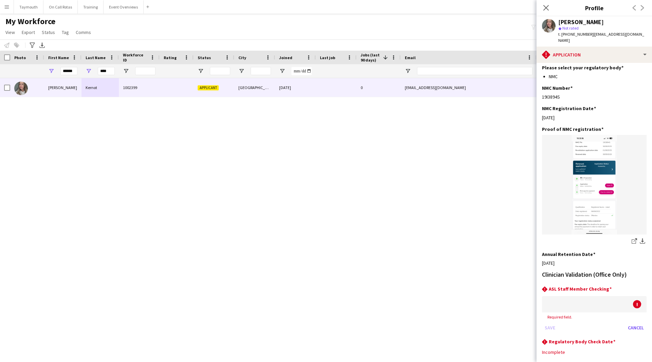
click at [601, 296] on div at bounding box center [587, 304] width 91 height 16
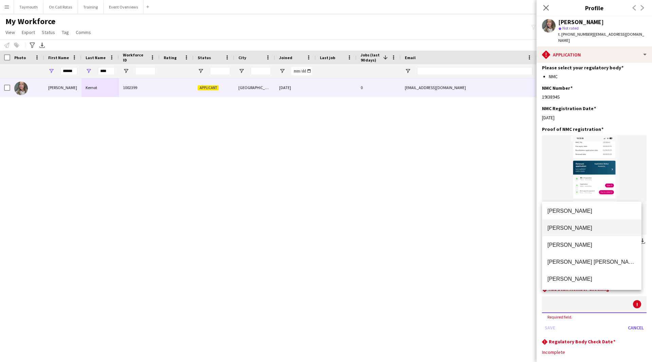
scroll to position [0, 0]
click at [567, 211] on span "[PERSON_NAME]" at bounding box center [592, 213] width 89 height 6
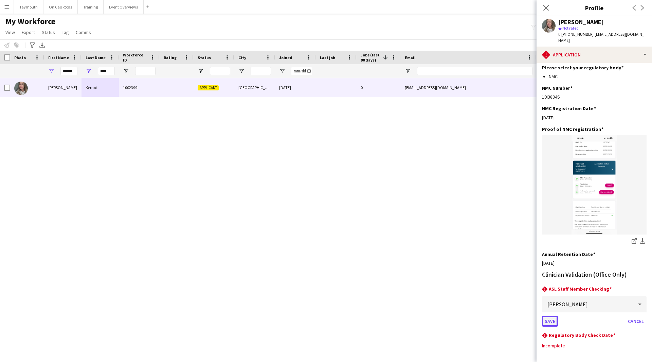
click at [552, 316] on button "Save" at bounding box center [550, 321] width 16 height 11
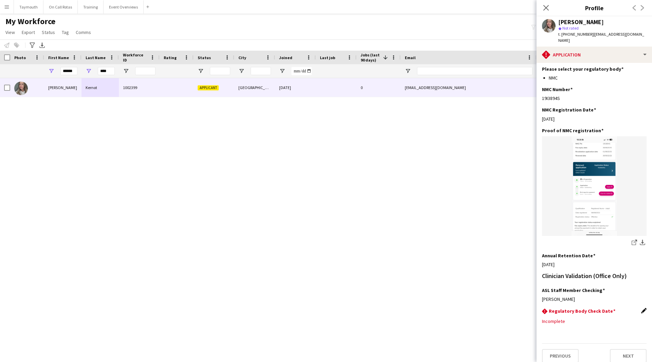
click at [642, 308] on app-icon "Edit this field" at bounding box center [644, 310] width 5 height 5
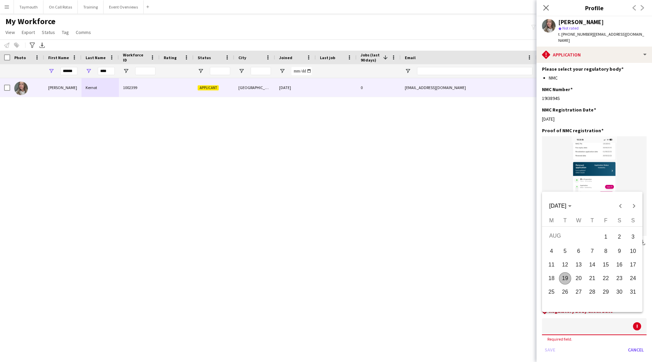
click at [581, 315] on body "Menu Boards Boards Boards All jobs Status Workforce Workforce My Workforce Recr…" at bounding box center [326, 181] width 652 height 362
click at [568, 280] on span "19" at bounding box center [565, 278] width 12 height 12
type input "**********"
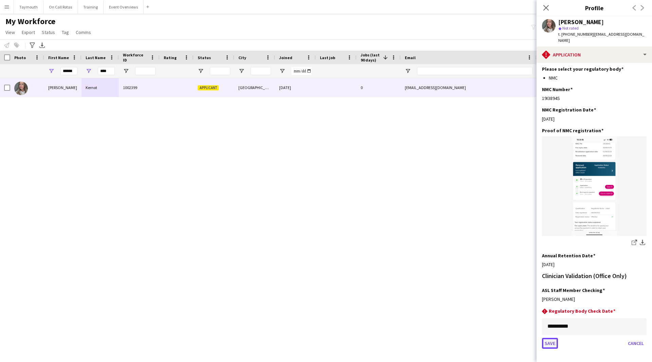
click at [552, 338] on button "Save" at bounding box center [550, 343] width 16 height 11
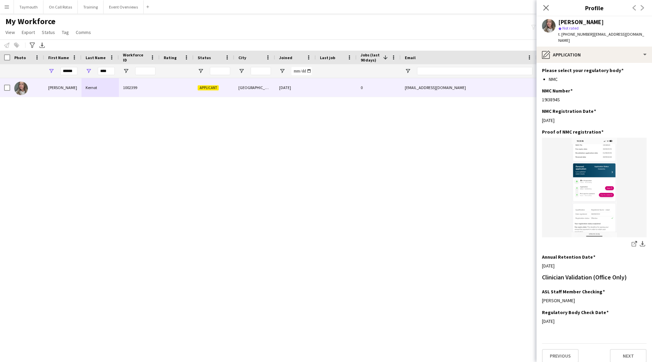
click at [642, 309] on app-icon "Edit this field" at bounding box center [644, 311] width 5 height 5
click at [547, 322] on body "Menu Boards Boards Boards All jobs Status Workforce Workforce My Workforce Recr…" at bounding box center [326, 181] width 652 height 362
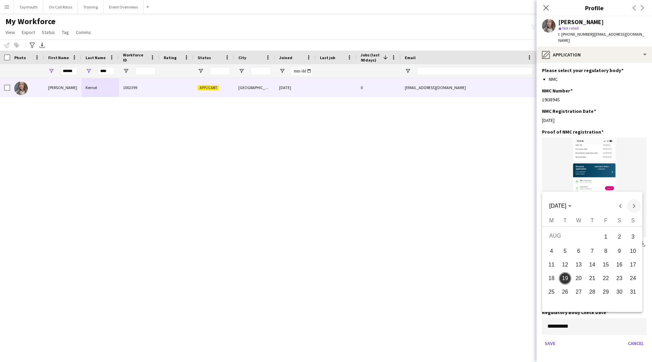
click at [629, 206] on span "Next month" at bounding box center [635, 206] width 14 height 14
click at [572, 304] on button "30" at bounding box center [566, 304] width 14 height 14
type input "**********"
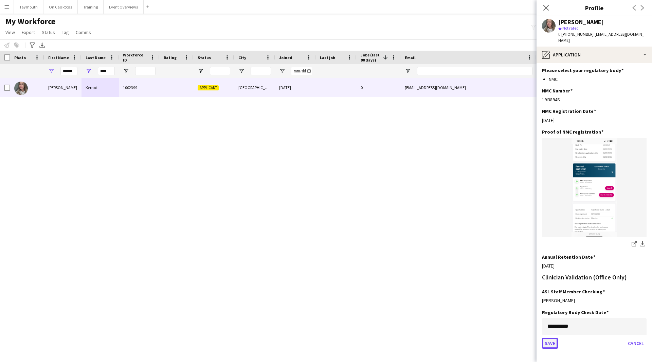
click at [556, 338] on button "Save" at bounding box center [550, 343] width 16 height 11
click at [439, 274] on div "[PERSON_NAME] 1002399 Applicant [GEOGRAPHIC_DATA] [DATE] 0 [EMAIL_ADDRESS][DOMA…" at bounding box center [326, 211] width 652 height 267
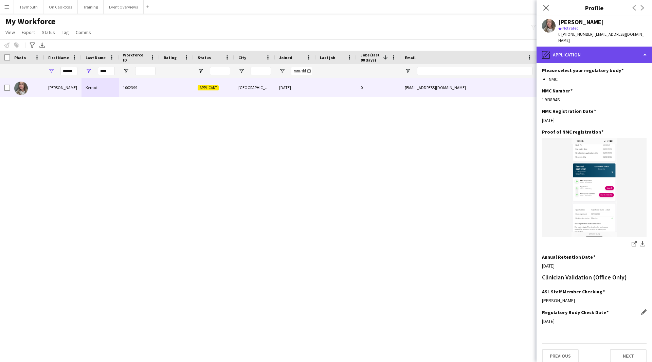
click at [594, 54] on div "pencil4 Application" at bounding box center [595, 55] width 116 height 16
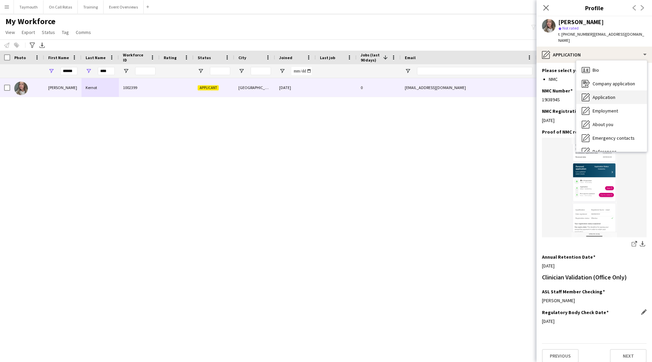
click at [604, 93] on div "Application Application" at bounding box center [612, 97] width 71 height 14
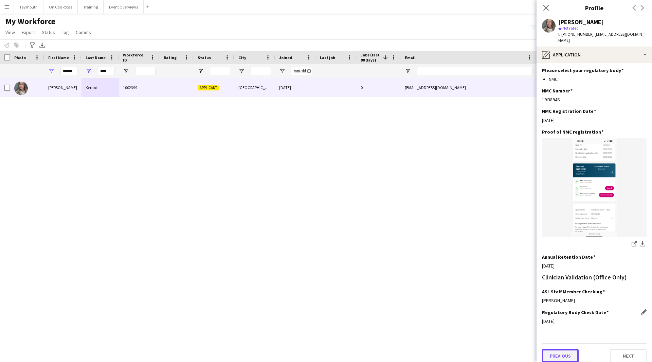
click at [556, 354] on button "Previous" at bounding box center [560, 356] width 37 height 14
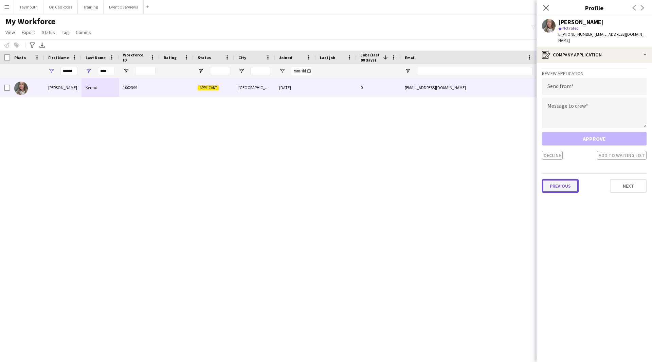
click at [562, 186] on button "Previous" at bounding box center [560, 186] width 37 height 14
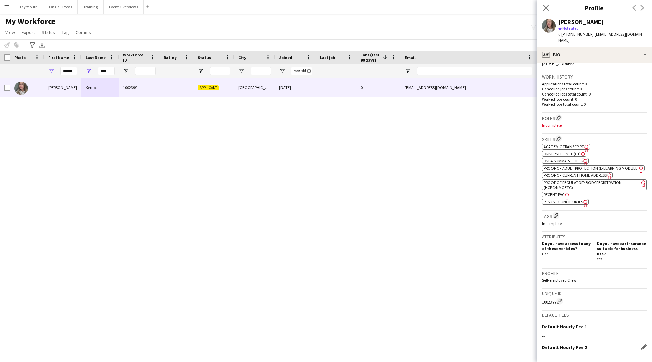
scroll to position [226, 0]
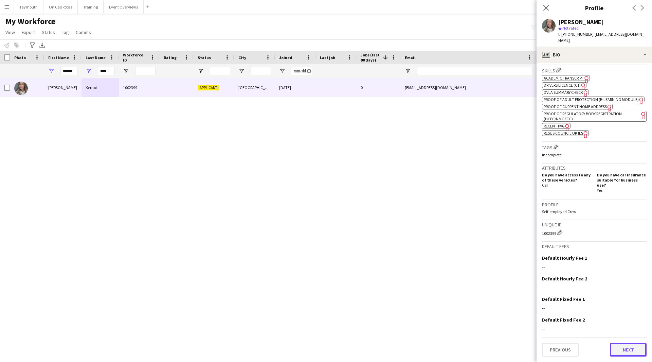
click at [613, 348] on button "Next" at bounding box center [628, 350] width 37 height 14
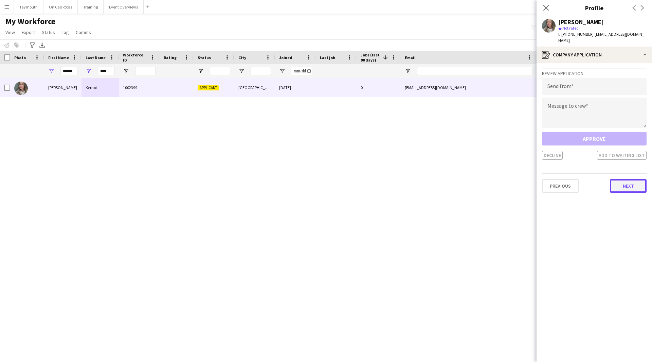
click at [617, 188] on button "Next" at bounding box center [628, 186] width 37 height 14
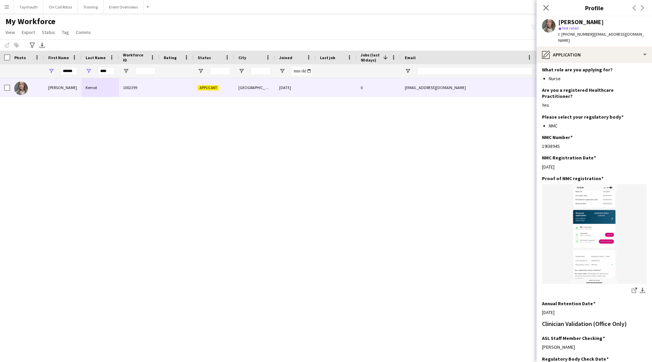
scroll to position [116, 0]
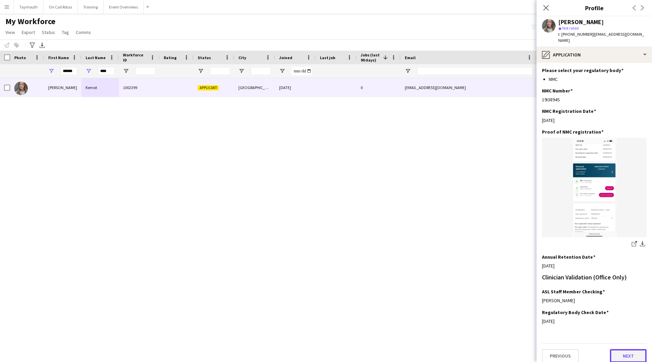
click at [616, 350] on button "Next" at bounding box center [628, 356] width 37 height 14
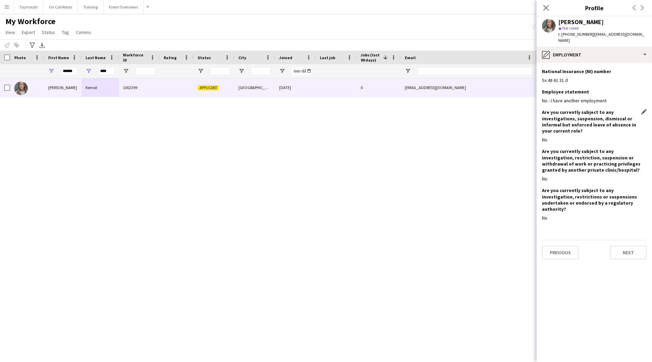
scroll to position [0, 0]
click at [632, 246] on button "Next" at bounding box center [628, 253] width 37 height 14
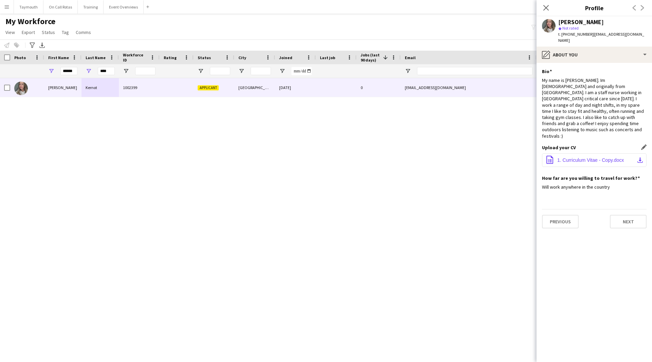
click at [636, 153] on button "office-file-sheet 1. Curriculum Vitae - Copy.docx download-bottom" at bounding box center [594, 160] width 105 height 14
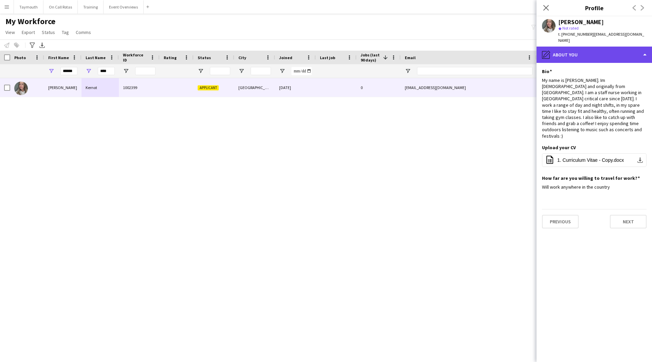
click at [605, 53] on div "pencil4 About you" at bounding box center [595, 55] width 116 height 16
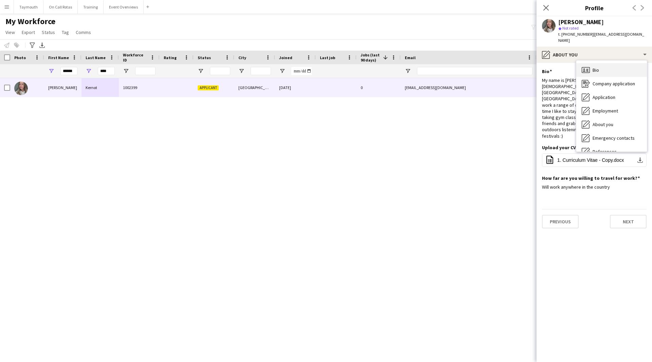
click at [606, 75] on div "Bio Bio" at bounding box center [612, 70] width 71 height 14
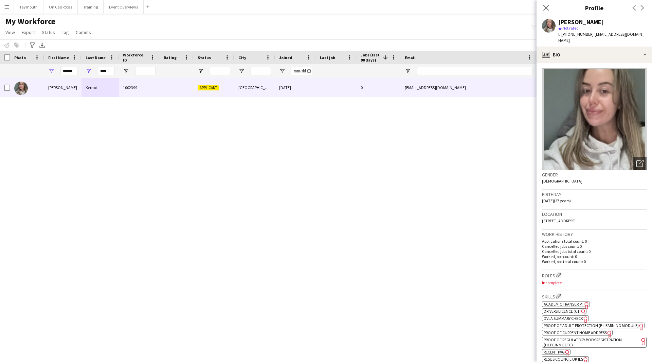
click at [567, 303] on span "Academic Transcript" at bounding box center [564, 303] width 40 height 5
